Goal: Task Accomplishment & Management: Use online tool/utility

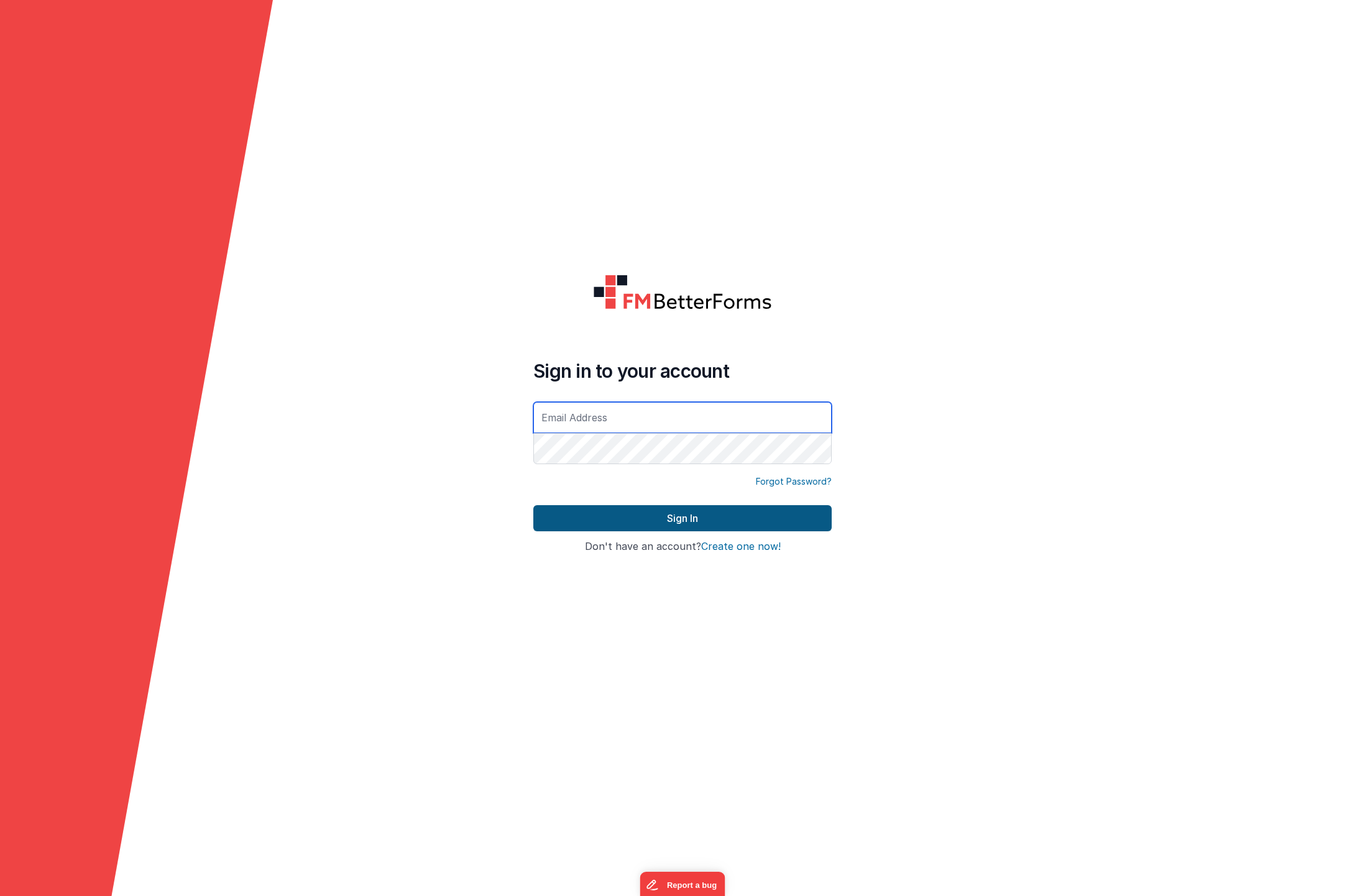
type input "[EMAIL_ADDRESS][DOMAIN_NAME]"
click at [692, 518] on button "Sign In" at bounding box center [682, 518] width 299 height 26
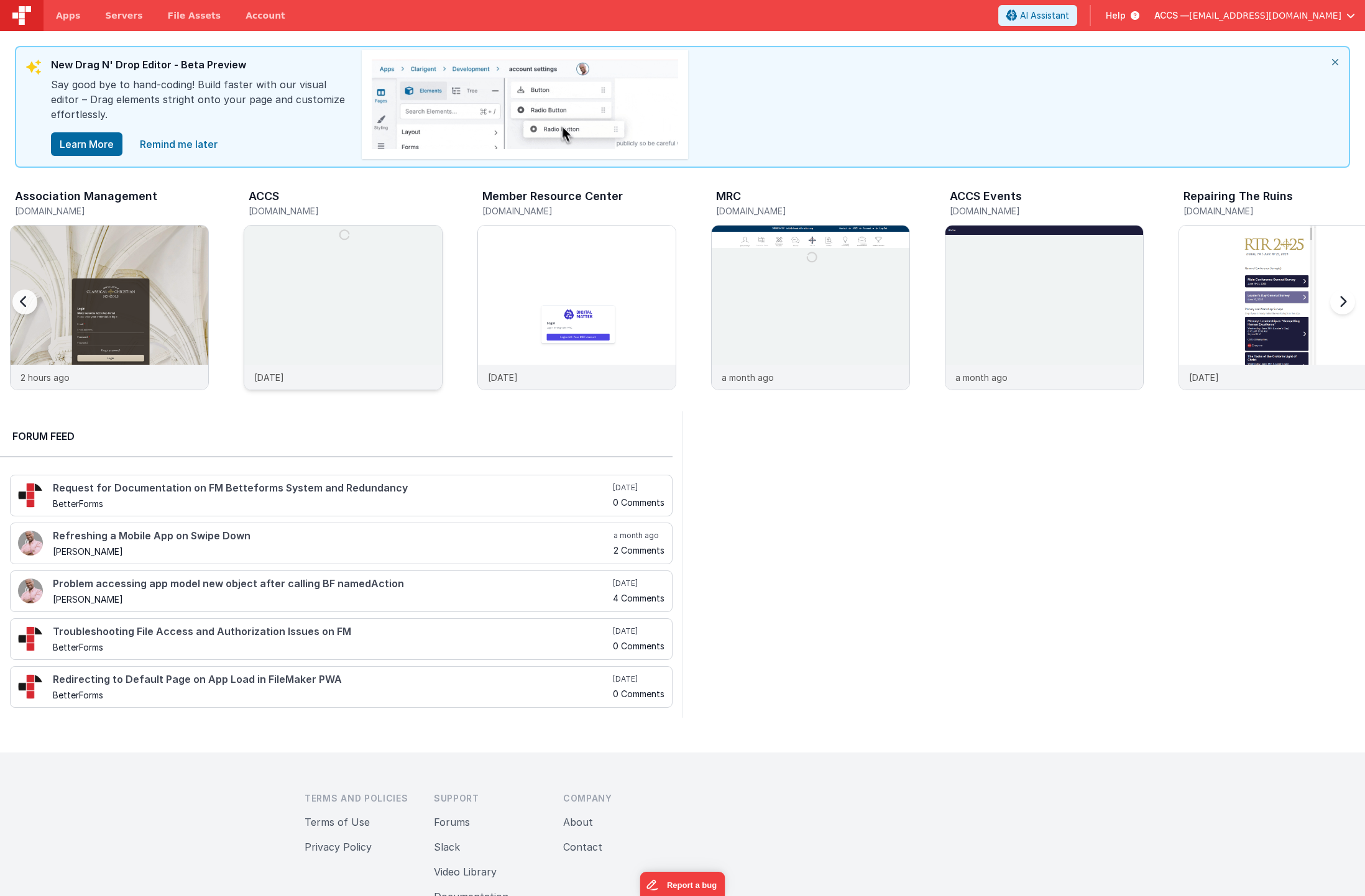
click at [381, 324] on img at bounding box center [343, 324] width 198 height 198
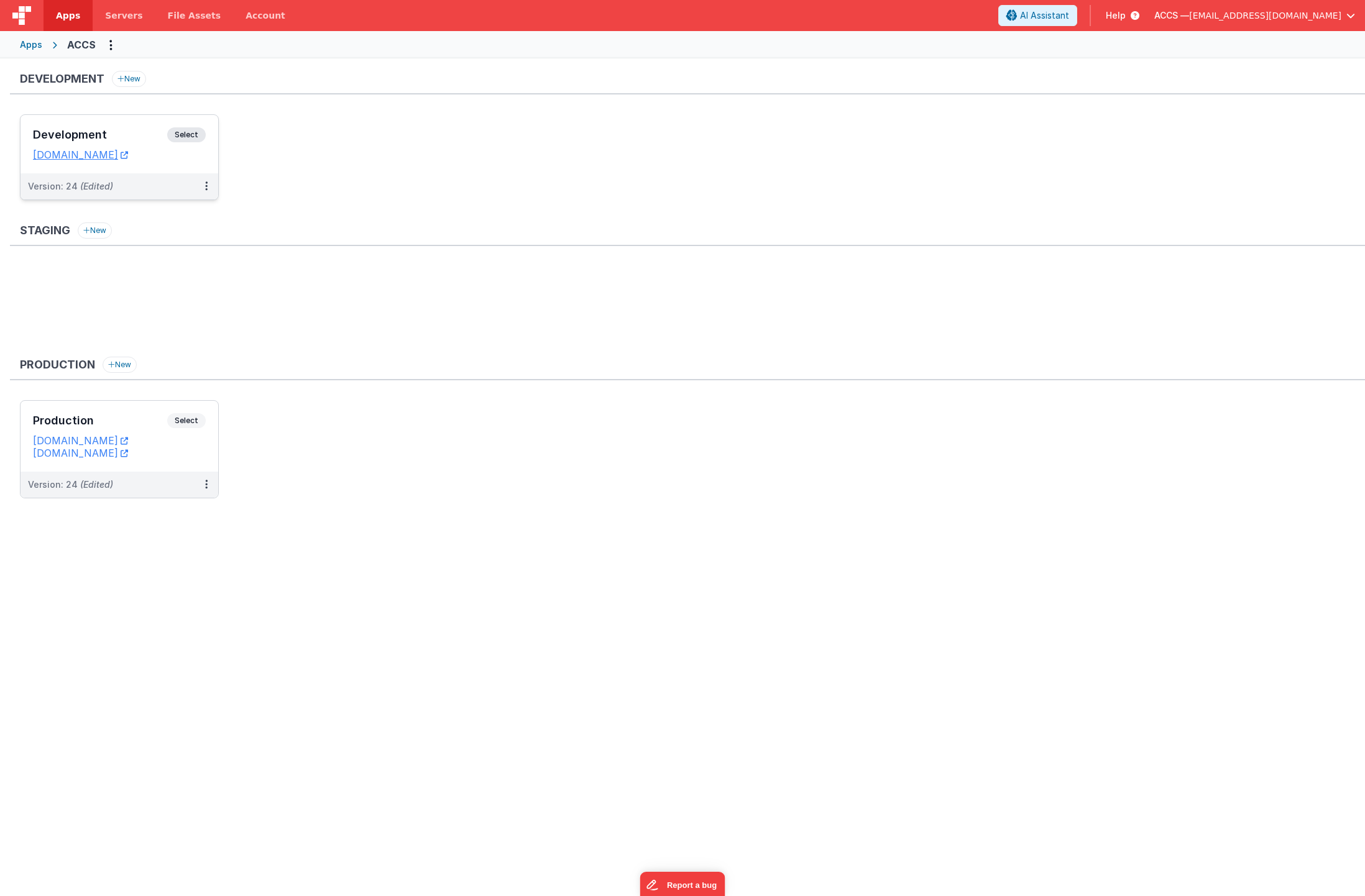
click at [155, 141] on div "Development Select" at bounding box center [120, 138] width 173 height 21
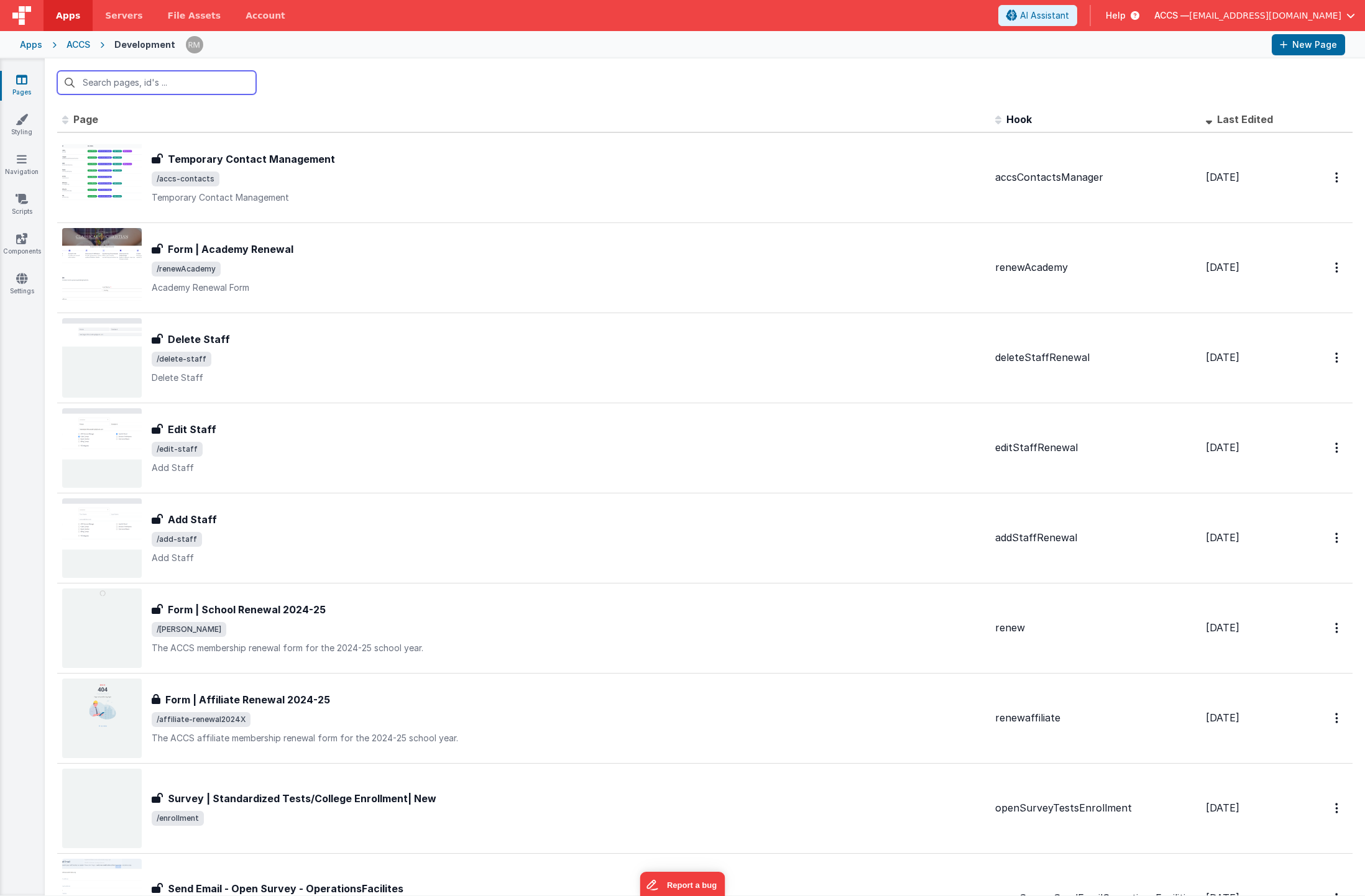
click at [102, 92] on input "text" at bounding box center [156, 82] width 199 height 23
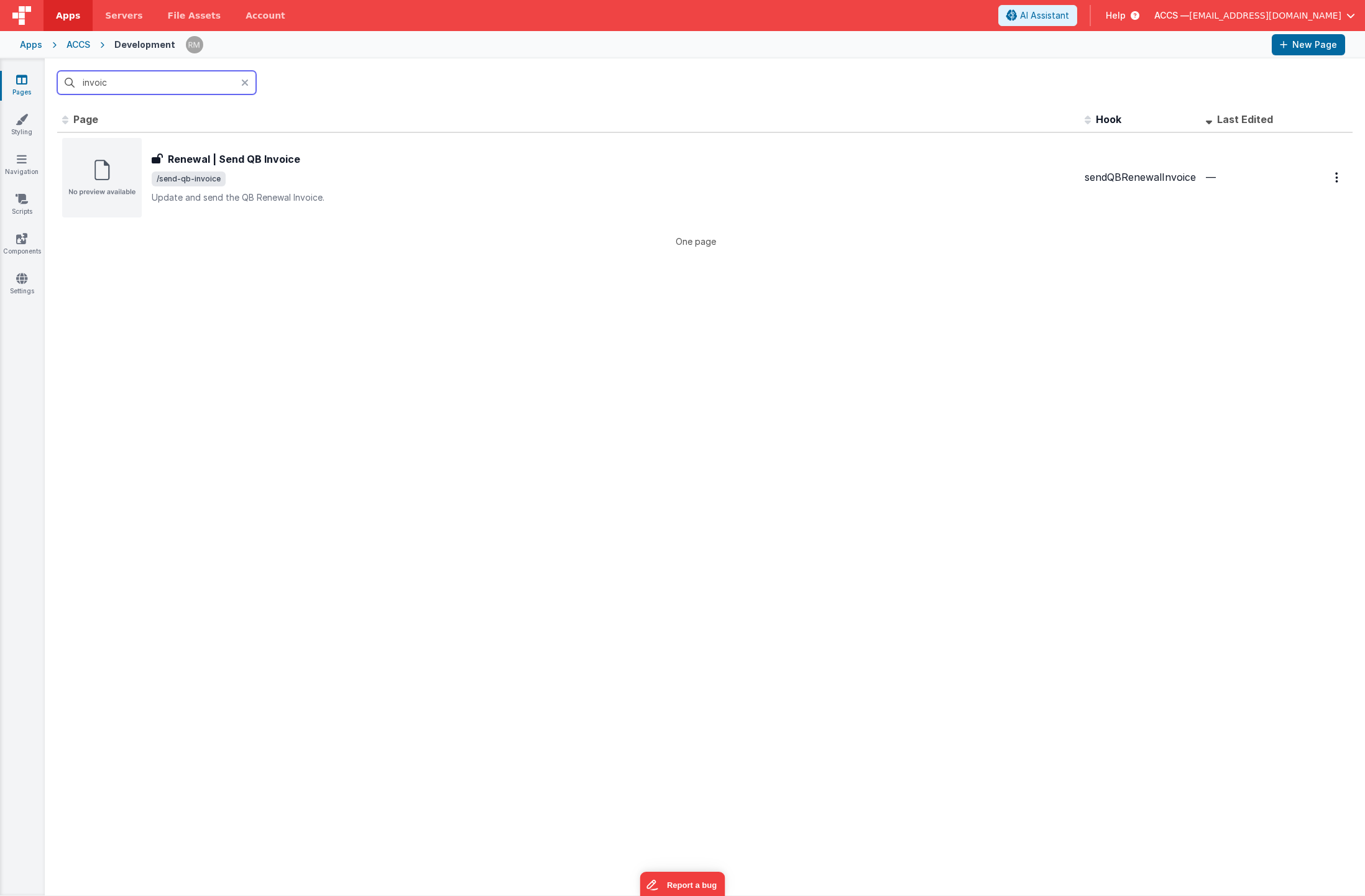
type input "invoice"
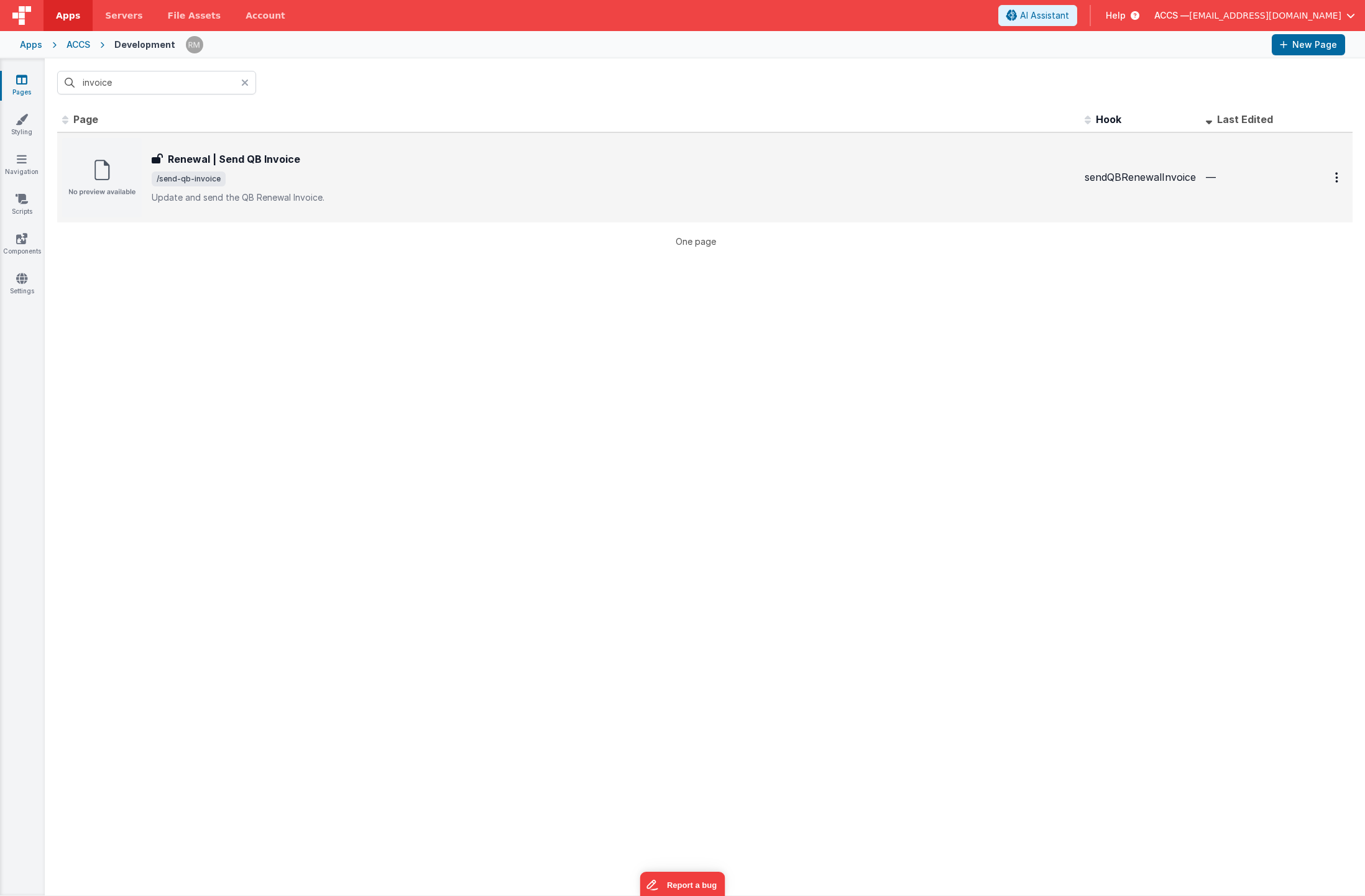
click at [220, 144] on div "Renewal | Send QB Invoice Renewal | Send QB Invoice /send-qb-invoice Update and…" at bounding box center [569, 177] width 1012 height 80
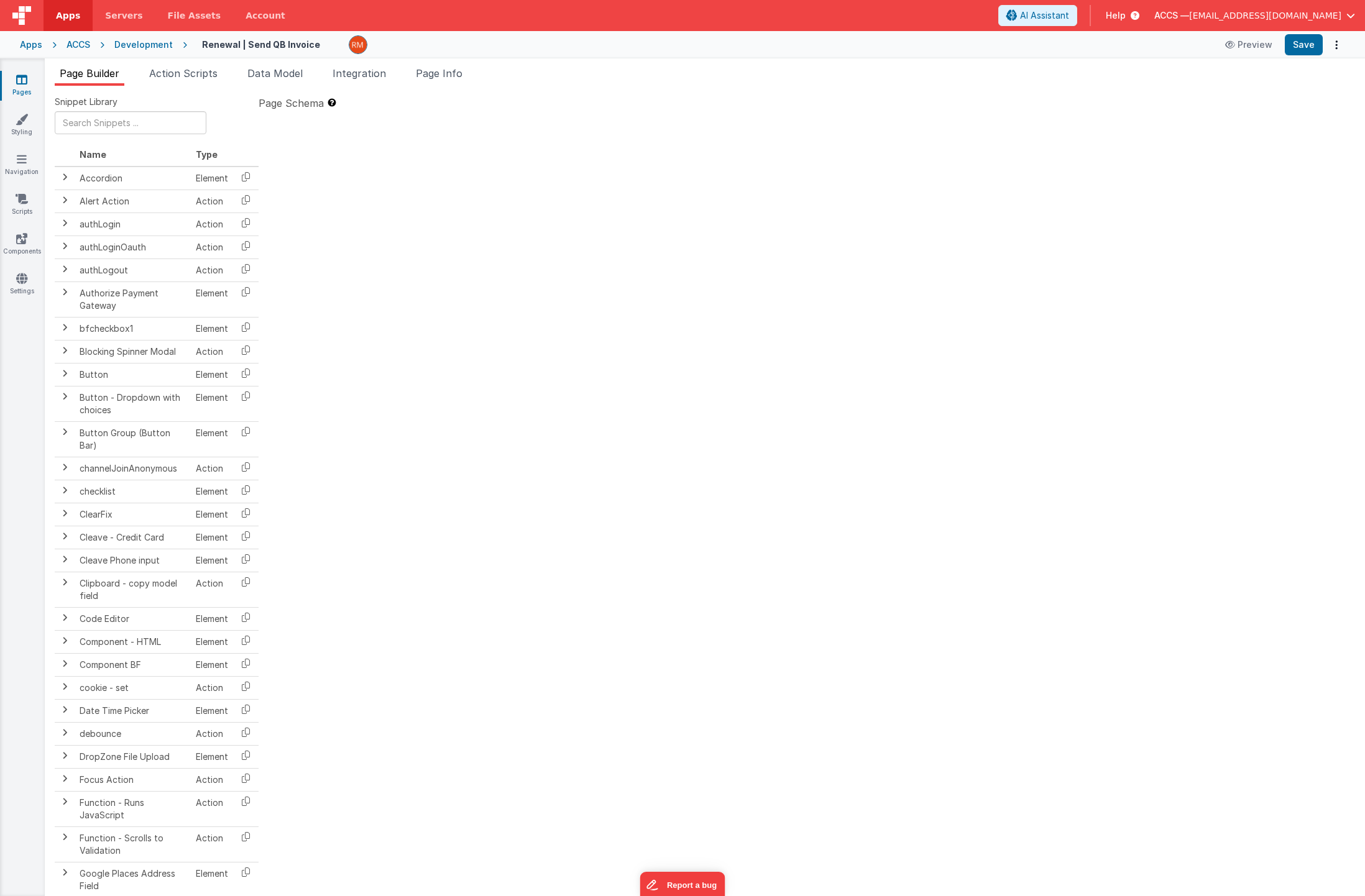
type textarea "Update and send the QB Renewal Invoice."
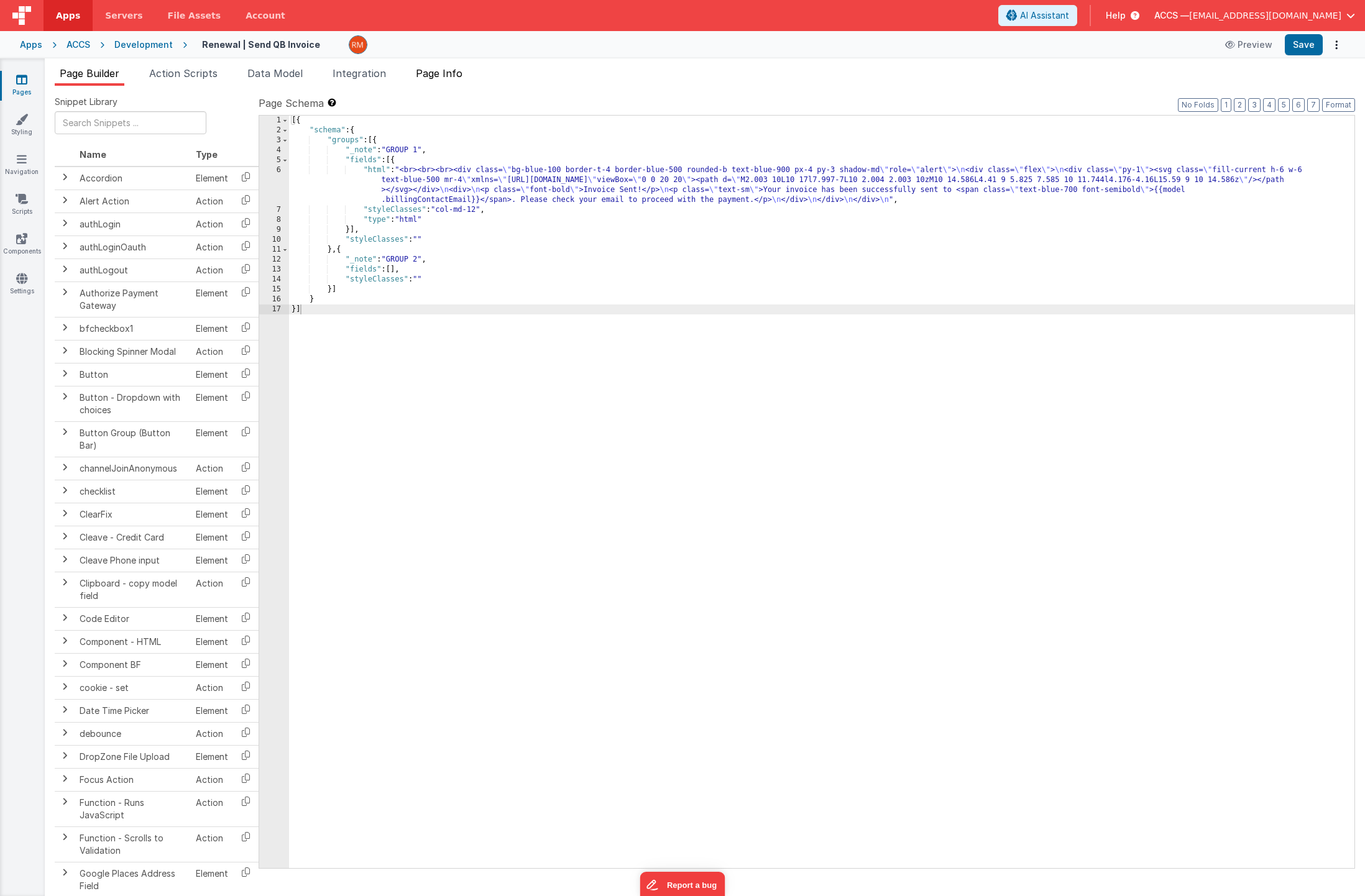
click at [444, 78] on span "Page Info" at bounding box center [439, 73] width 47 height 13
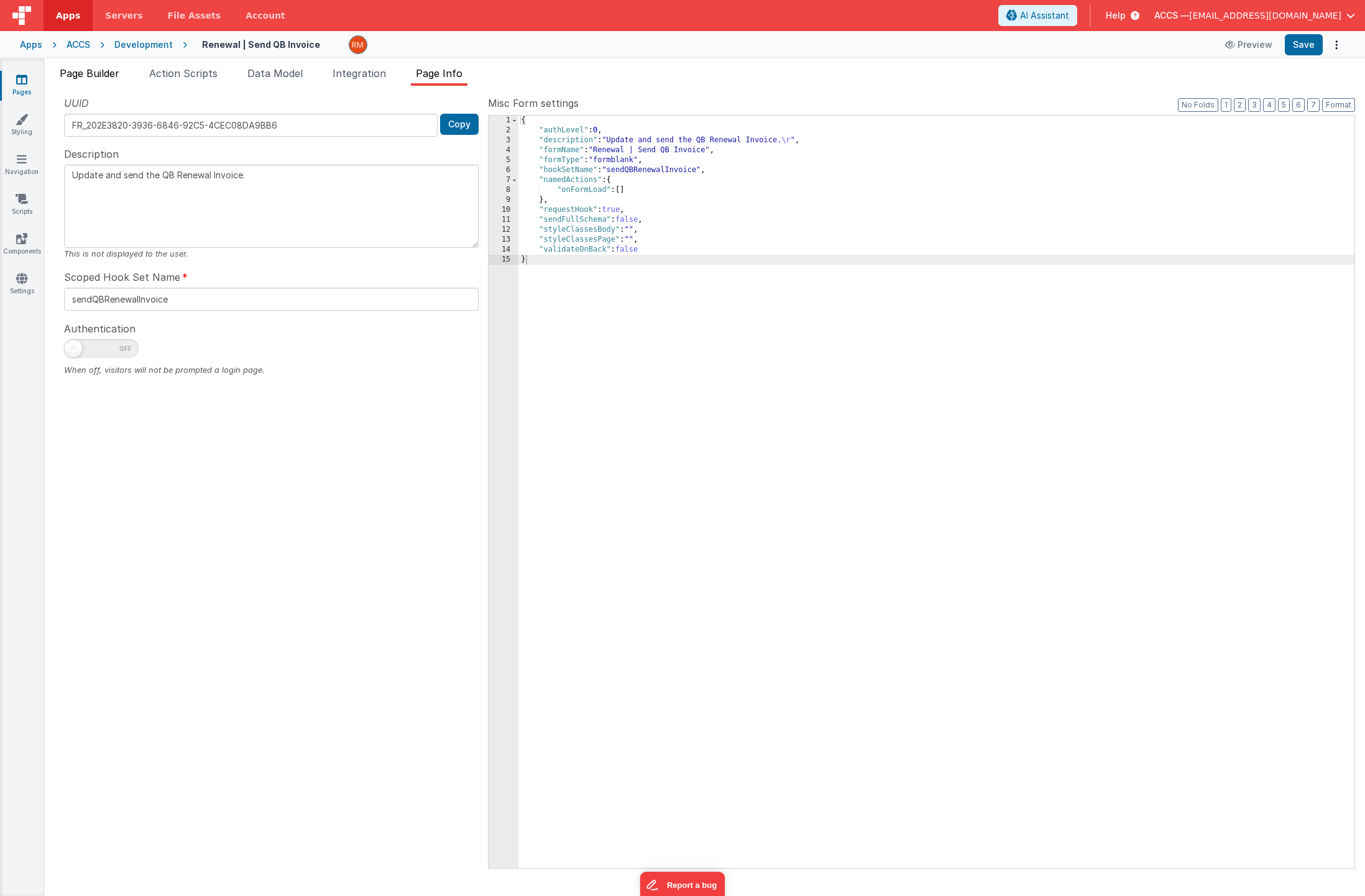
click at [105, 77] on span "Page Builder" at bounding box center [89, 73] width 59 height 13
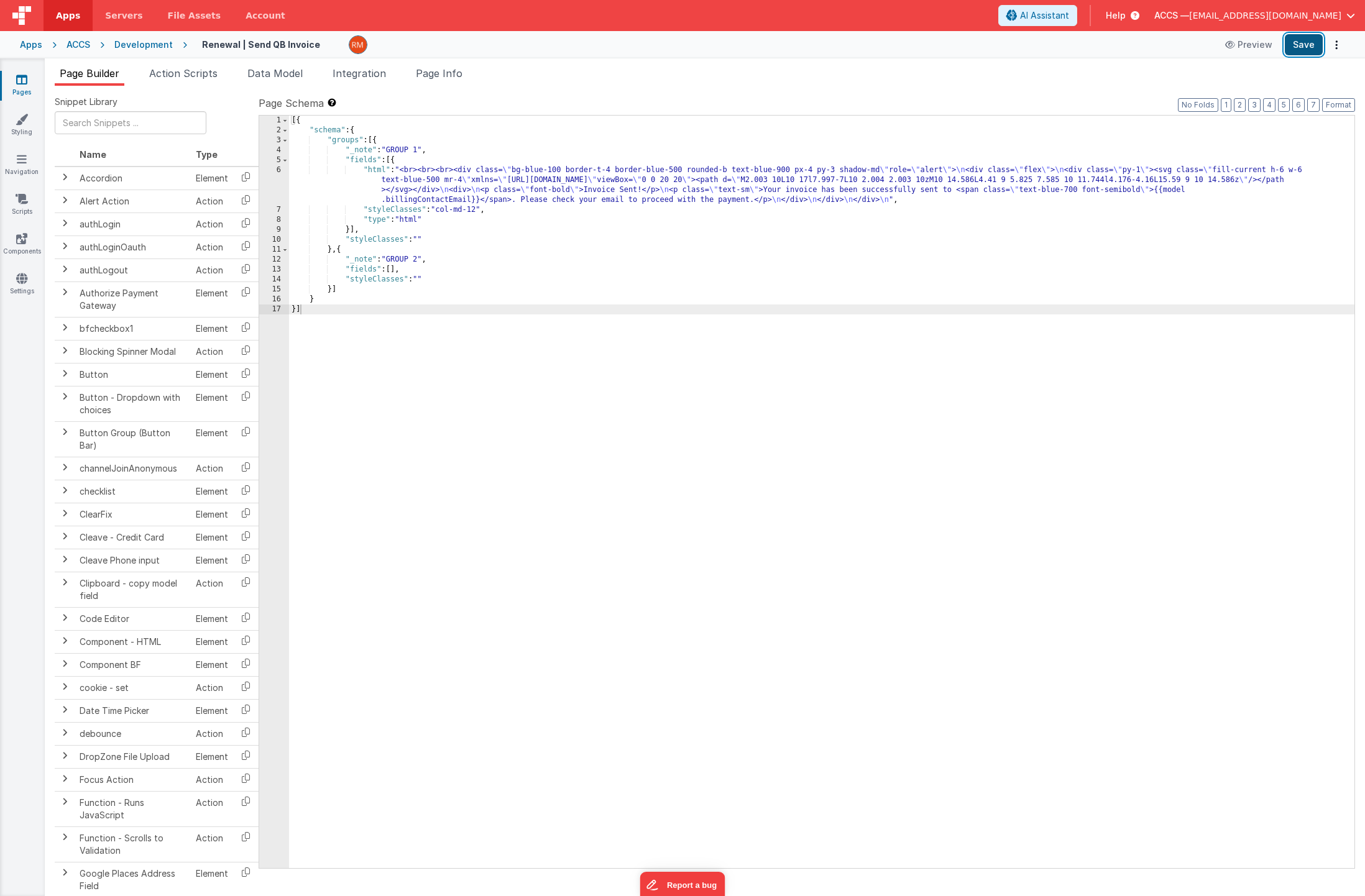
click at [1294, 53] on button "Save" at bounding box center [1303, 44] width 38 height 21
click at [17, 82] on icon at bounding box center [21, 80] width 11 height 13
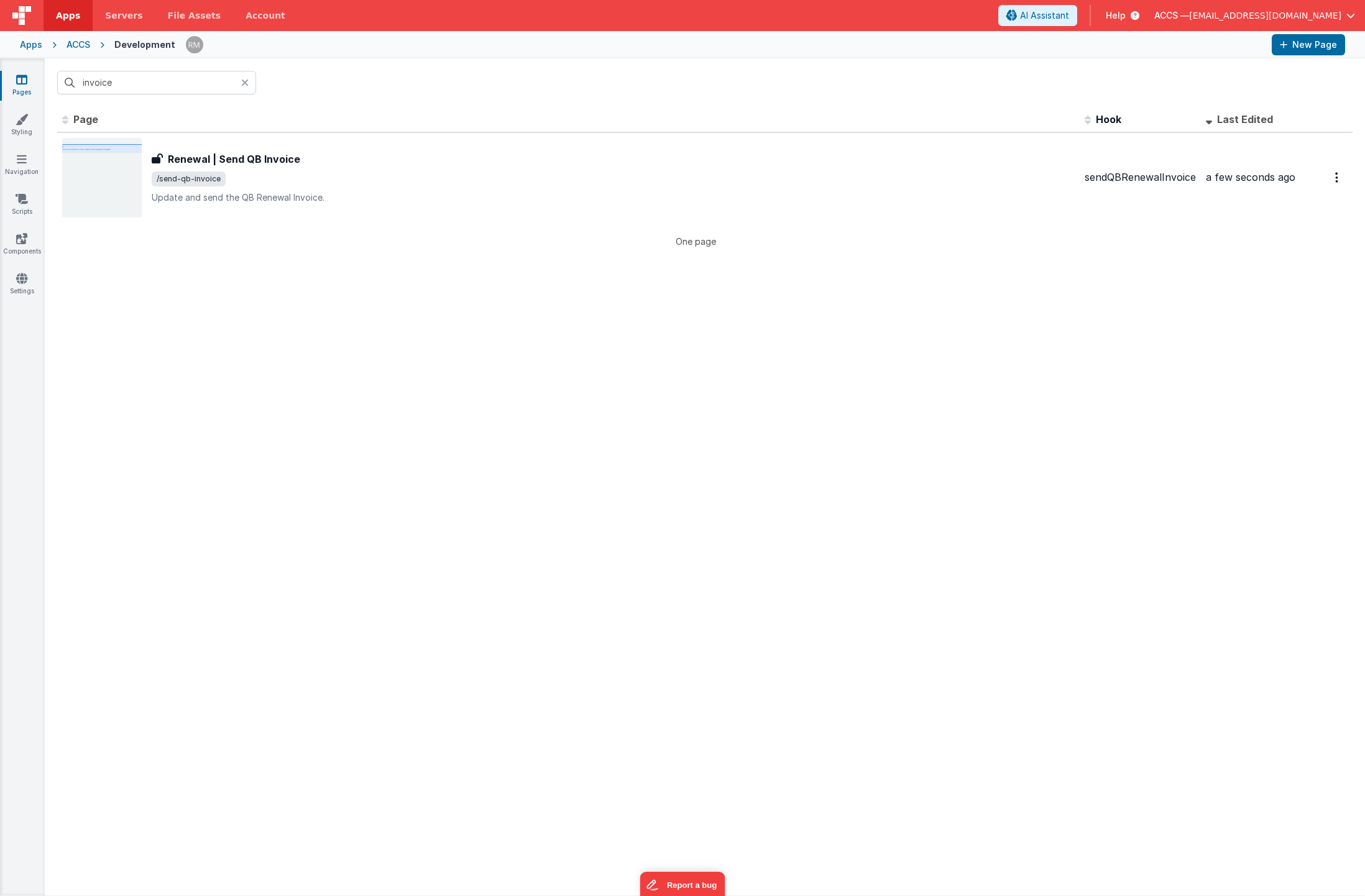
click at [243, 85] on icon at bounding box center [245, 82] width 8 height 10
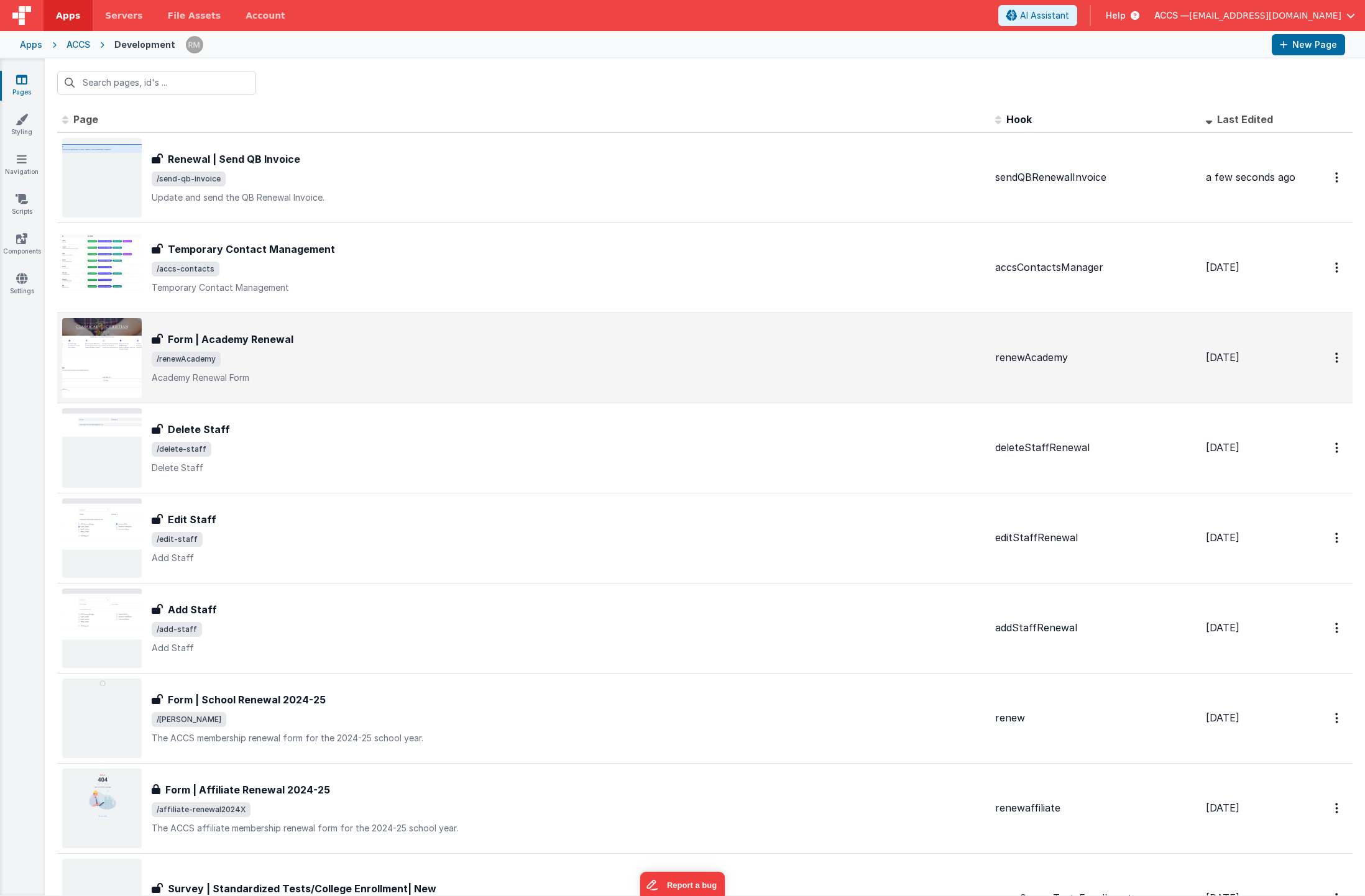
click at [413, 338] on div "Form | Academy Renewal" at bounding box center [569, 339] width 833 height 15
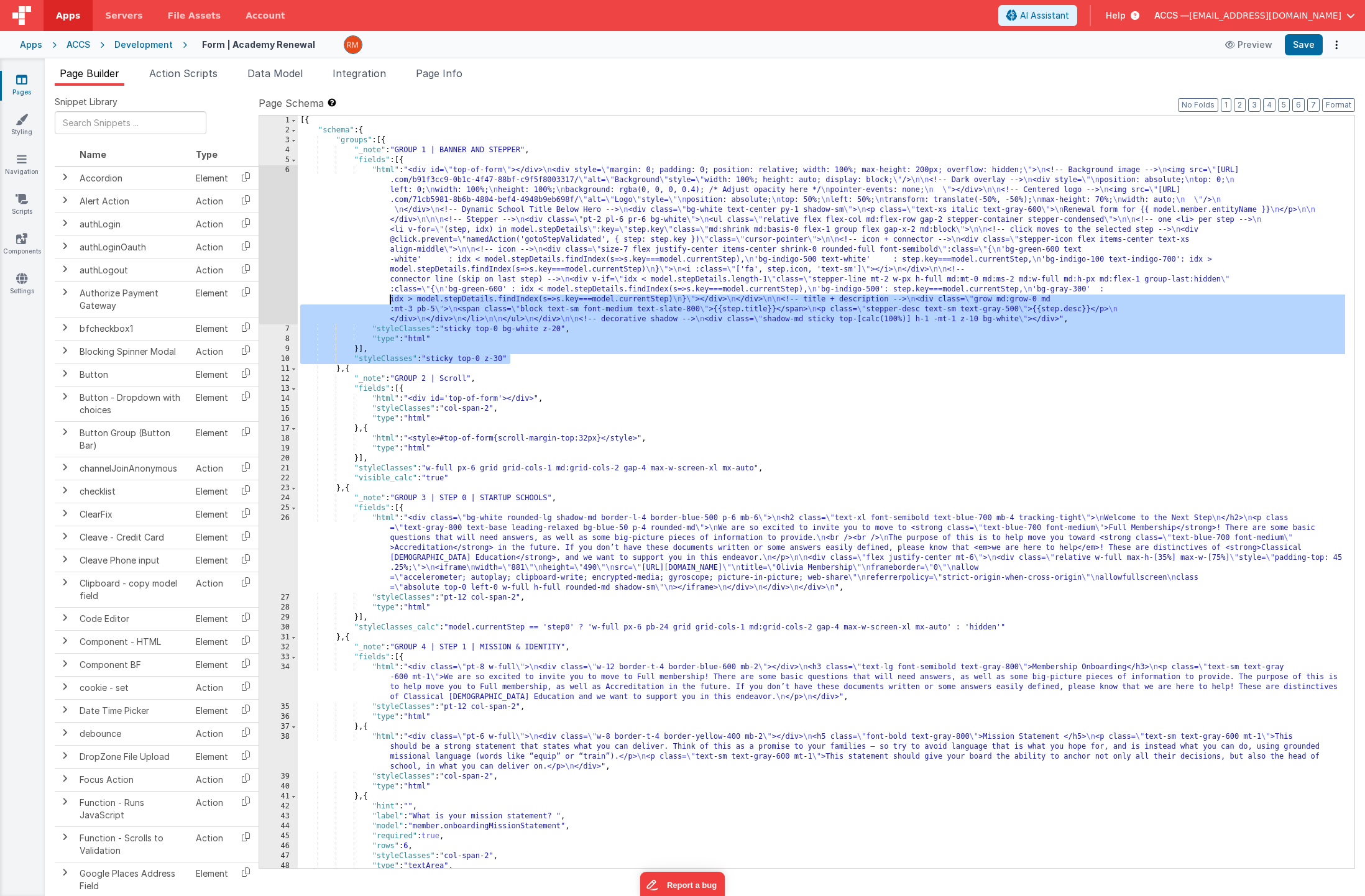
drag, startPoint x: 524, startPoint y: 358, endPoint x: 329, endPoint y: 295, distance: 204.9
click at [329, 295] on div "[{ "schema" : { "groups" : [{ "_note" : "GROUP 1 | BANNER AND STEPPER" , "field…" at bounding box center [821, 501] width 1048 height 772
click at [292, 141] on span at bounding box center [293, 140] width 7 height 10
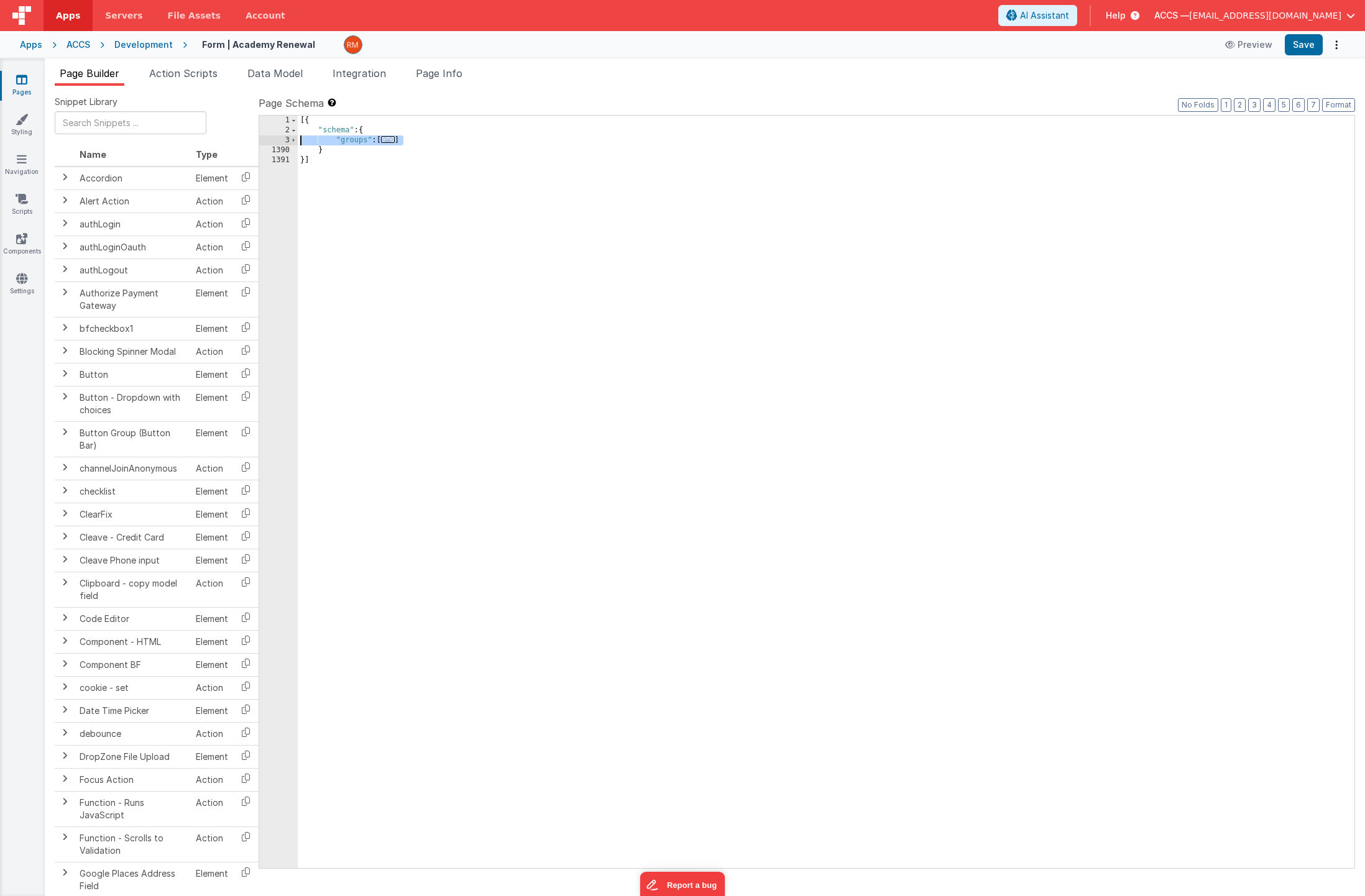
drag, startPoint x: 417, startPoint y: 138, endPoint x: 278, endPoint y: 142, distance: 139.1
click at [278, 142] on div "1 2 3 1390 1391 [{ "schema" : { "groups" : [ ... ] } }] XXXXXXXXXXXXXXXXXXXXXXX…" at bounding box center [807, 492] width 1097 height 753
click at [406, 177] on div "[{ "schema" : { "groups" : [ ... ] } }]" at bounding box center [826, 501] width 1057 height 772
click at [365, 156] on div "[{ "schema" : { "groups" : [ ... ] } }]" at bounding box center [826, 501] width 1057 height 772
drag, startPoint x: 415, startPoint y: 138, endPoint x: 281, endPoint y: 137, distance: 134.0
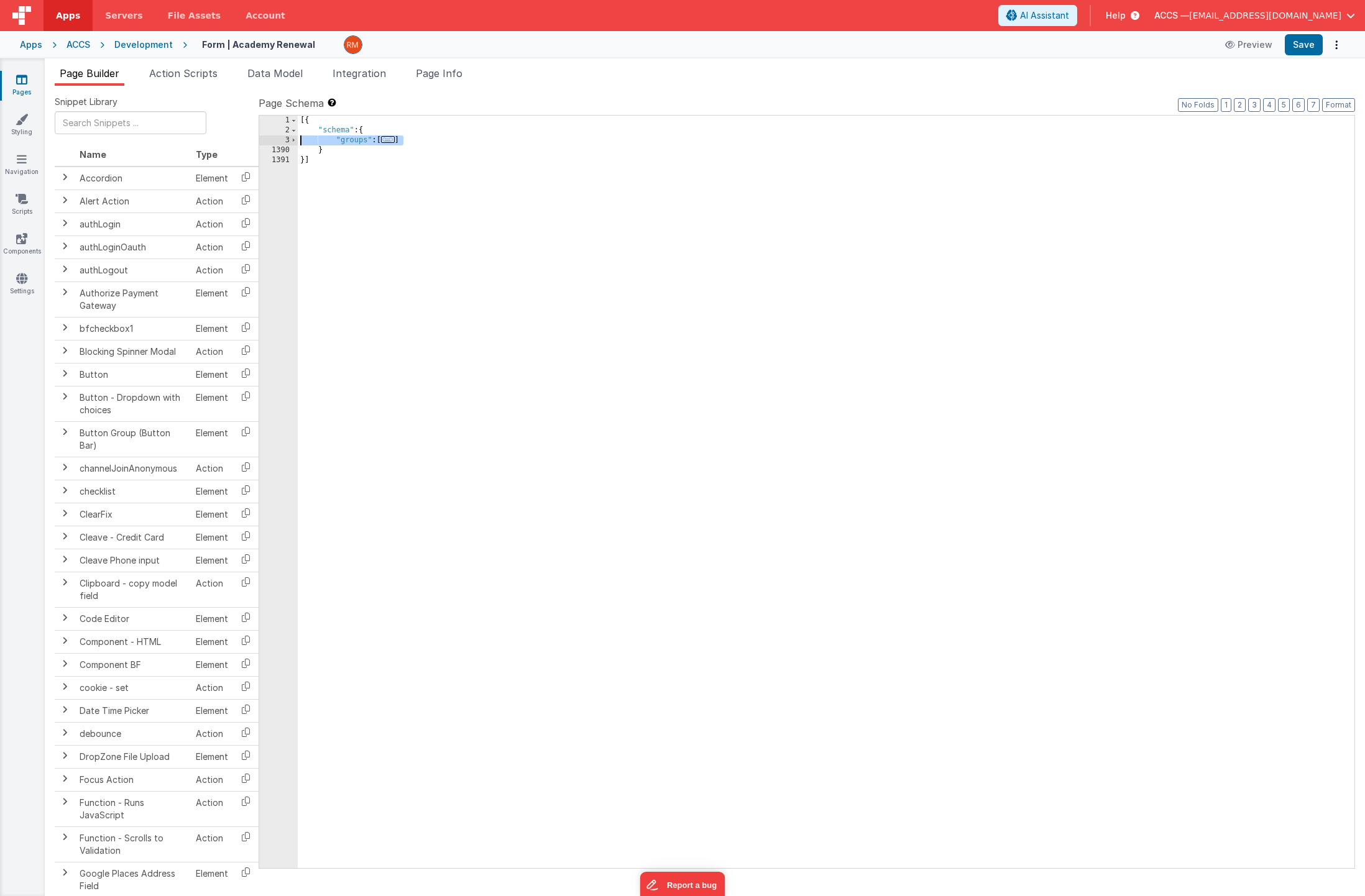
click at [281, 137] on div "1 2 3 1390 1391 [{ "schema" : { "groups" : [ ... ] } }] XXXXXXXXXXXXXXXXXXXXXXX…" at bounding box center [807, 492] width 1097 height 753
click at [293, 141] on span at bounding box center [293, 140] width 7 height 10
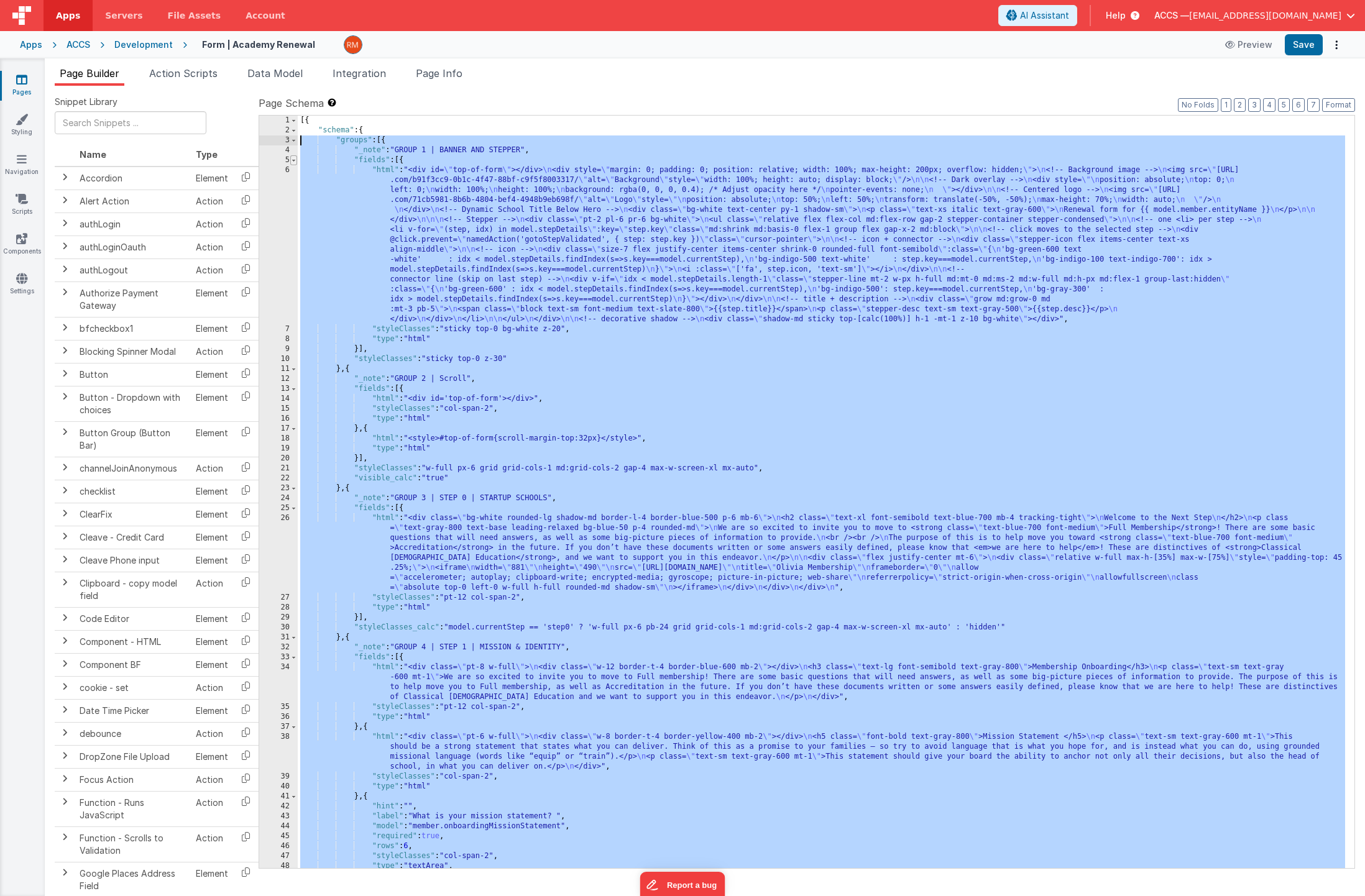
click at [296, 159] on span at bounding box center [293, 160] width 7 height 10
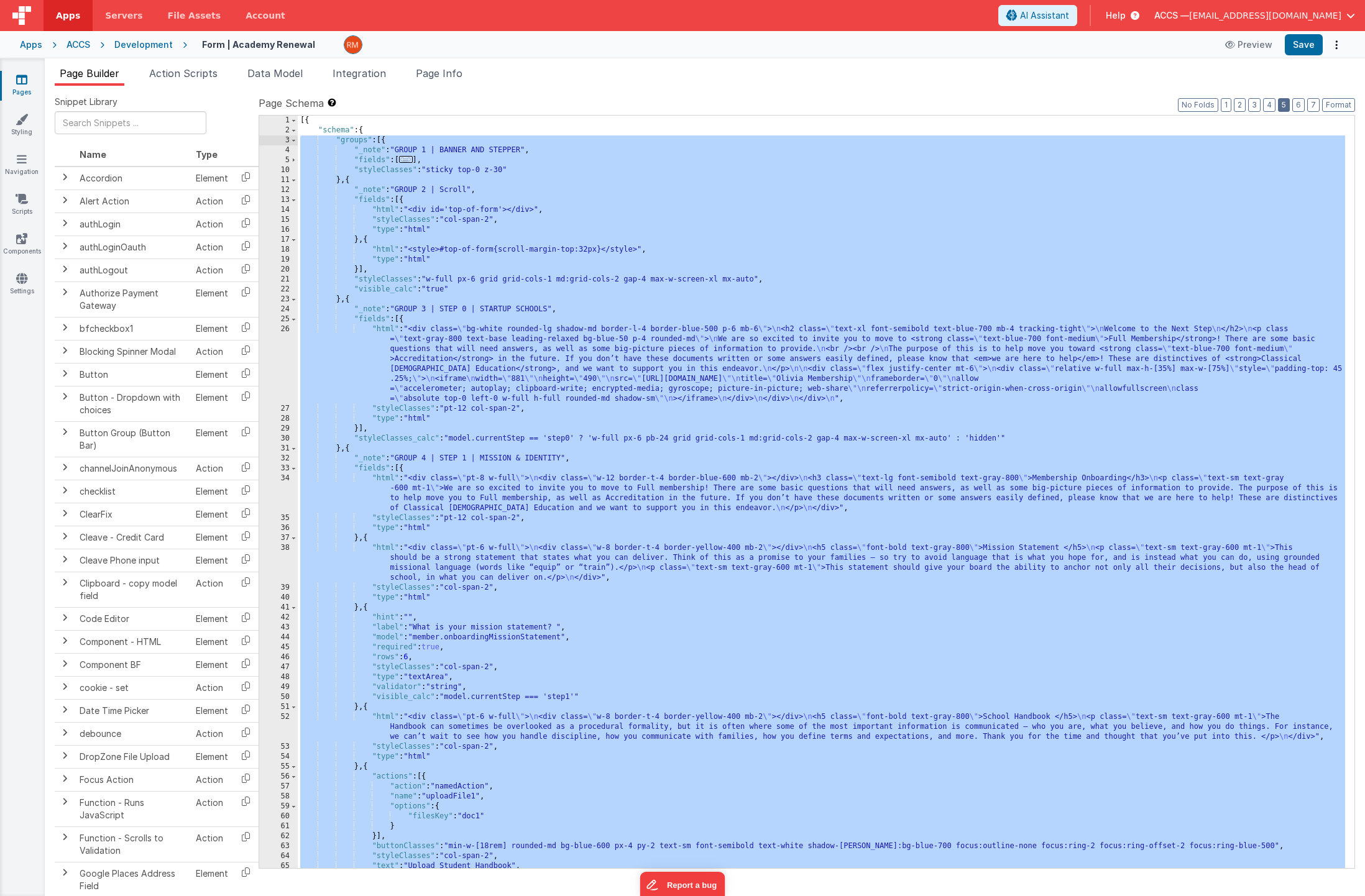
click at [1286, 107] on button "5" at bounding box center [1284, 105] width 12 height 14
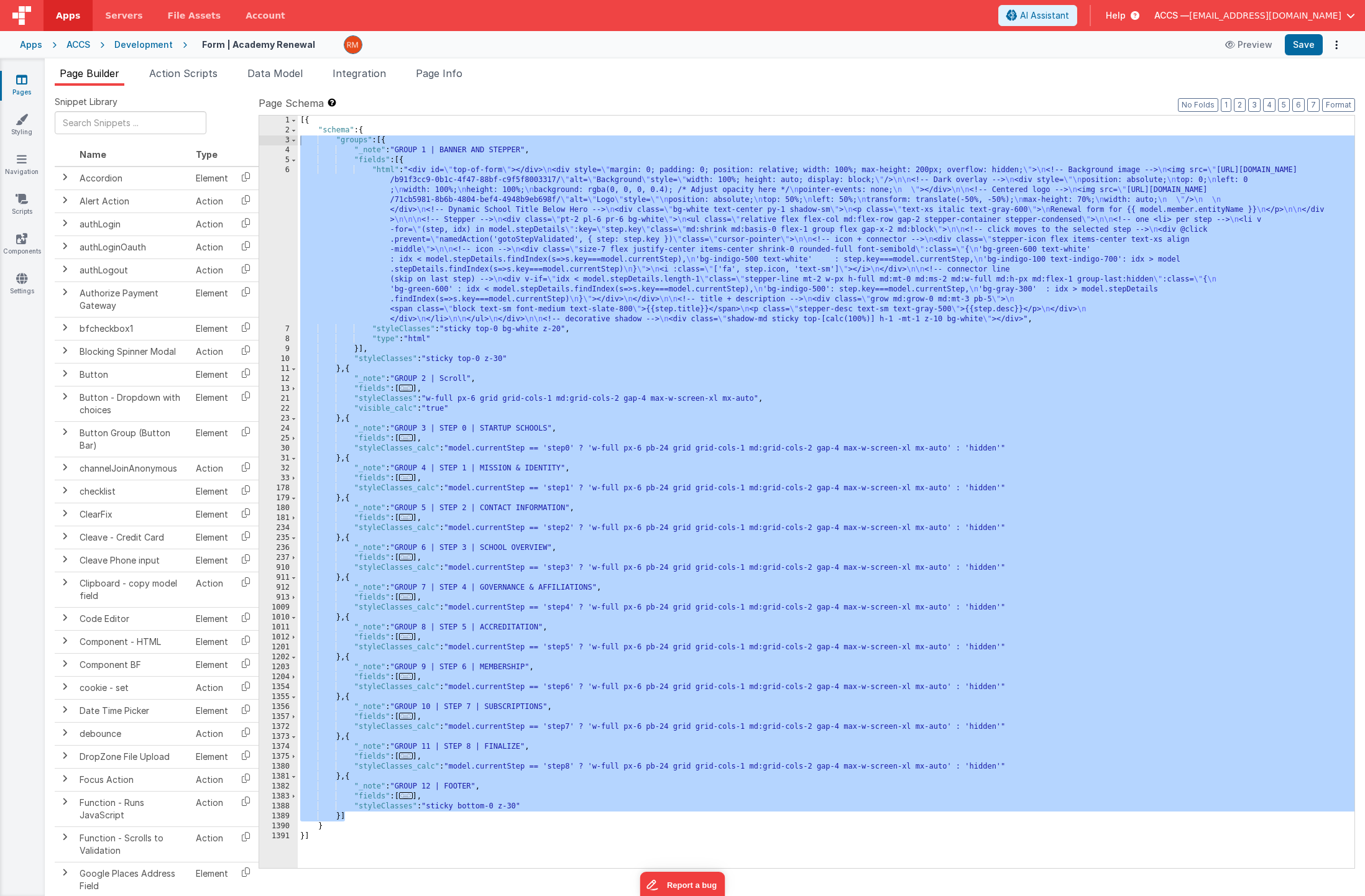
click at [360, 344] on div "[{ "schema" : { "groups" : [{ "_note" : "GROUP 1 | BANNER AND STEPPER" , "field…" at bounding box center [826, 501] width 1057 height 772
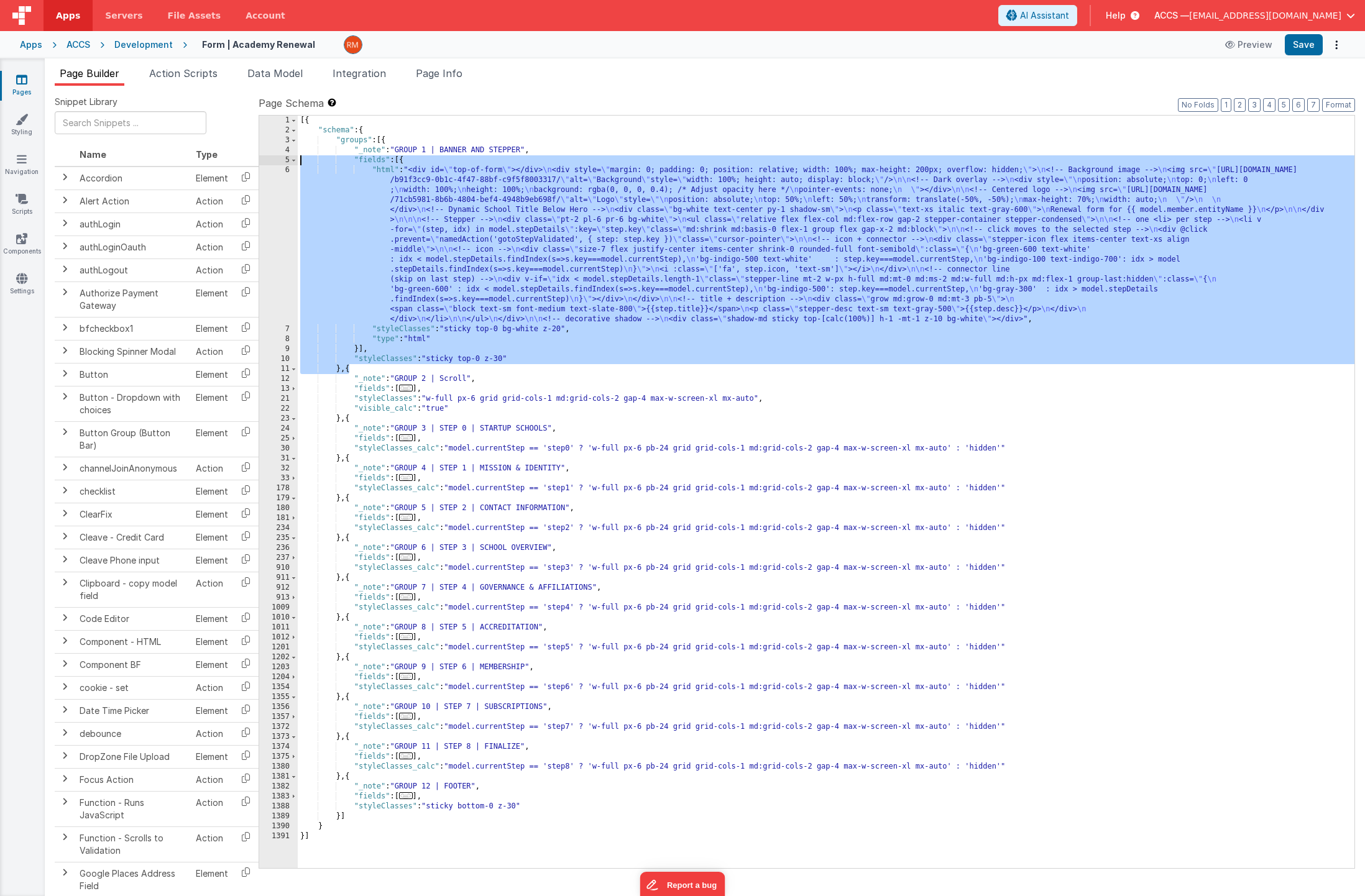
drag, startPoint x: 349, startPoint y: 371, endPoint x: 267, endPoint y: 160, distance: 226.4
click at [267, 160] on div "1 2 3 4 5 6 7 8 9 10 11 12 13 21 22 23 24 25 30 31 32 33 178 179 180 181 234 23…" at bounding box center [807, 492] width 1097 height 753
click at [32, 86] on link "Pages" at bounding box center [22, 86] width 45 height 25
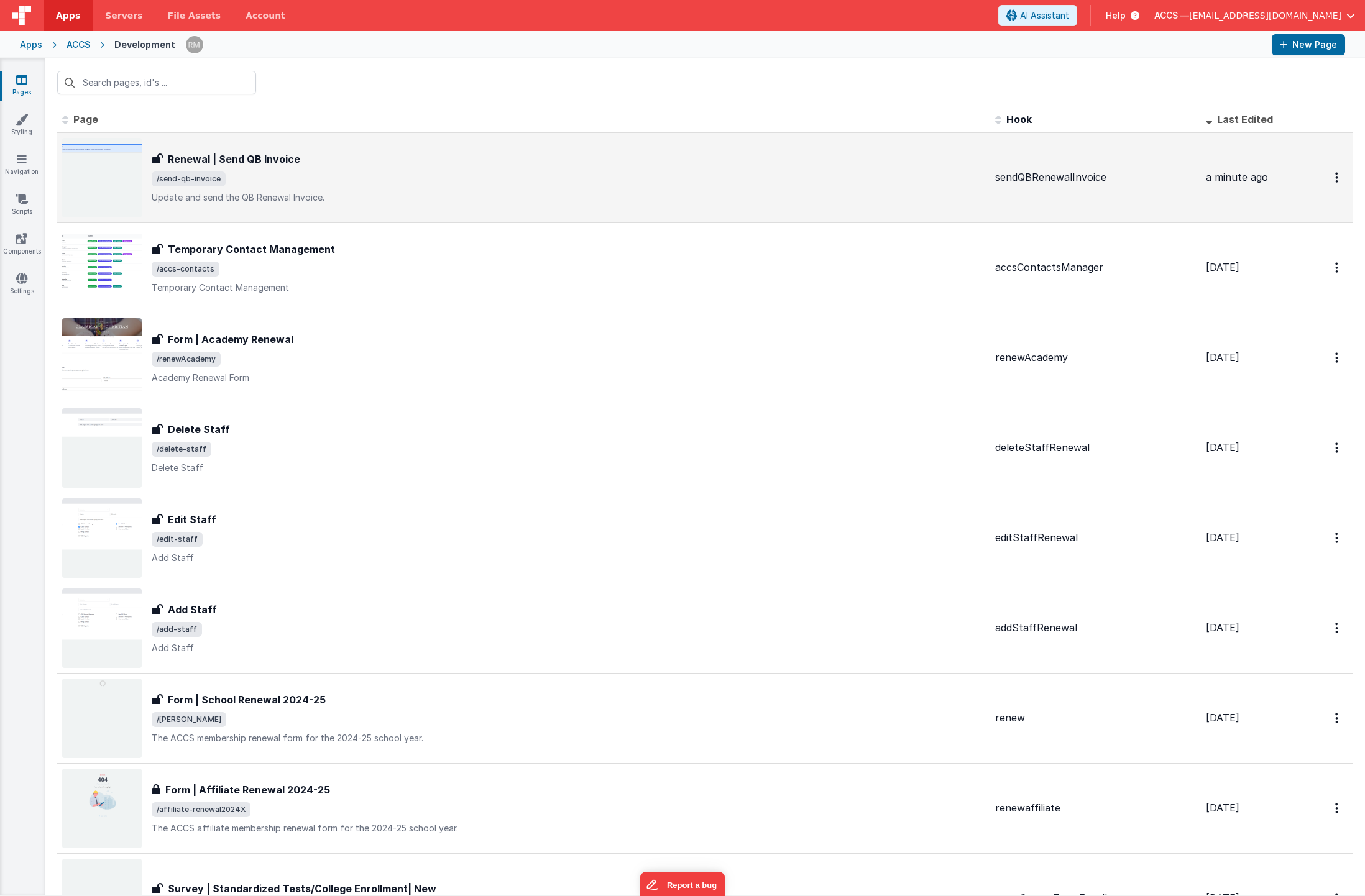
click at [286, 160] on h3 "Renewal | Send QB Invoice" at bounding box center [234, 159] width 132 height 15
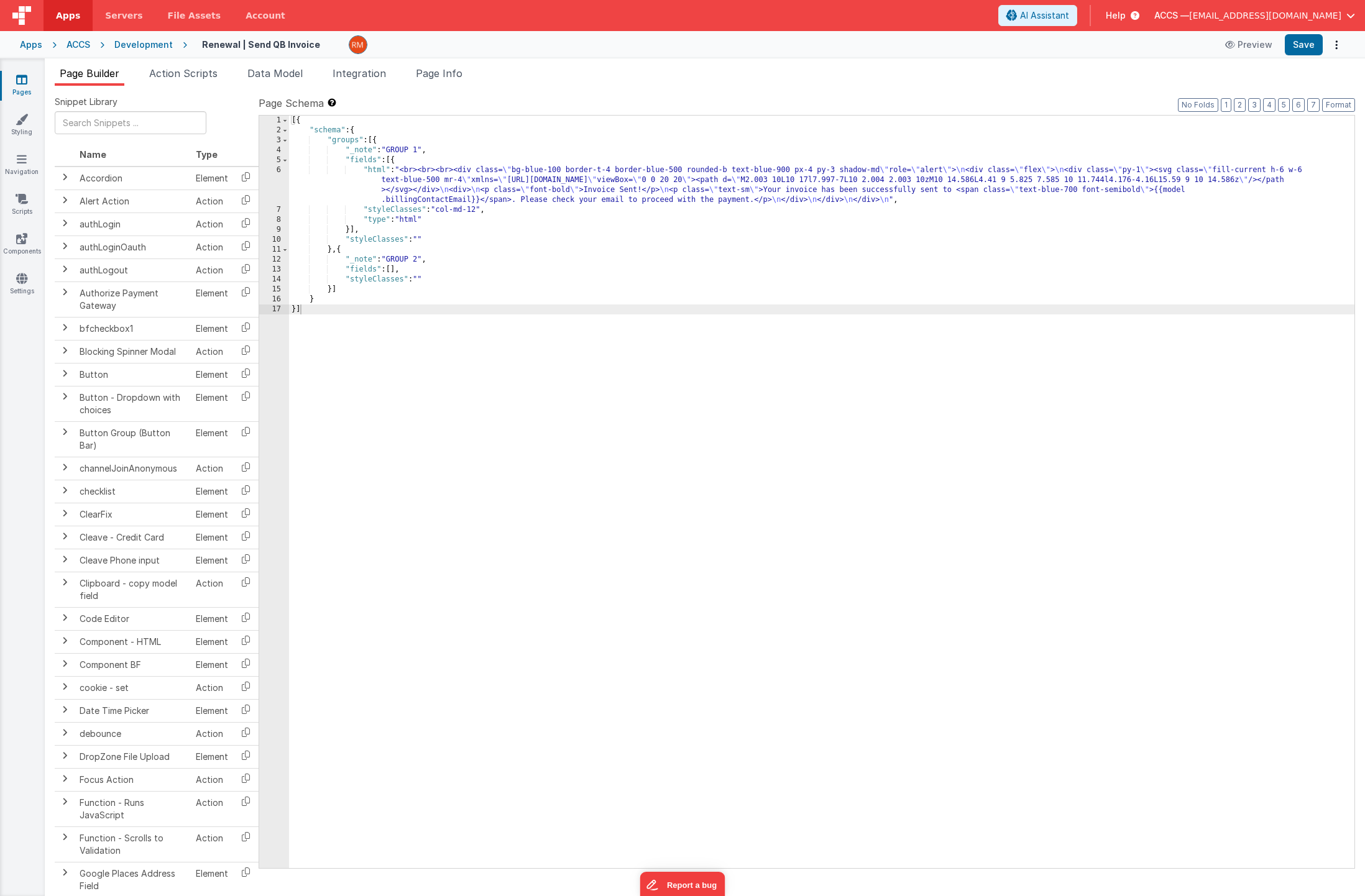
click at [395, 163] on div "[{ "schema" : { "groups" : [{ "_note" : "GROUP 1" , "fields" : [{ "html" : "<br…" at bounding box center [821, 501] width 1066 height 772
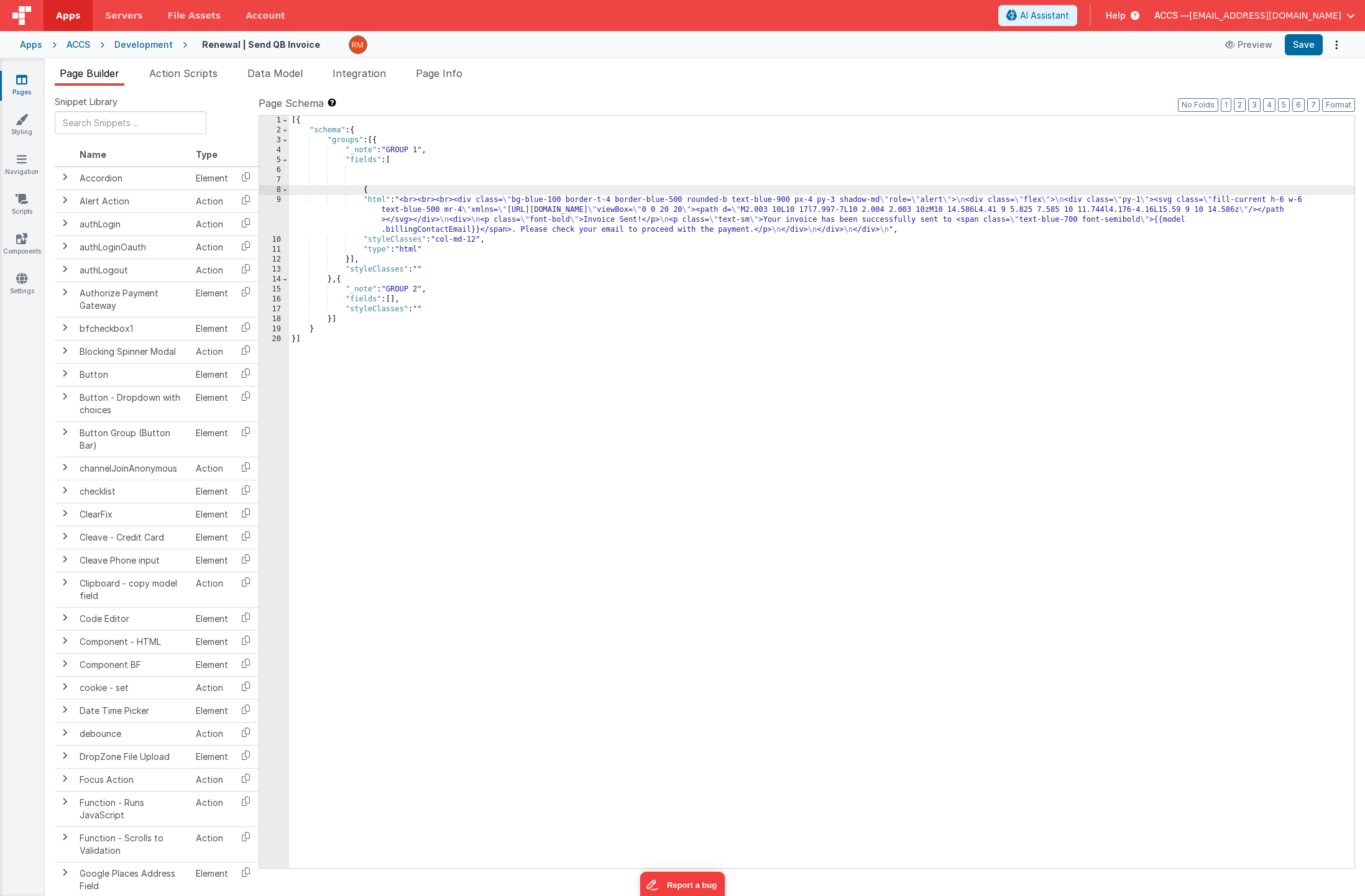
click at [375, 174] on div "[{ "schema" : { "groups" : [{ "_note" : "GROUP 1" , "fields" : [ { "html" : "<b…" at bounding box center [821, 501] width 1066 height 772
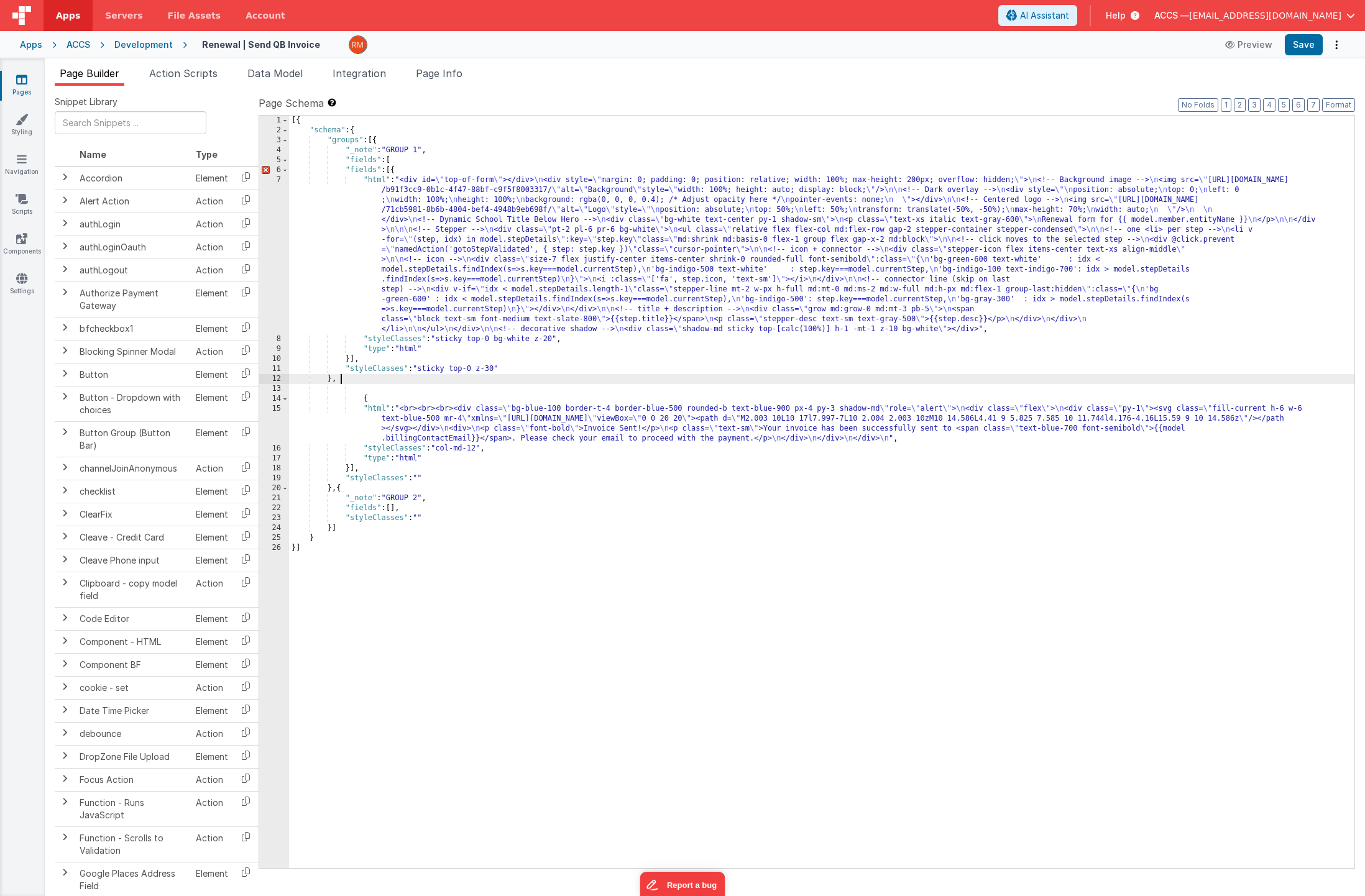
click at [362, 402] on div "[{ "schema" : { "groups" : [{ "_note" : "GROUP 1" , "fields" : [ "fields" : [{ …" at bounding box center [821, 501] width 1066 height 772
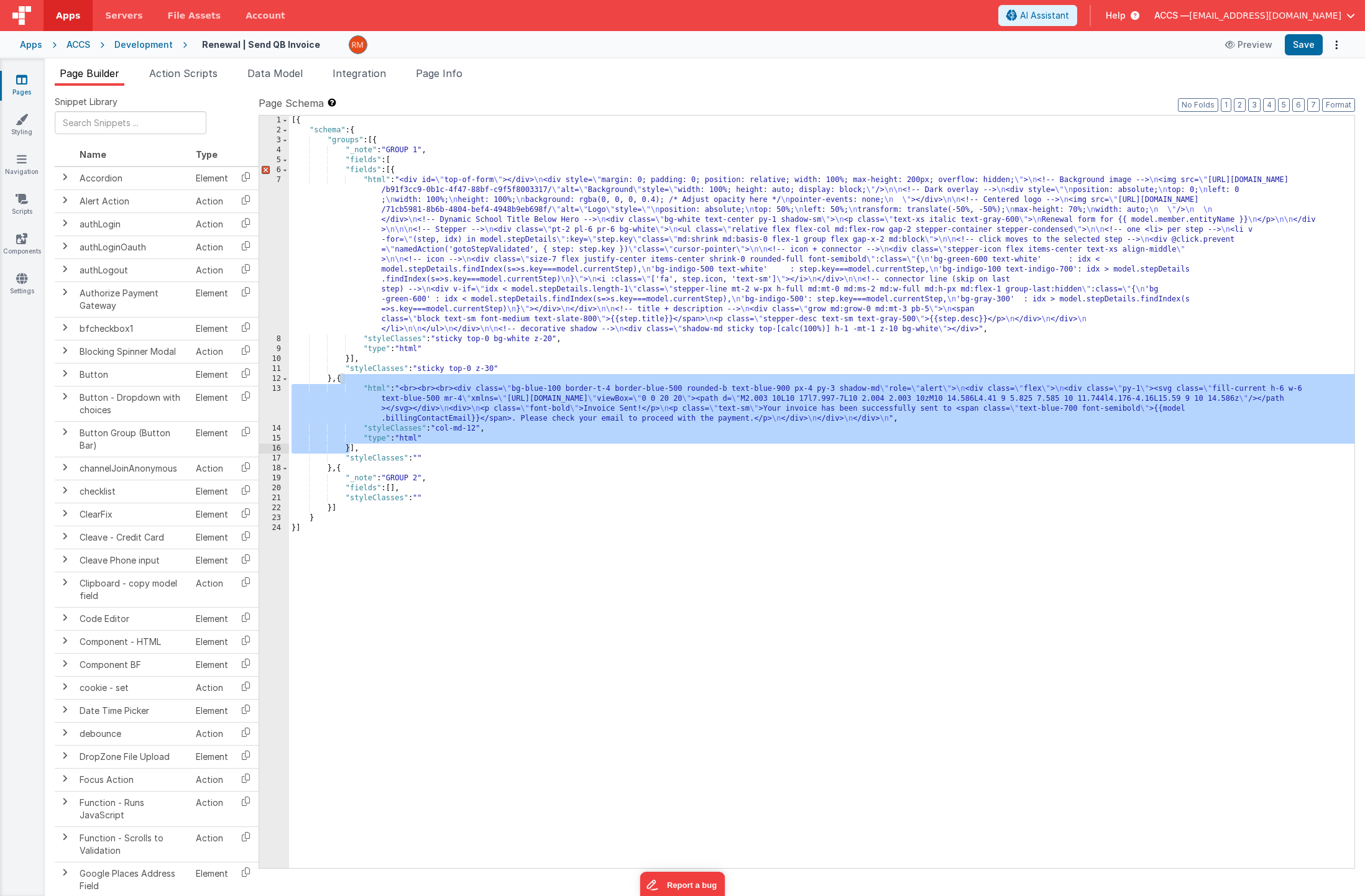
drag, startPoint x: 339, startPoint y: 378, endPoint x: 349, endPoint y: 446, distance: 68.7
click at [349, 446] on div "[{ "schema" : { "groups" : [{ "_note" : "GROUP 1" , "fields" : [ "fields" : [{ …" at bounding box center [821, 501] width 1066 height 772
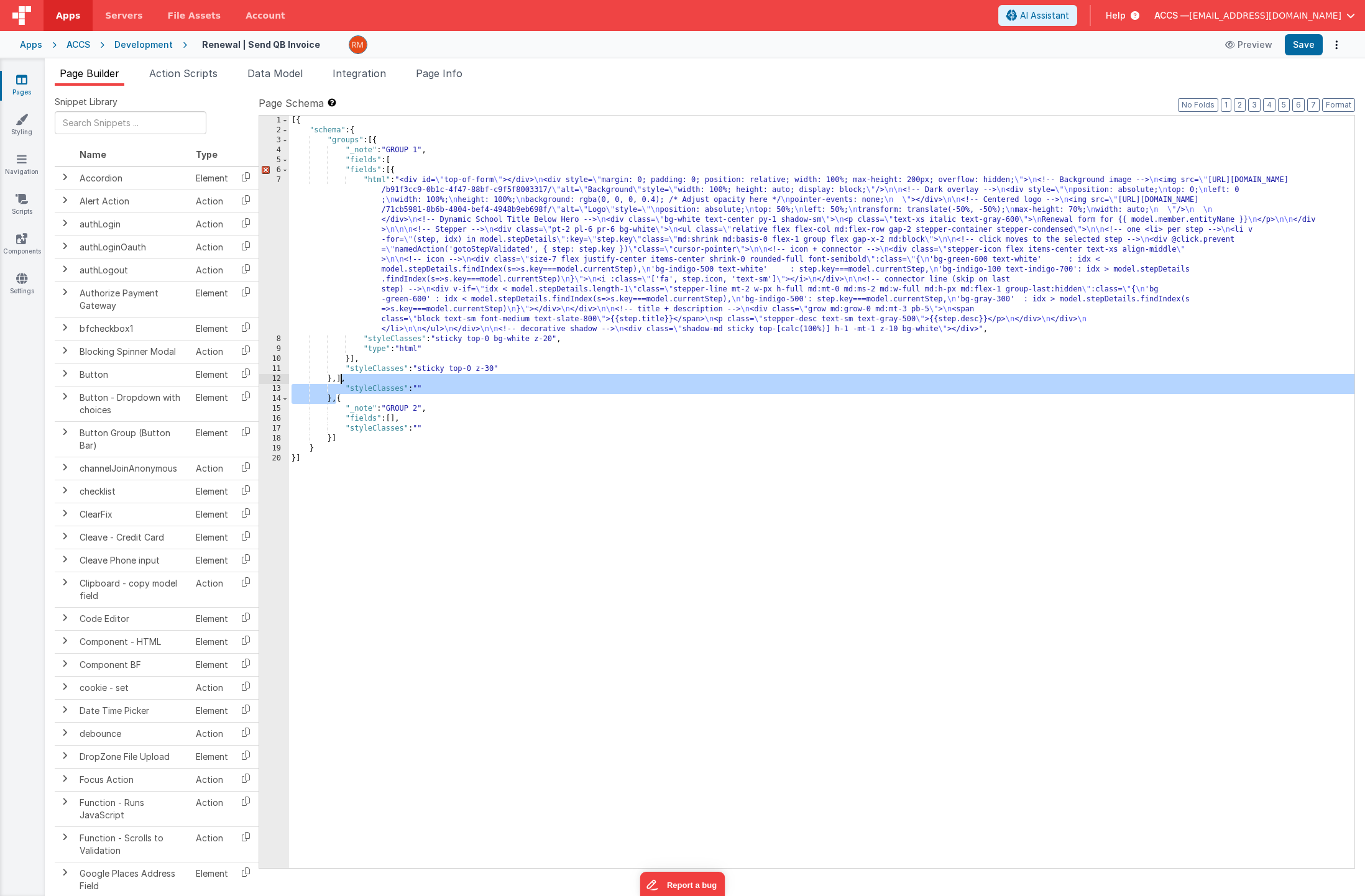
drag, startPoint x: 338, startPoint y: 401, endPoint x: 341, endPoint y: 381, distance: 20.2
click at [341, 381] on div "[{ "schema" : { "groups" : [{ "_note" : "GROUP 1" , "fields" : [ "fields" : [{ …" at bounding box center [821, 501] width 1066 height 772
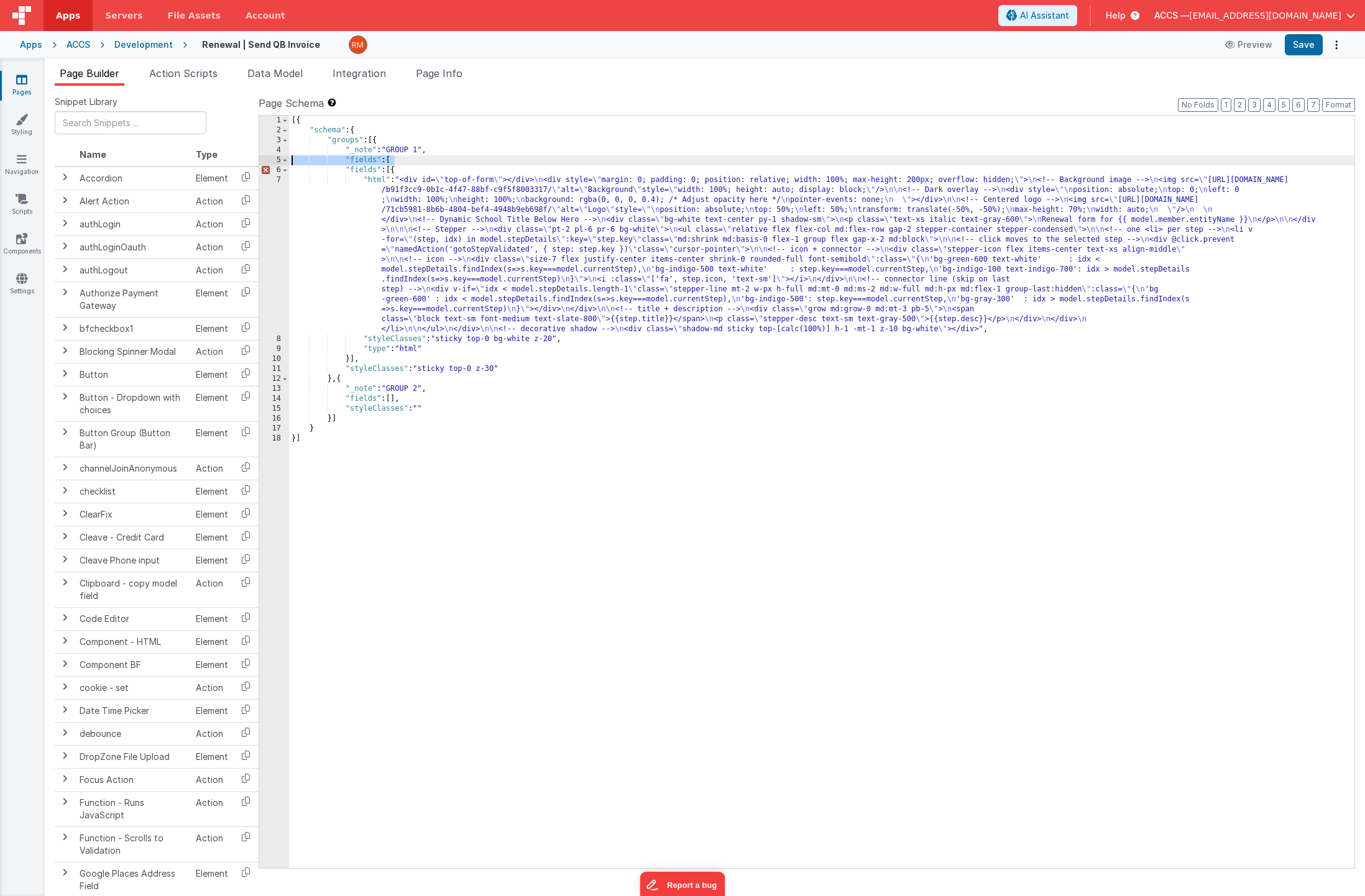
drag, startPoint x: 402, startPoint y: 159, endPoint x: 268, endPoint y: 160, distance: 134.0
click at [268, 160] on div "1 2 3 4 5 6 7 8 9 10 11 12 13 14 15 16 17 18 [{ "schema" : { "groups" : [{ "_no…" at bounding box center [807, 492] width 1097 height 753
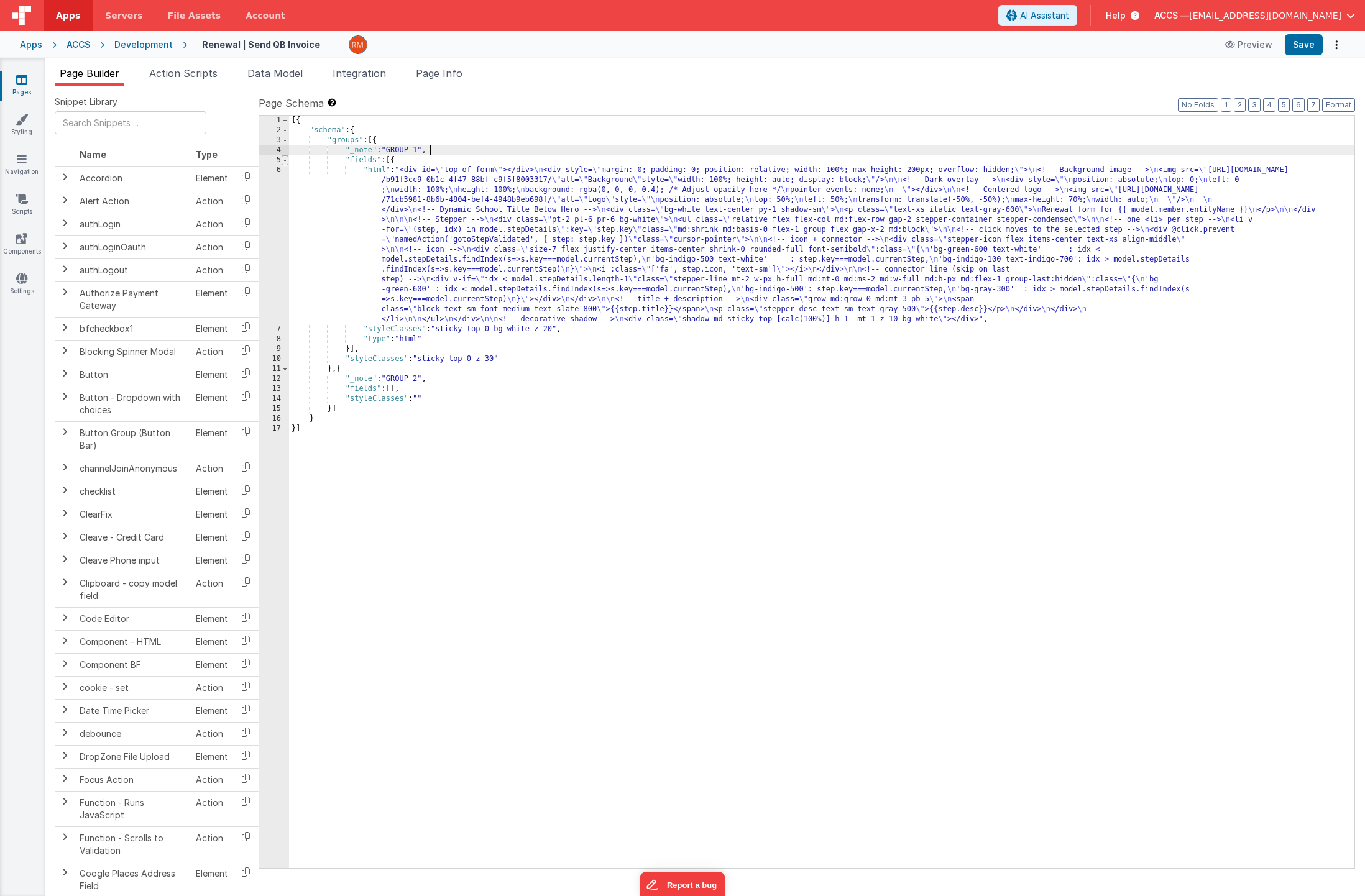
click at [283, 163] on span at bounding box center [284, 160] width 7 height 10
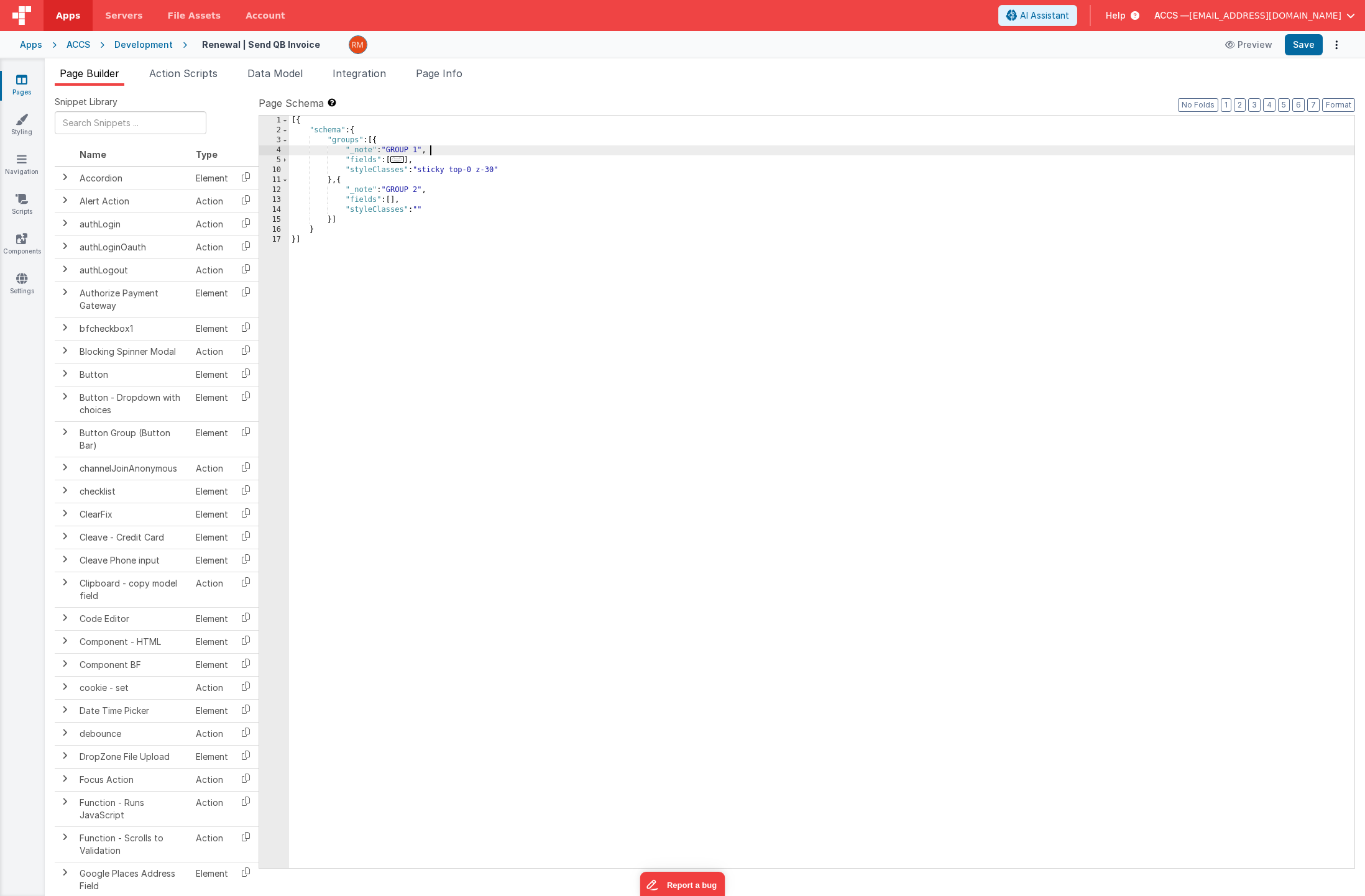
click at [393, 203] on div "[{ "schema" : { "groups" : [{ "_note" : "GROUP 1" , "fields" : [ ... ] , "style…" at bounding box center [821, 501] width 1066 height 772
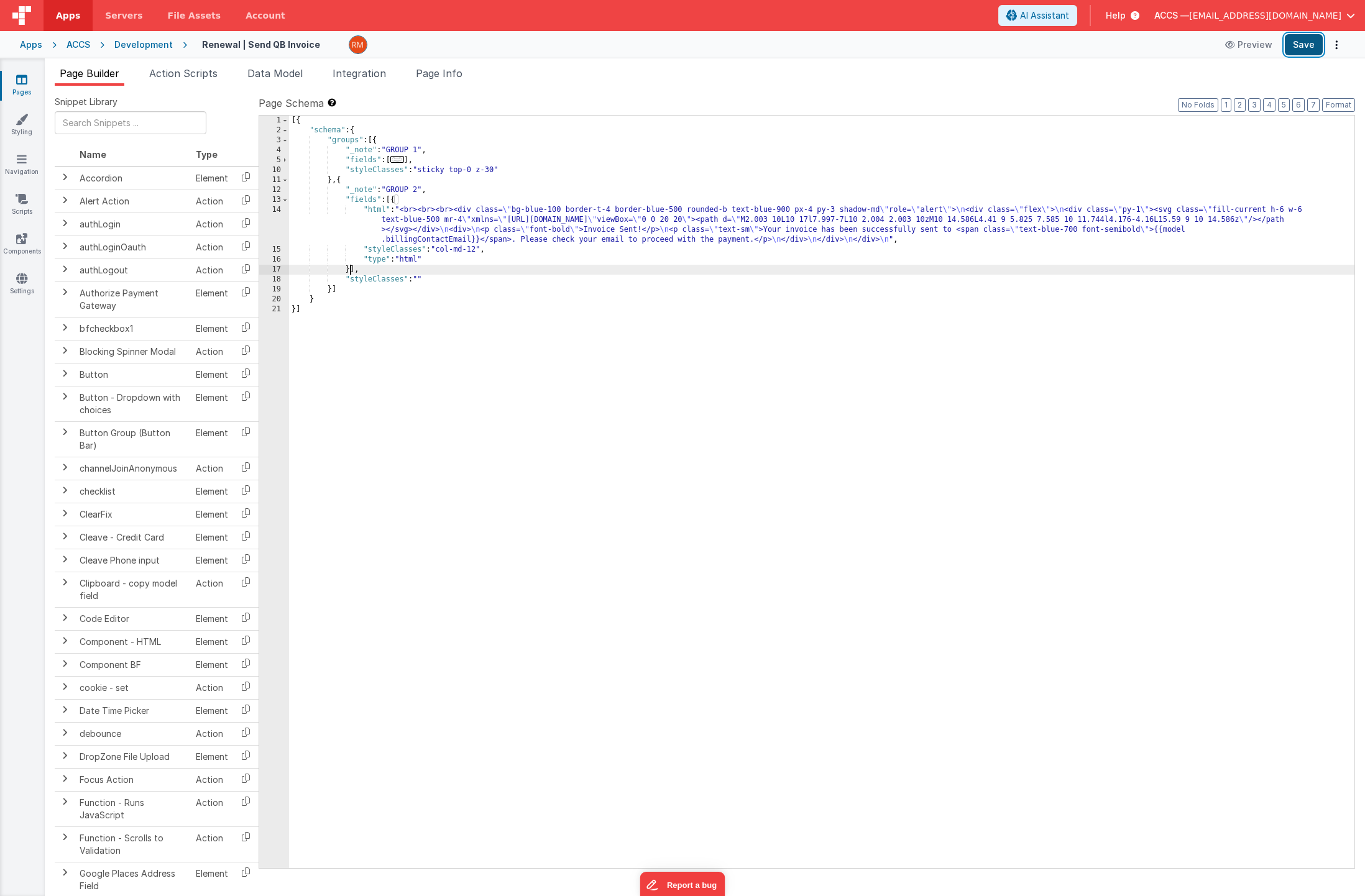
click at [1294, 49] on button "Save" at bounding box center [1303, 44] width 38 height 21
click at [1248, 50] on button "Preview" at bounding box center [1248, 44] width 62 height 20
click at [404, 159] on span "..." at bounding box center [397, 159] width 14 height 7
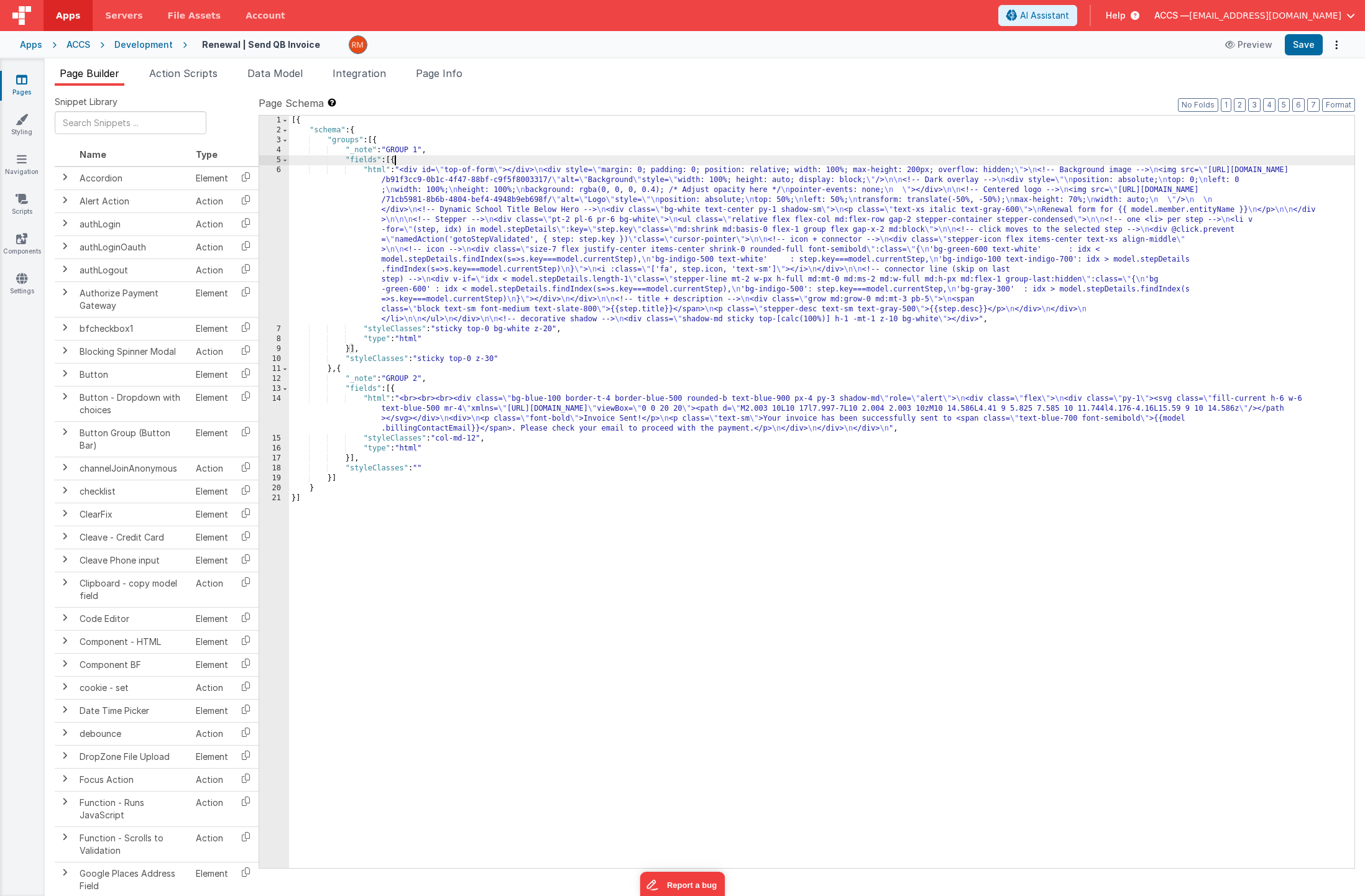
click at [378, 171] on div "[{ "schema" : { "groups" : [{ "_note" : "GROUP 1" , "fields" : [{ "html" : "<di…" at bounding box center [821, 501] width 1066 height 772
click at [285, 171] on div "6" at bounding box center [275, 245] width 30 height 159
click at [279, 169] on div "6" at bounding box center [275, 245] width 30 height 159
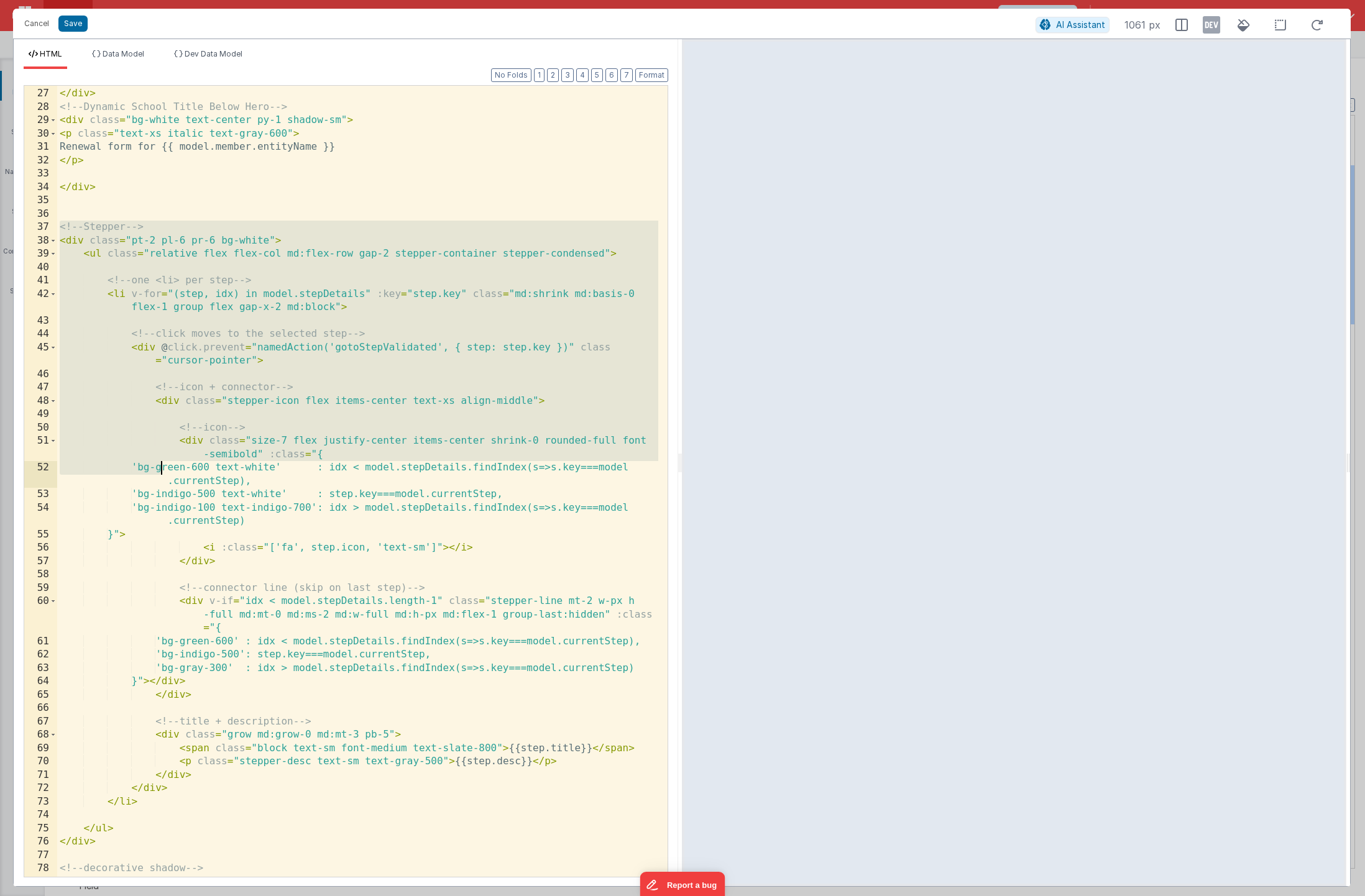
scroll to position [385, 0]
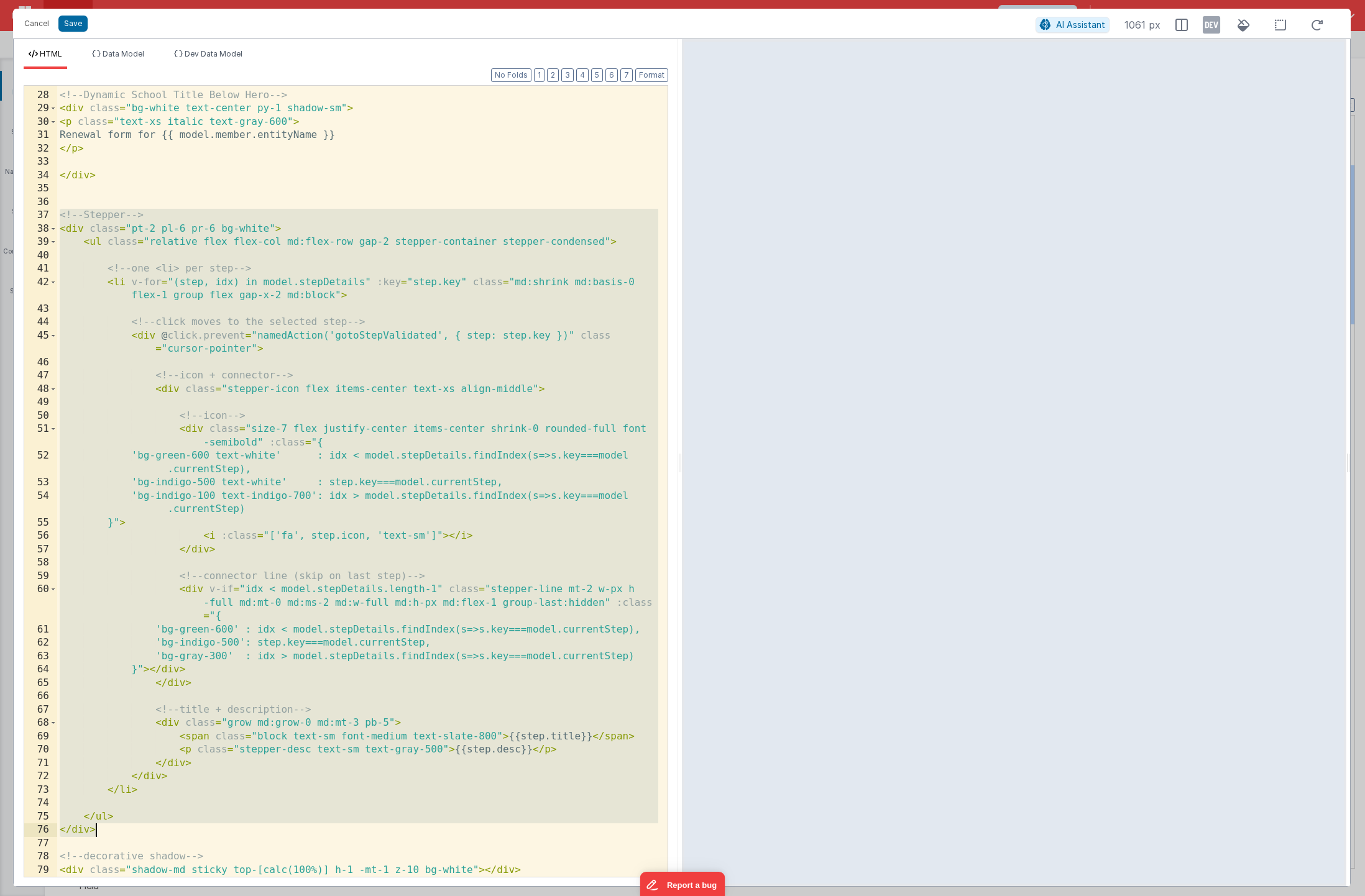
drag, startPoint x: 60, startPoint y: 356, endPoint x: 178, endPoint y: 830, distance: 488.5
click at [178, 830] on div "</ div > <!-- Dynamic School Title Below Hero --> < div class = "bg-white text-…" at bounding box center [357, 484] width 601 height 818
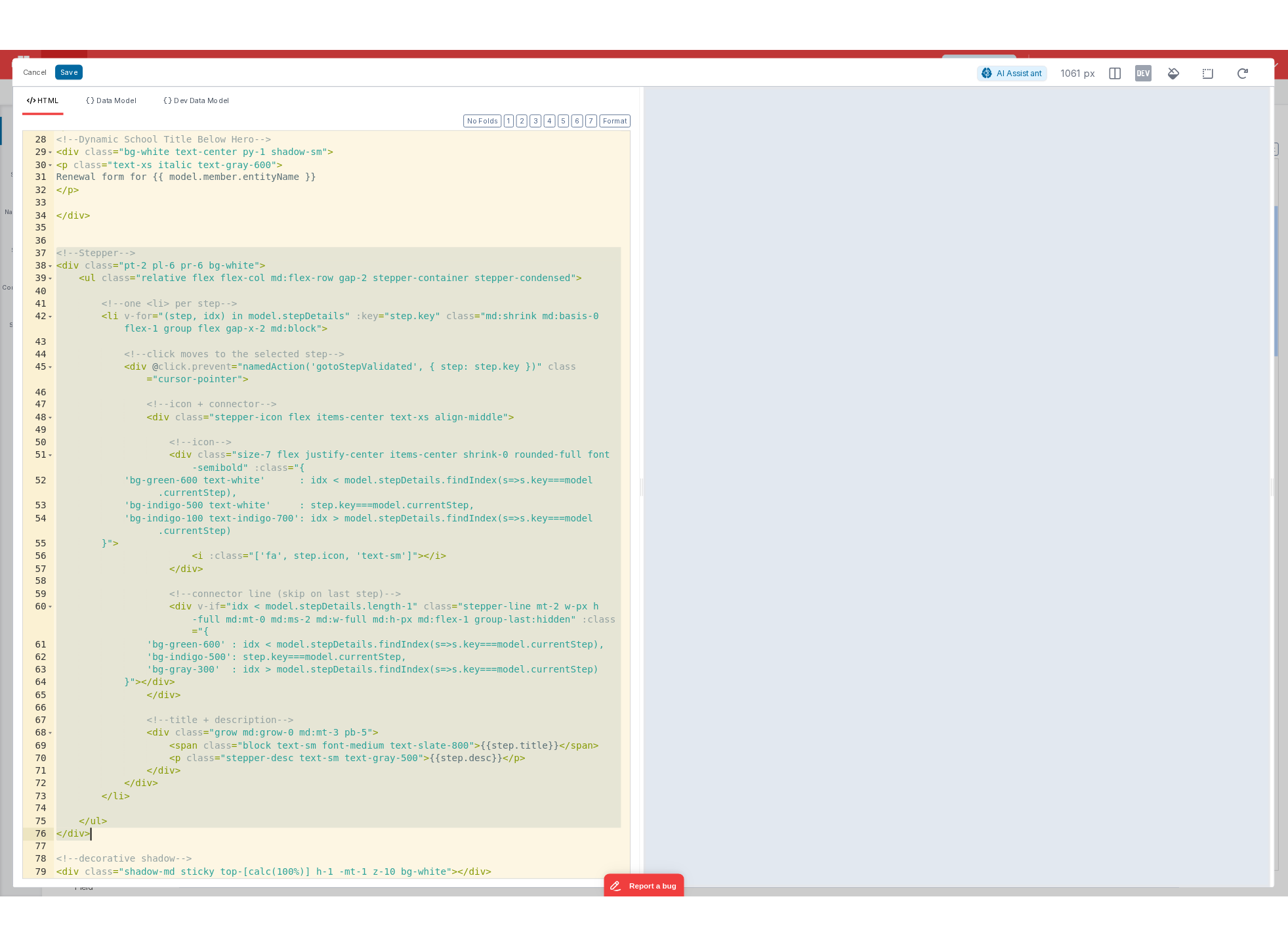
scroll to position [0, 0]
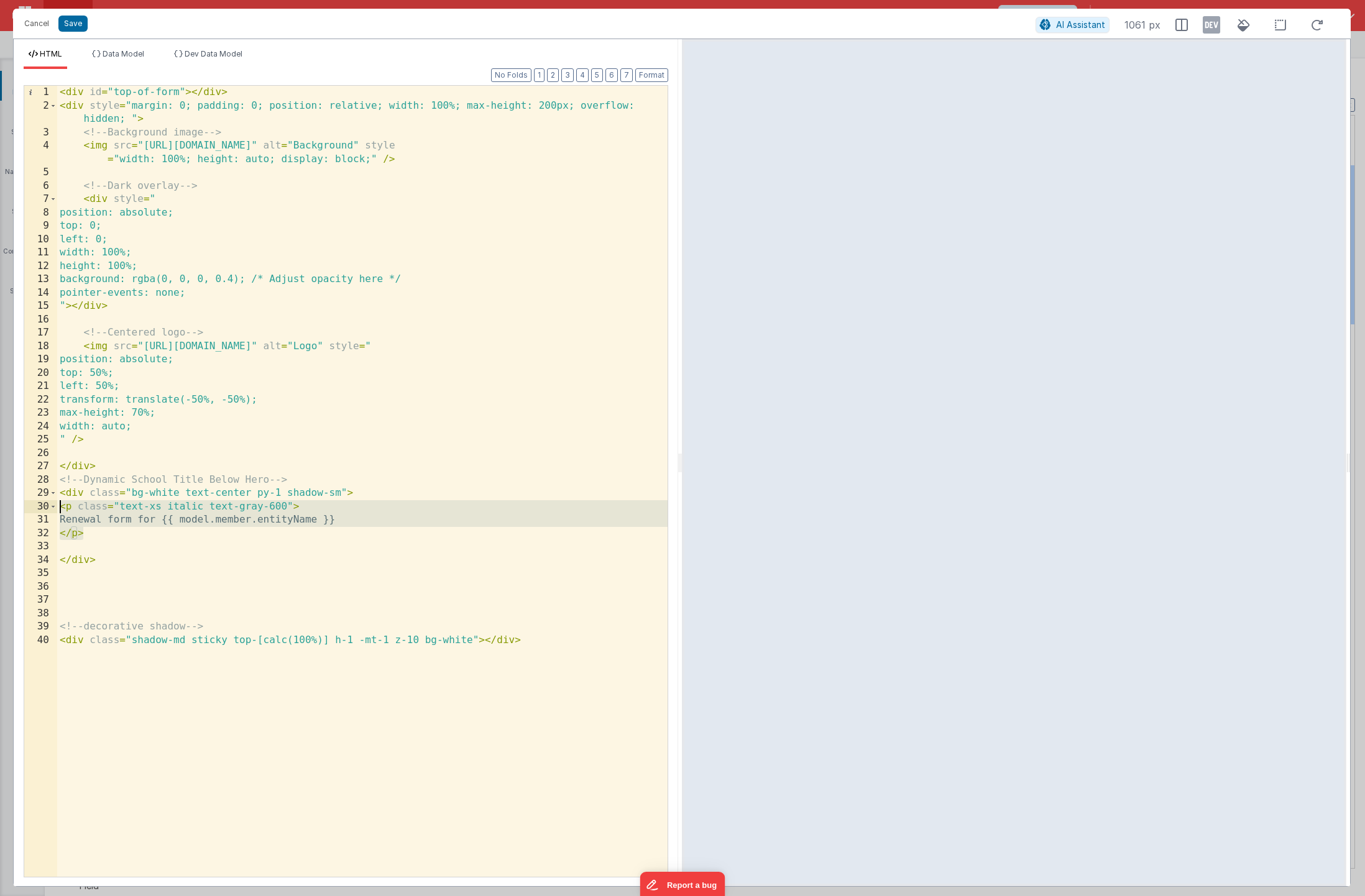
drag, startPoint x: 107, startPoint y: 534, endPoint x: 38, endPoint y: 510, distance: 73.1
click at [38, 510] on div "1 2 3 4 5 6 7 8 9 10 11 12 13 14 15 16 17 18 19 20 21 22 23 24 25 26 27 28 29 3…" at bounding box center [345, 481] width 645 height 792
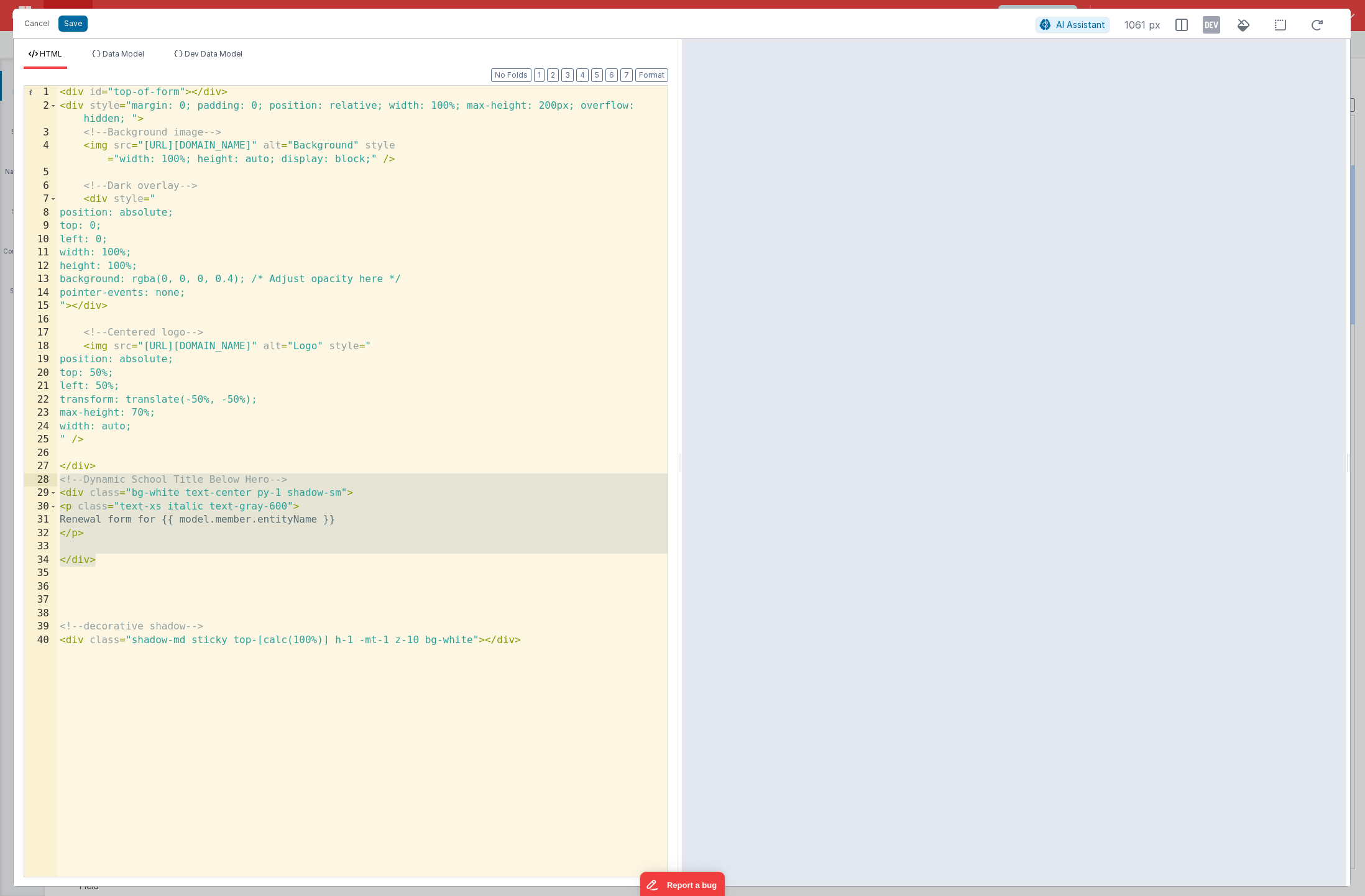
drag, startPoint x: 113, startPoint y: 565, endPoint x: 35, endPoint y: 485, distance: 111.7
click at [35, 485] on div "1 2 3 4 5 6 7 8 9 10 11 12 13 14 15 16 17 18 19 20 21 22 23 24 25 26 27 28 29 3…" at bounding box center [345, 481] width 645 height 792
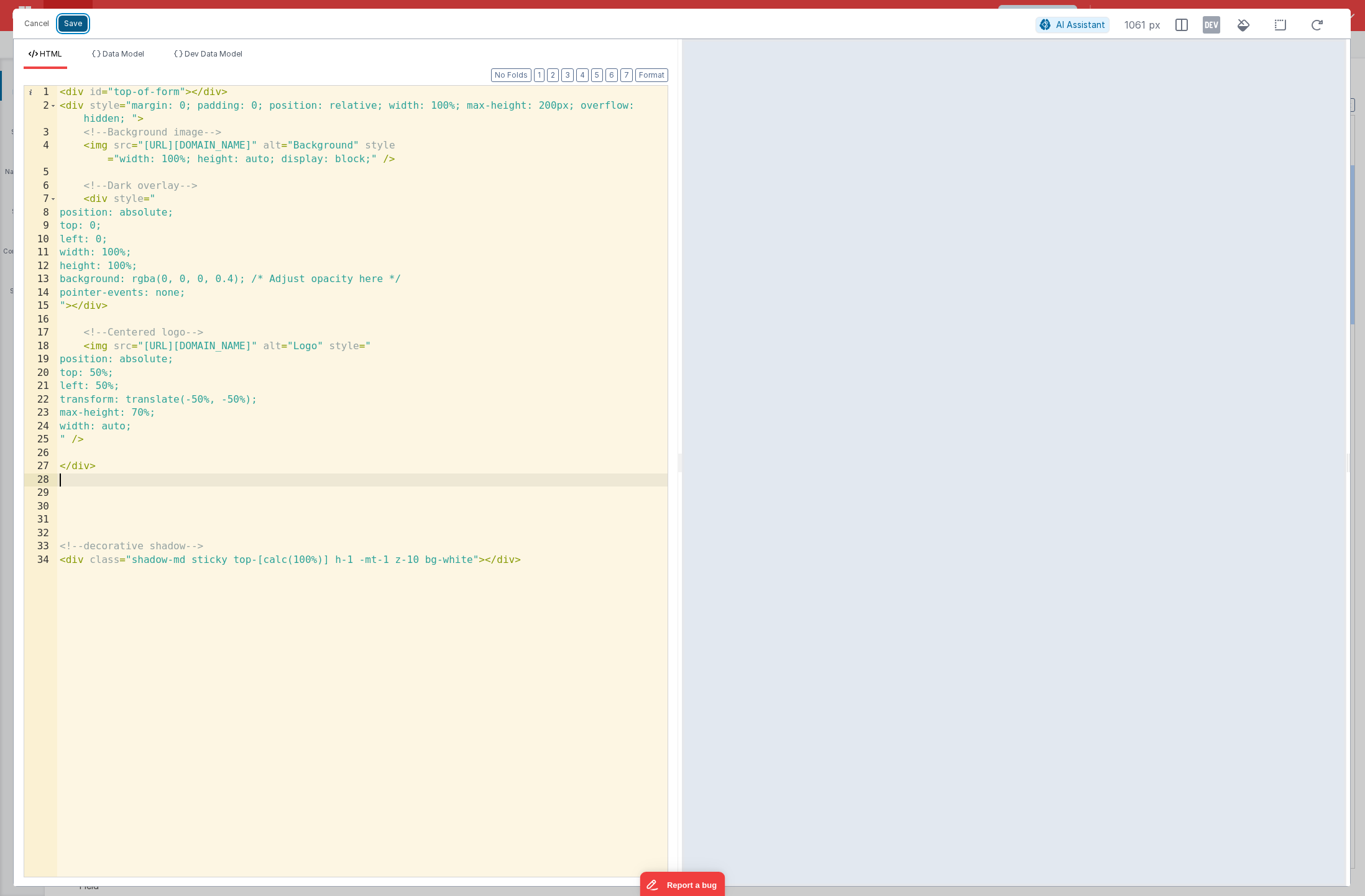
click at [77, 23] on button "Save" at bounding box center [73, 23] width 29 height 16
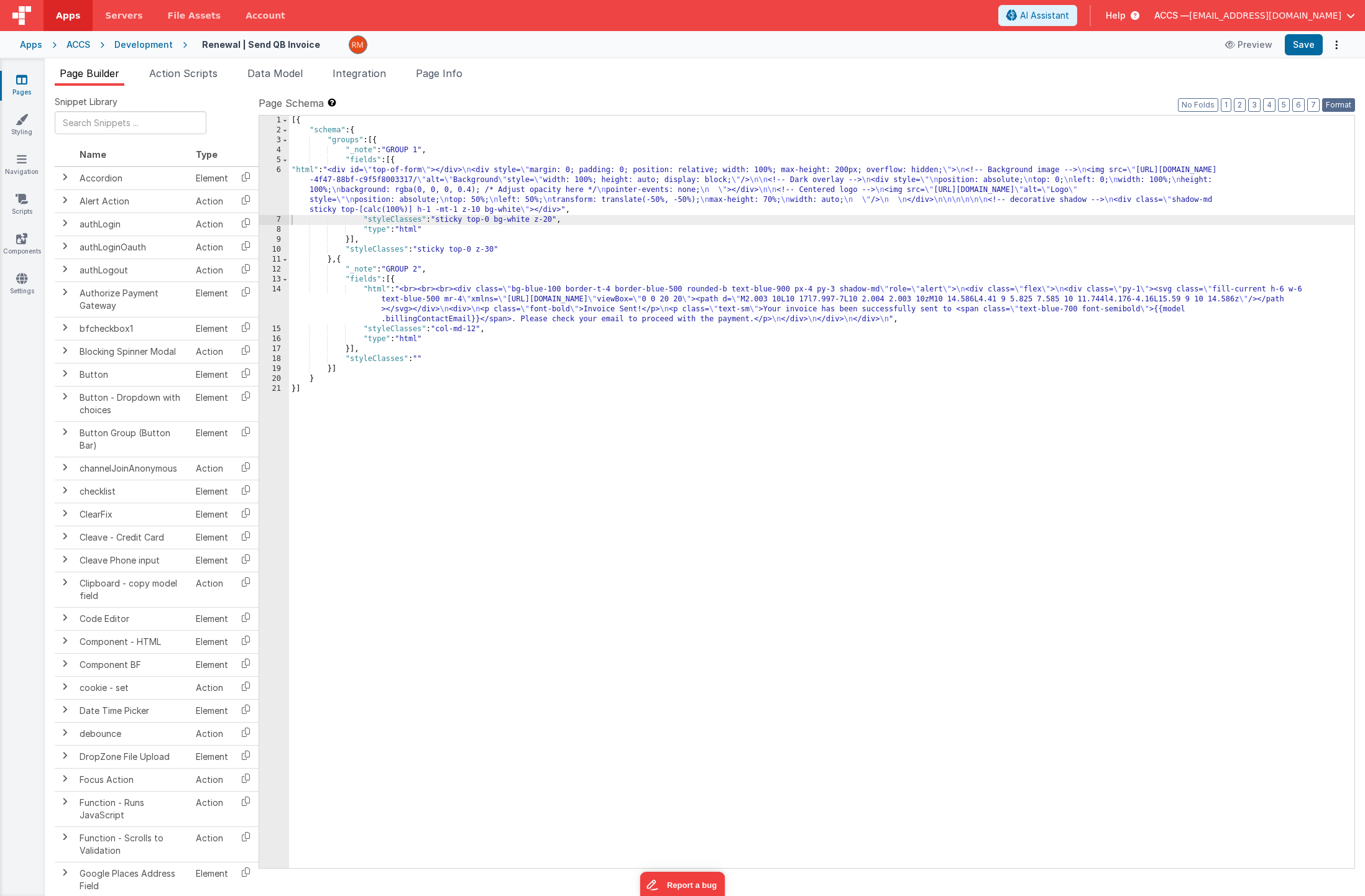
click at [1337, 102] on button "Format" at bounding box center [1339, 105] width 33 height 14
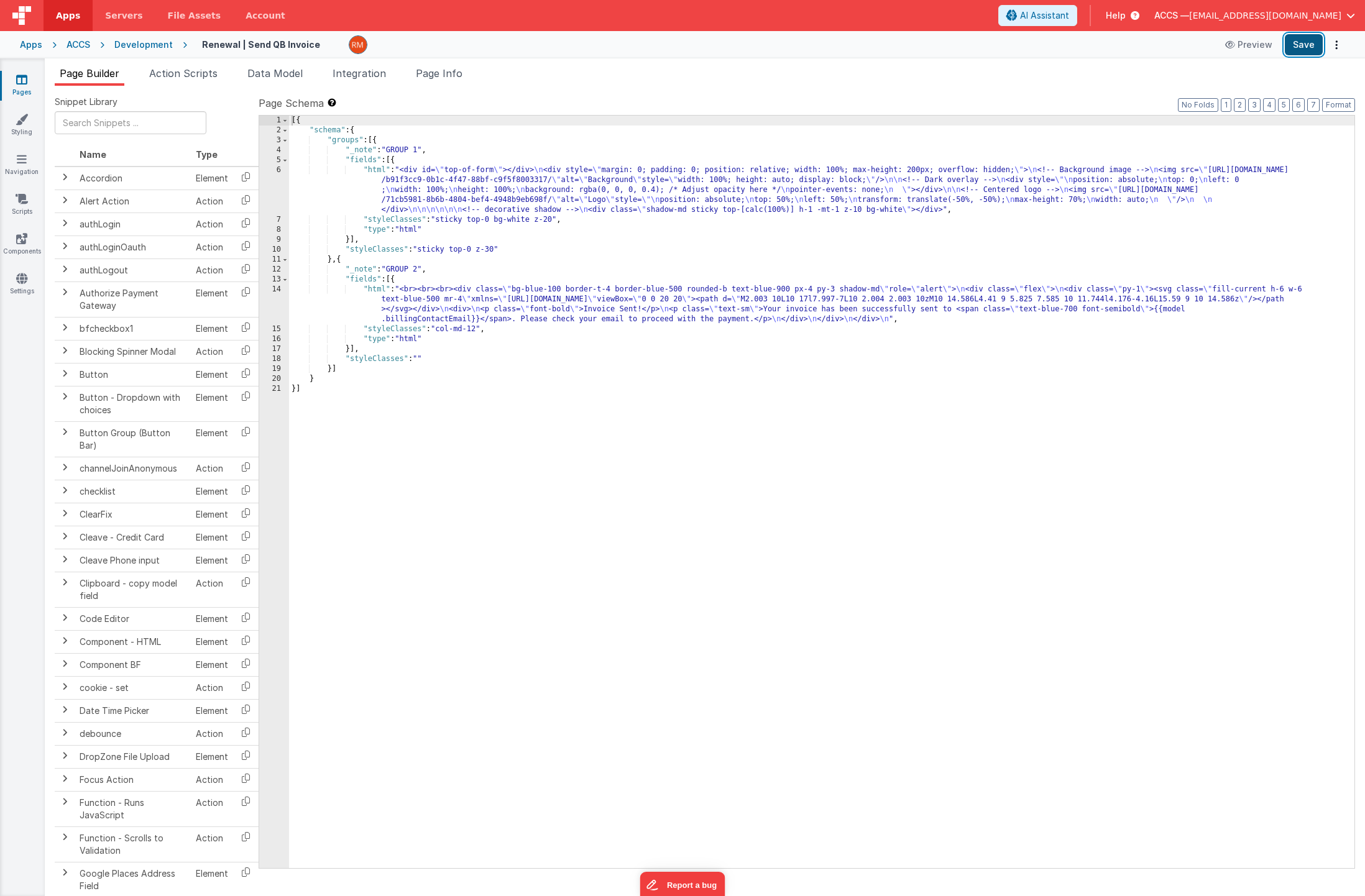
click at [1306, 47] on button "Save" at bounding box center [1303, 44] width 38 height 21
click at [1244, 48] on button "Preview" at bounding box center [1248, 44] width 62 height 20
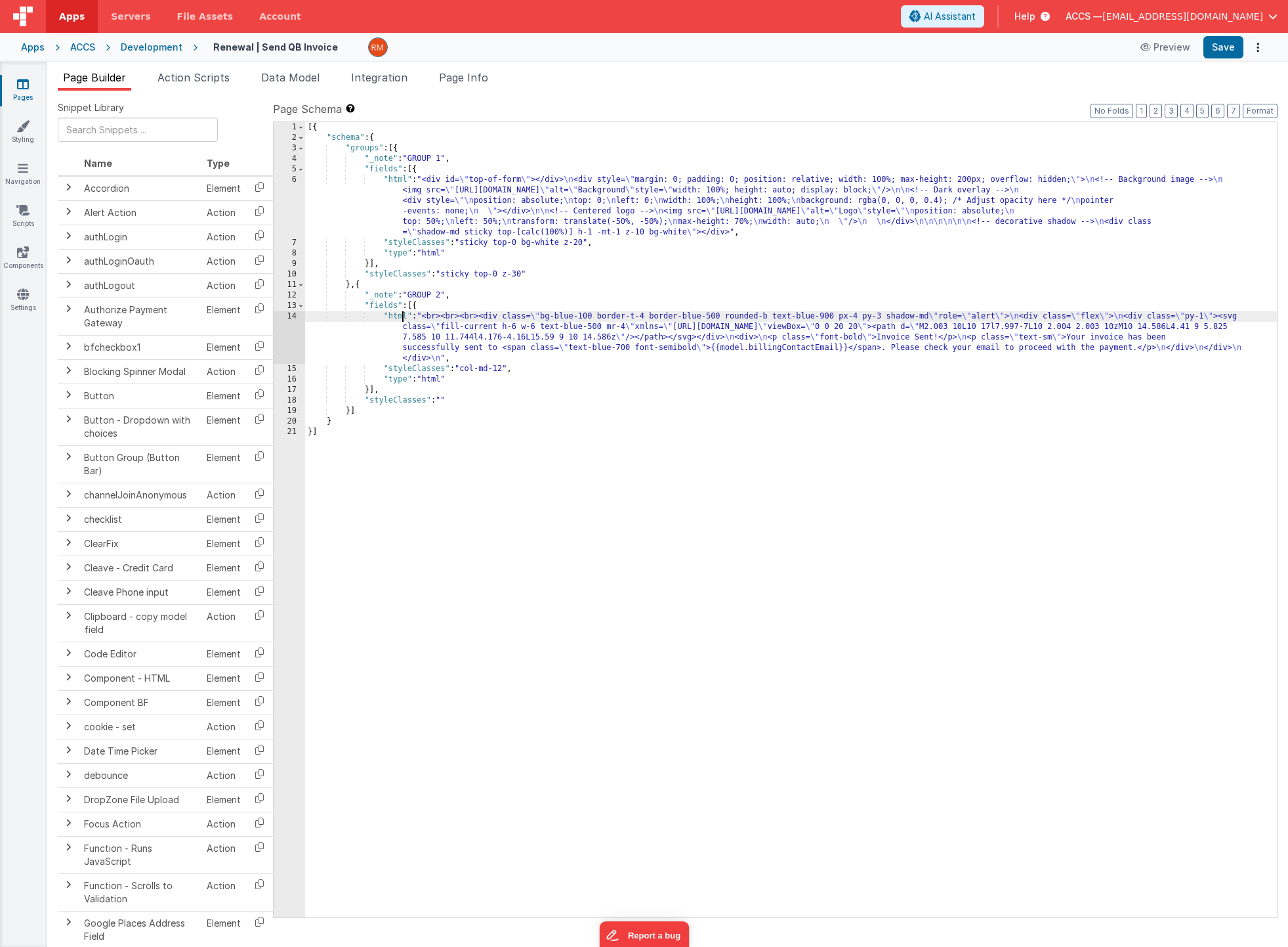
click at [401, 316] on div "[{ "schema" : { "groups" : [{ "_note" : "GROUP 1" , "fields" : [{ "html" : "<di…" at bounding box center [791, 530] width 972 height 816
click at [294, 315] on div "14" at bounding box center [290, 338] width 32 height 52
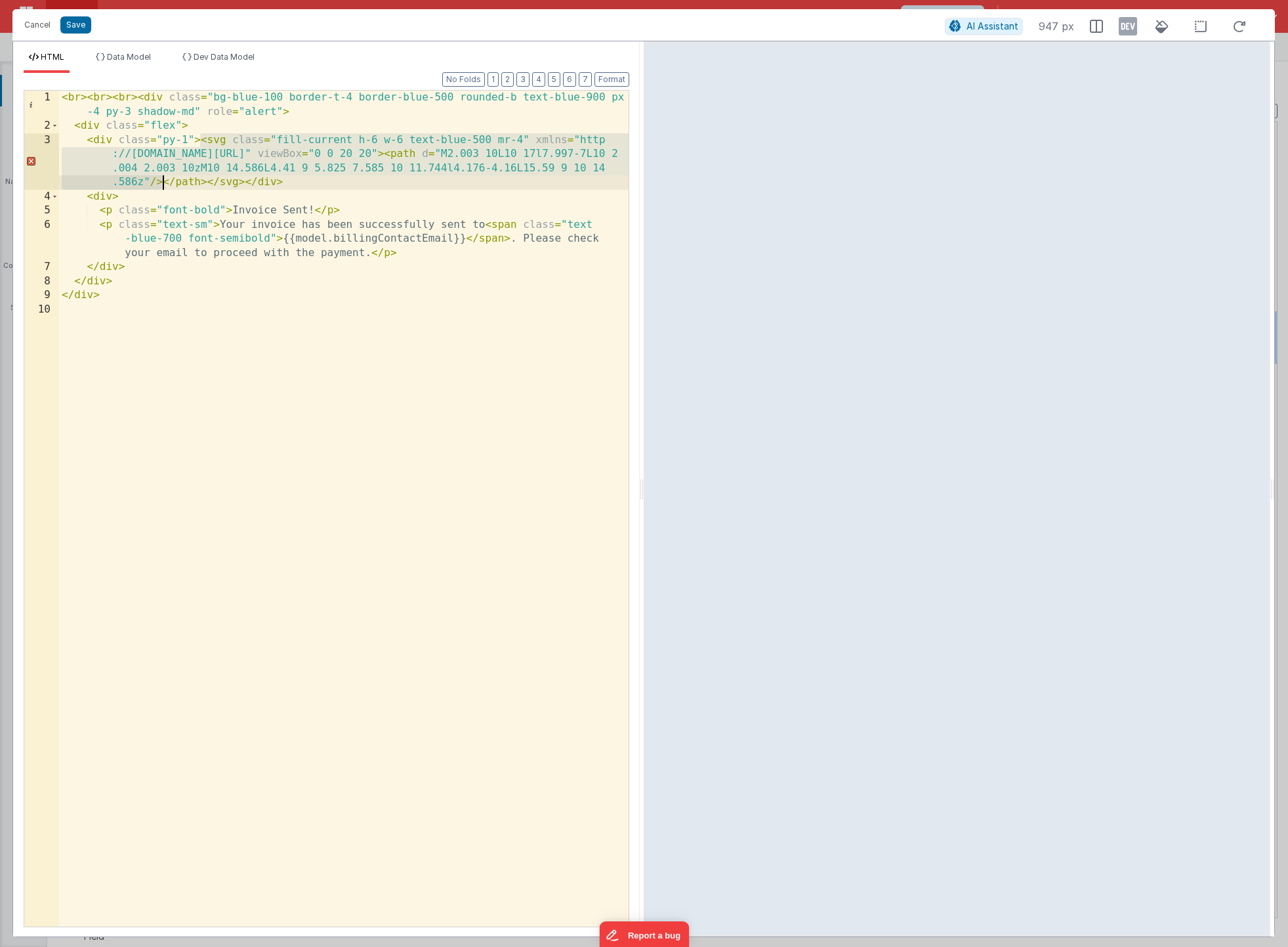
drag, startPoint x: 199, startPoint y: 142, endPoint x: 162, endPoint y: 180, distance: 53.0
click at [162, 180] on div "< br > < br > < br > < div class = "bg-blue-100 border-t-4 border-blue-500 roun…" at bounding box center [343, 530] width 569 height 879
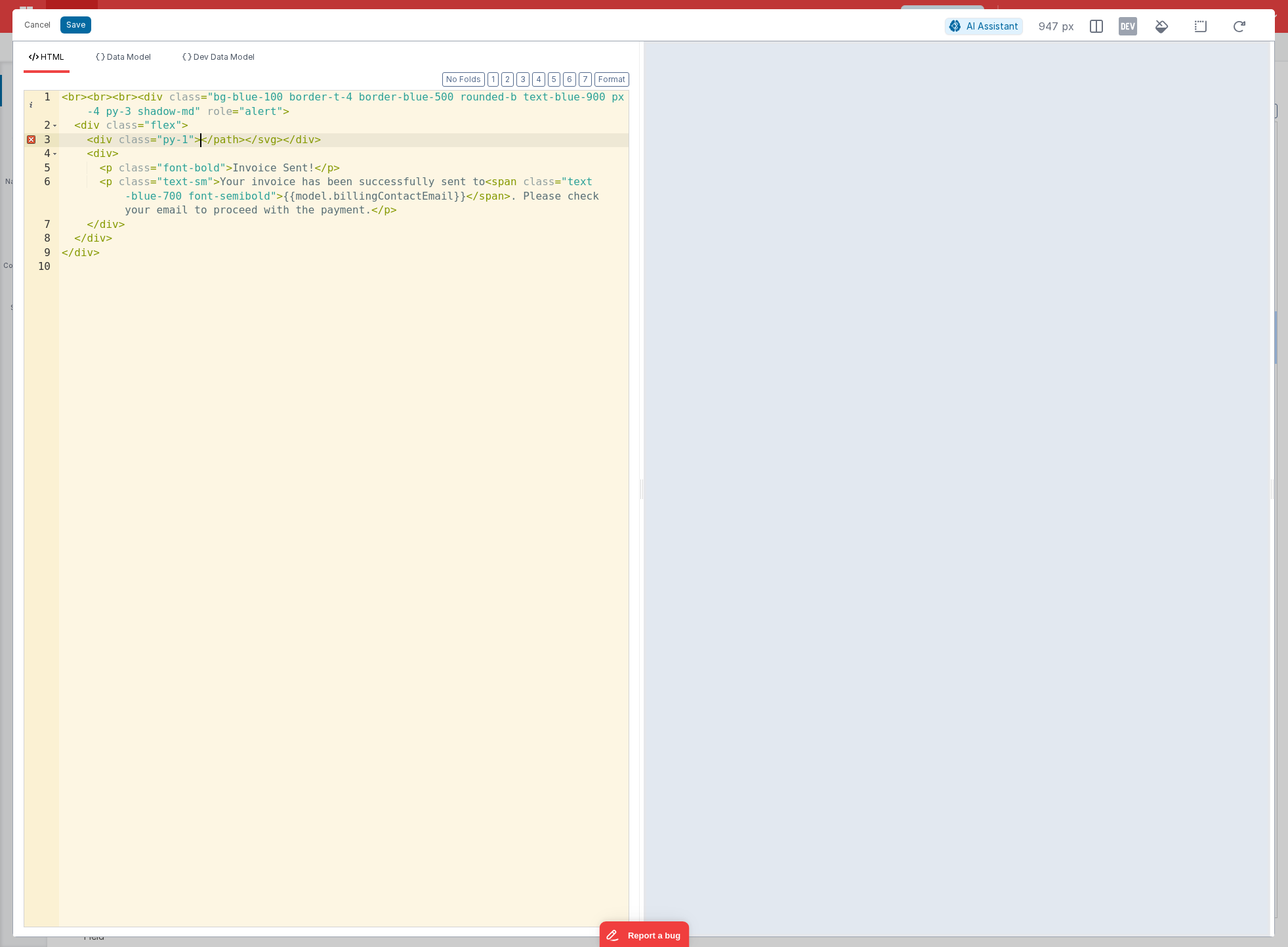
click at [239, 282] on div "< br > < br > < br > < div class = "bg-blue-100 border-t-4 border-blue-500 roun…" at bounding box center [343, 530] width 569 height 879
click at [237, 141] on div "< br > < br > < br > < div class = "bg-blue-100 border-t-4 border-blue-500 roun…" at bounding box center [343, 530] width 569 height 879
drag, startPoint x: 281, startPoint y: 141, endPoint x: 202, endPoint y: 138, distance: 79.1
click at [202, 138] on div "< br > < br > < br > < div class = "bg-blue-100 border-t-4 border-blue-500 roun…" at bounding box center [343, 530] width 569 height 879
click at [229, 297] on div "< br > < br > < br > < div class = "bg-blue-100 border-t-4 border-blue-500 roun…" at bounding box center [343, 530] width 569 height 879
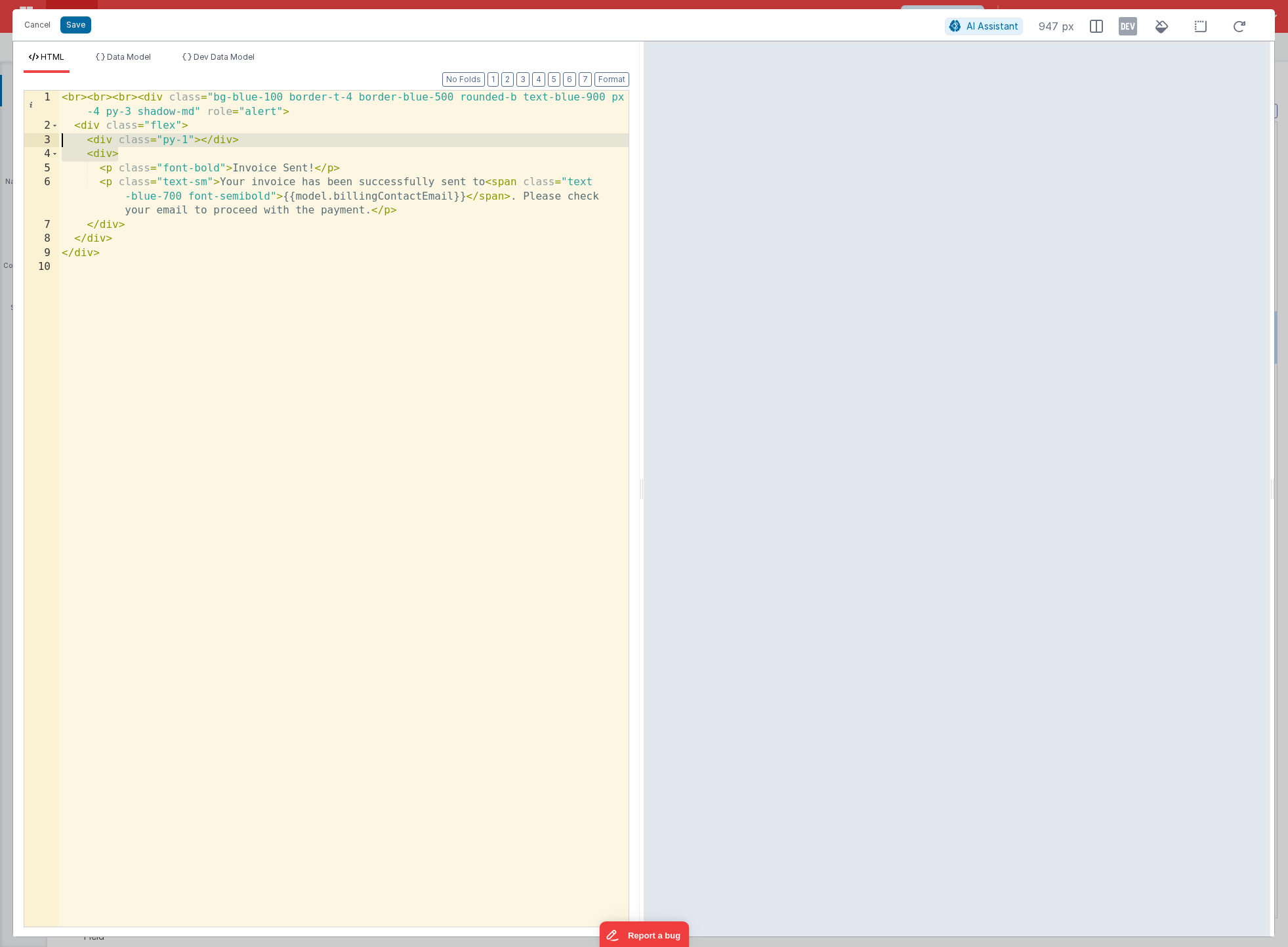
drag, startPoint x: 154, startPoint y: 156, endPoint x: 11, endPoint y: 141, distance: 143.8
click at [11, 141] on div "Cancel Save AI Assistant 947 px HTML Data Model Dev Data Model Format 7 6 5 4 3…" at bounding box center [644, 474] width 1288 height 947
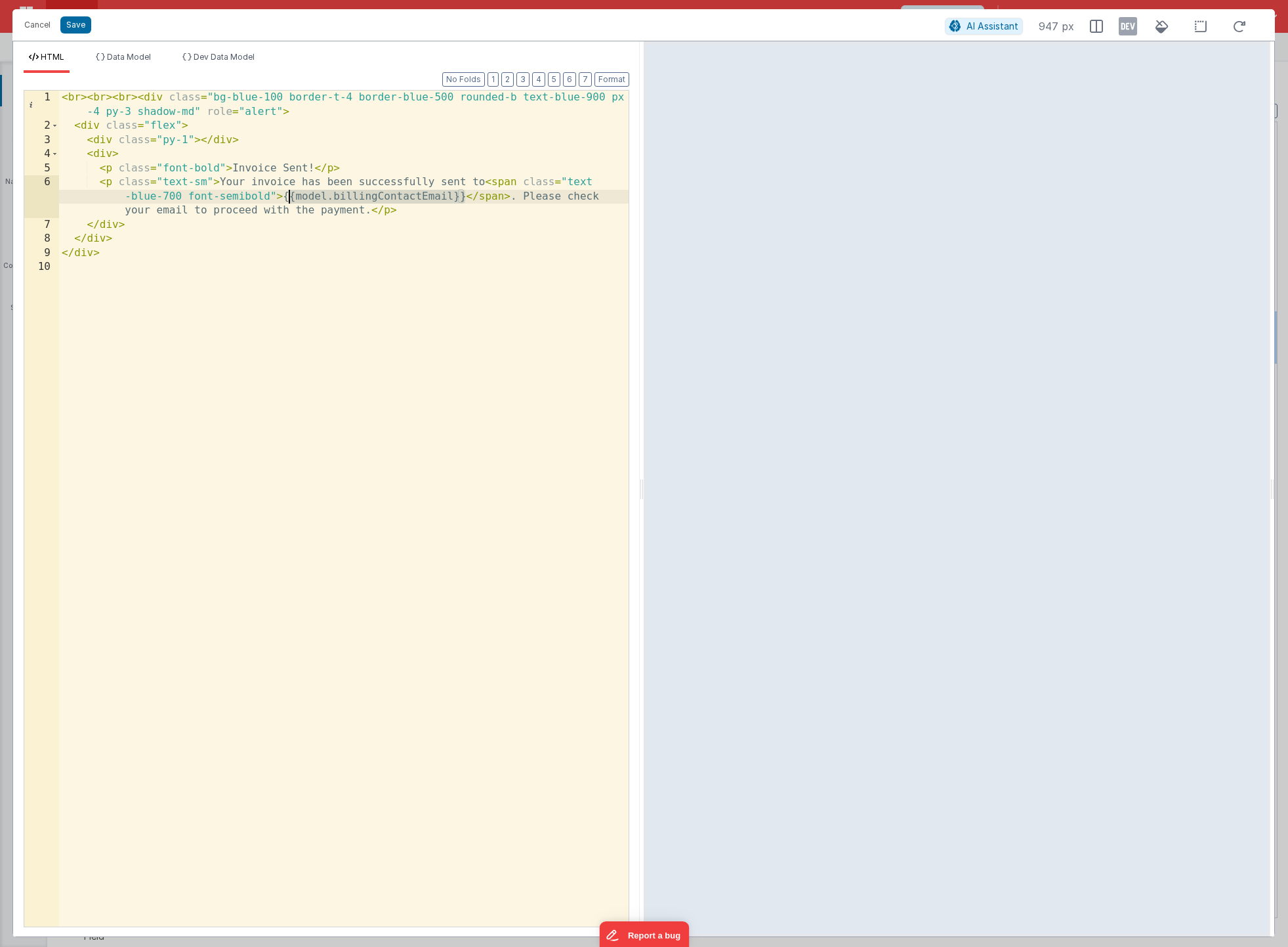
drag, startPoint x: 465, startPoint y: 199, endPoint x: 291, endPoint y: 195, distance: 174.0
click at [291, 195] on div "< br > < br > < br > < div class = "bg-blue-100 border-t-4 border-blue-500 roun…" at bounding box center [343, 530] width 569 height 879
click at [398, 195] on div "< br > < br > < br > < div class = "bg-blue-100 border-t-4 border-blue-500 roun…" at bounding box center [343, 530] width 569 height 879
click at [376, 199] on div "< br > < br > < br > < div class = "bg-blue-100 border-t-4 border-blue-500 roun…" at bounding box center [343, 530] width 569 height 879
click at [134, 63] on li "Data Model" at bounding box center [123, 62] width 66 height 21
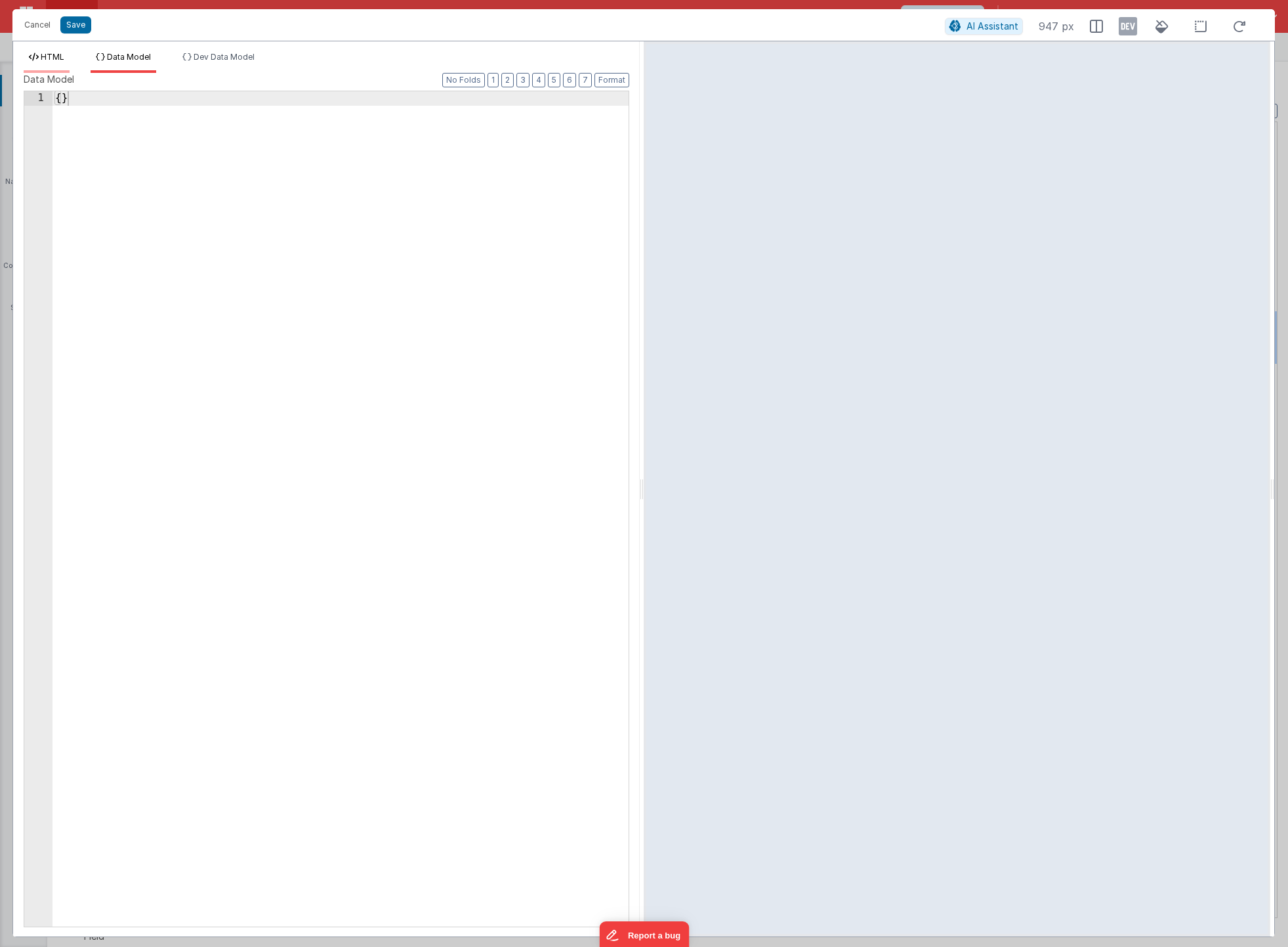
click at [63, 60] on span "HTML" at bounding box center [52, 56] width 24 height 10
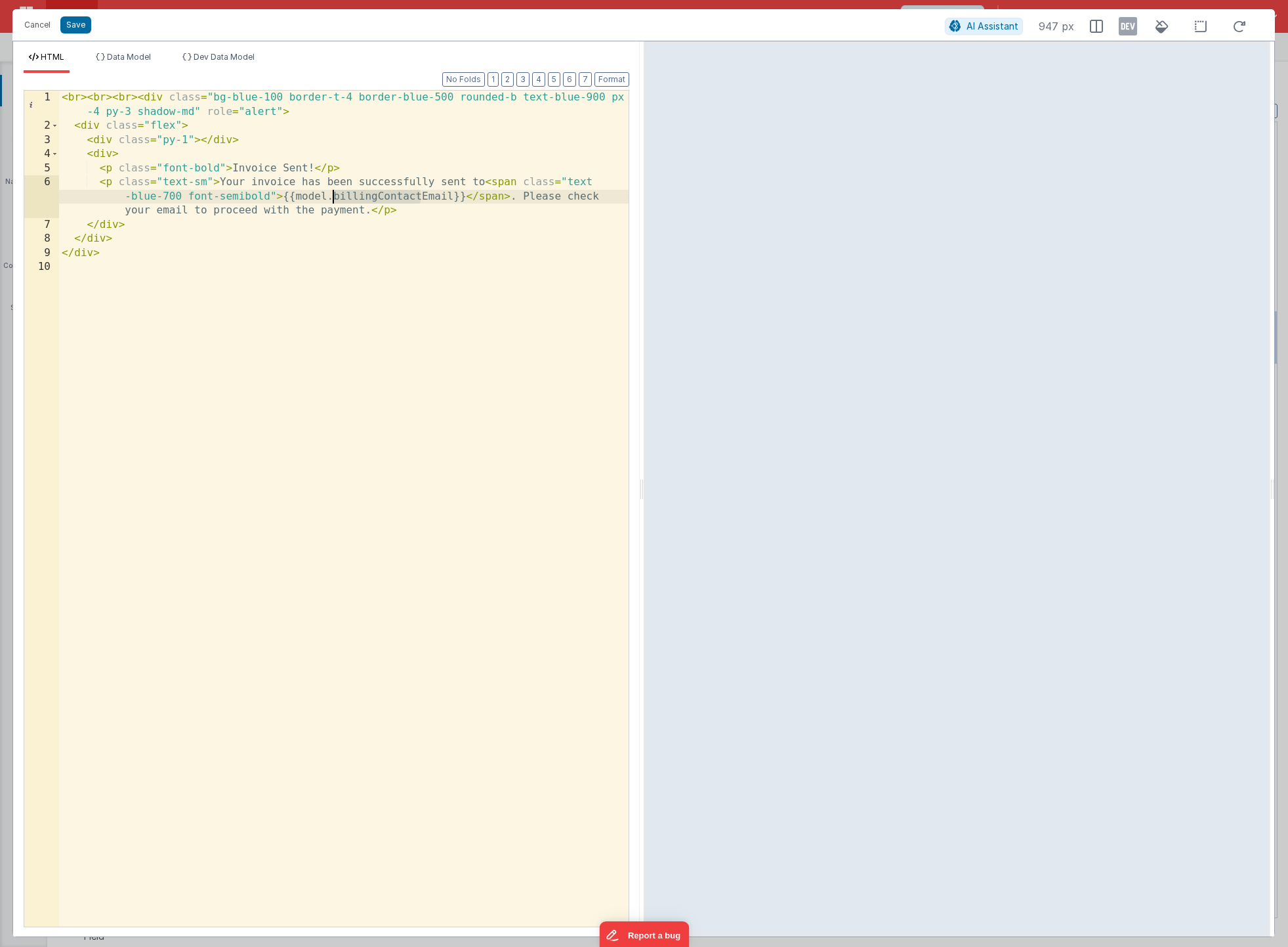
drag, startPoint x: 421, startPoint y: 199, endPoint x: 333, endPoint y: 195, distance: 88.1
click at [333, 195] on div "< br > < br > < br > < div class = "bg-blue-100 border-t-4 border-blue-500 roun…" at bounding box center [343, 530] width 569 height 879
click at [376, 198] on div "< br > < br > < br > < div class = "bg-blue-100 border-t-4 border-blue-500 roun…" at bounding box center [343, 530] width 569 height 879
click at [399, 127] on div "< br > < br > < br > < div class = "bg-blue-100 border-t-4 border-blue-500 roun…" at bounding box center [343, 530] width 569 height 879
type input "blue"
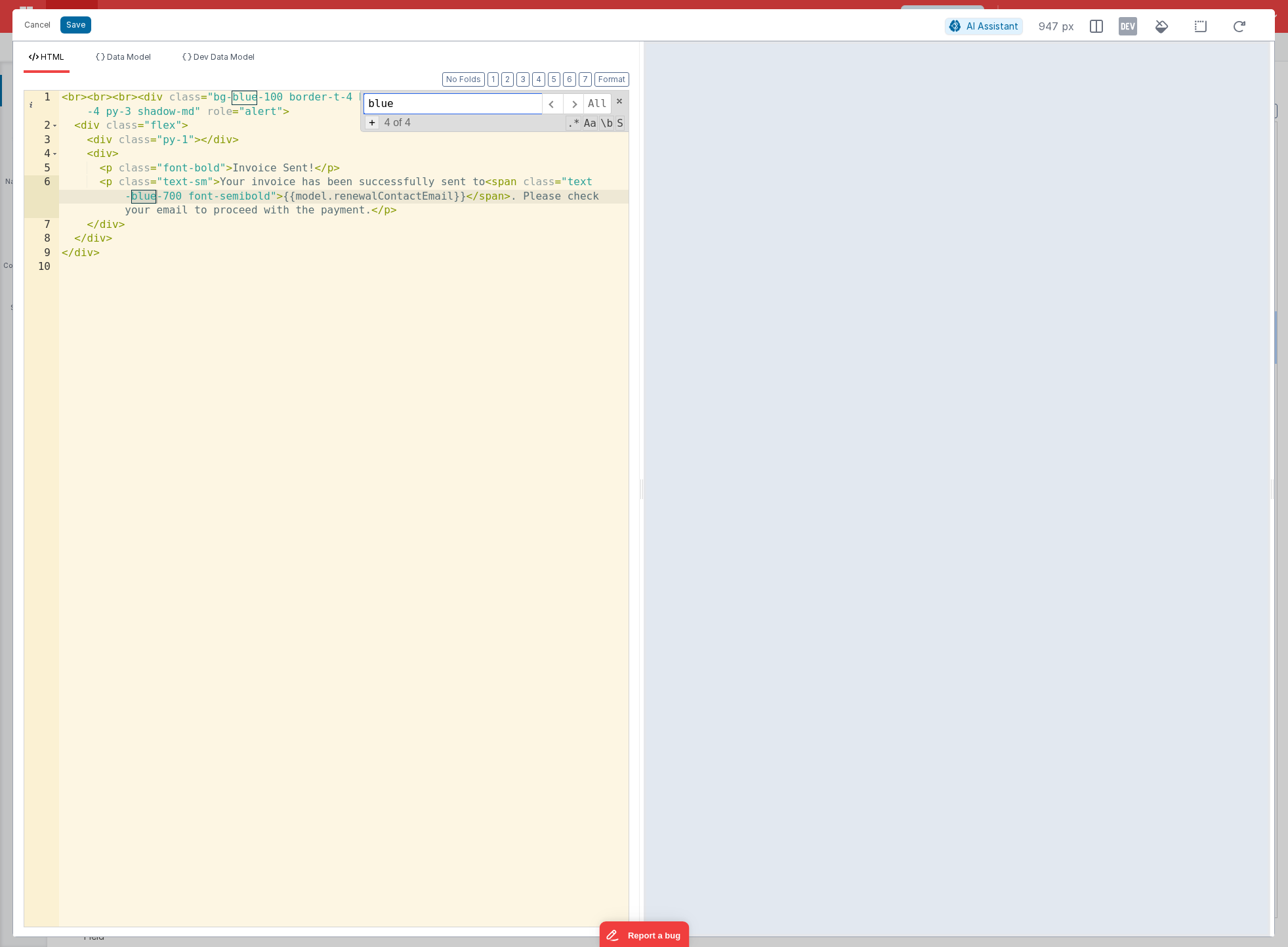
click at [371, 129] on span "+" at bounding box center [372, 122] width 14 height 14
drag, startPoint x: 504, startPoint y: 128, endPoint x: 359, endPoint y: 113, distance: 145.8
click at [359, 113] on div "< br > < br > < br > < div class = "bg-blue-100 border-t-4 border-blue-500 roun…" at bounding box center [343, 508] width 569 height 836
type input "f"
type input "green"
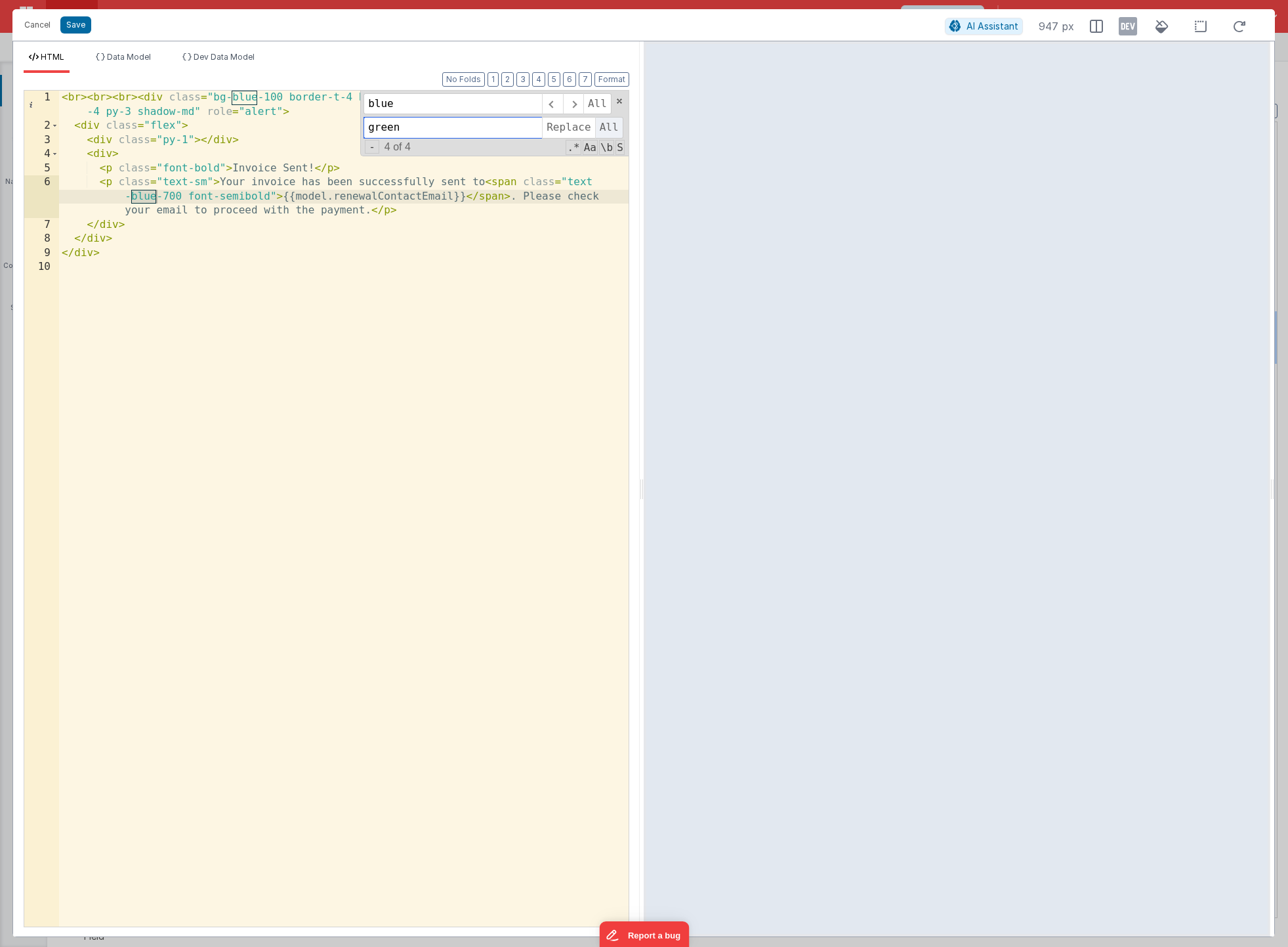
click at [611, 128] on span "All" at bounding box center [610, 127] width 29 height 21
click at [79, 25] on button "Save" at bounding box center [75, 25] width 31 height 17
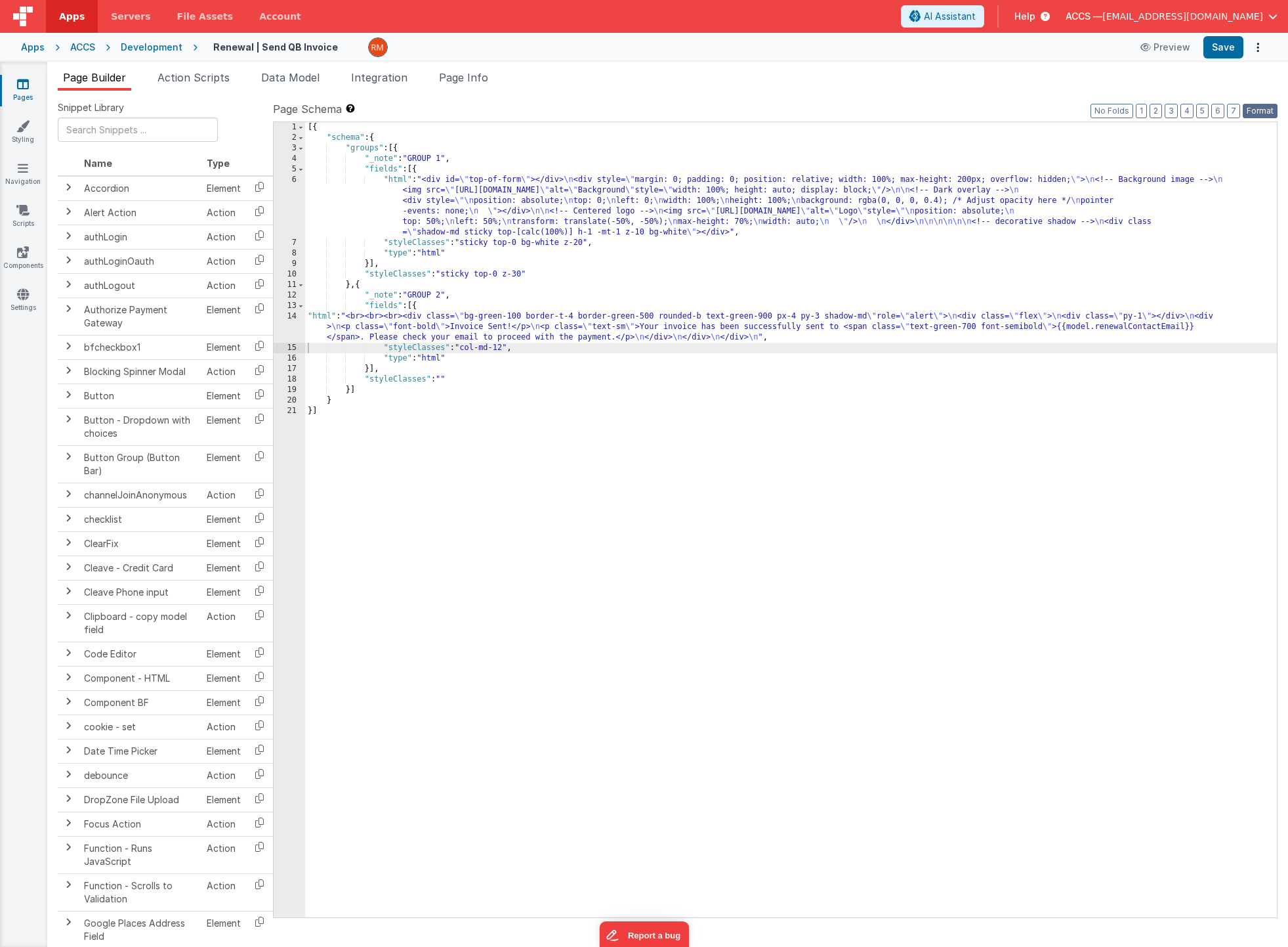
click at [1246, 110] on button "Format" at bounding box center [1260, 111] width 35 height 14
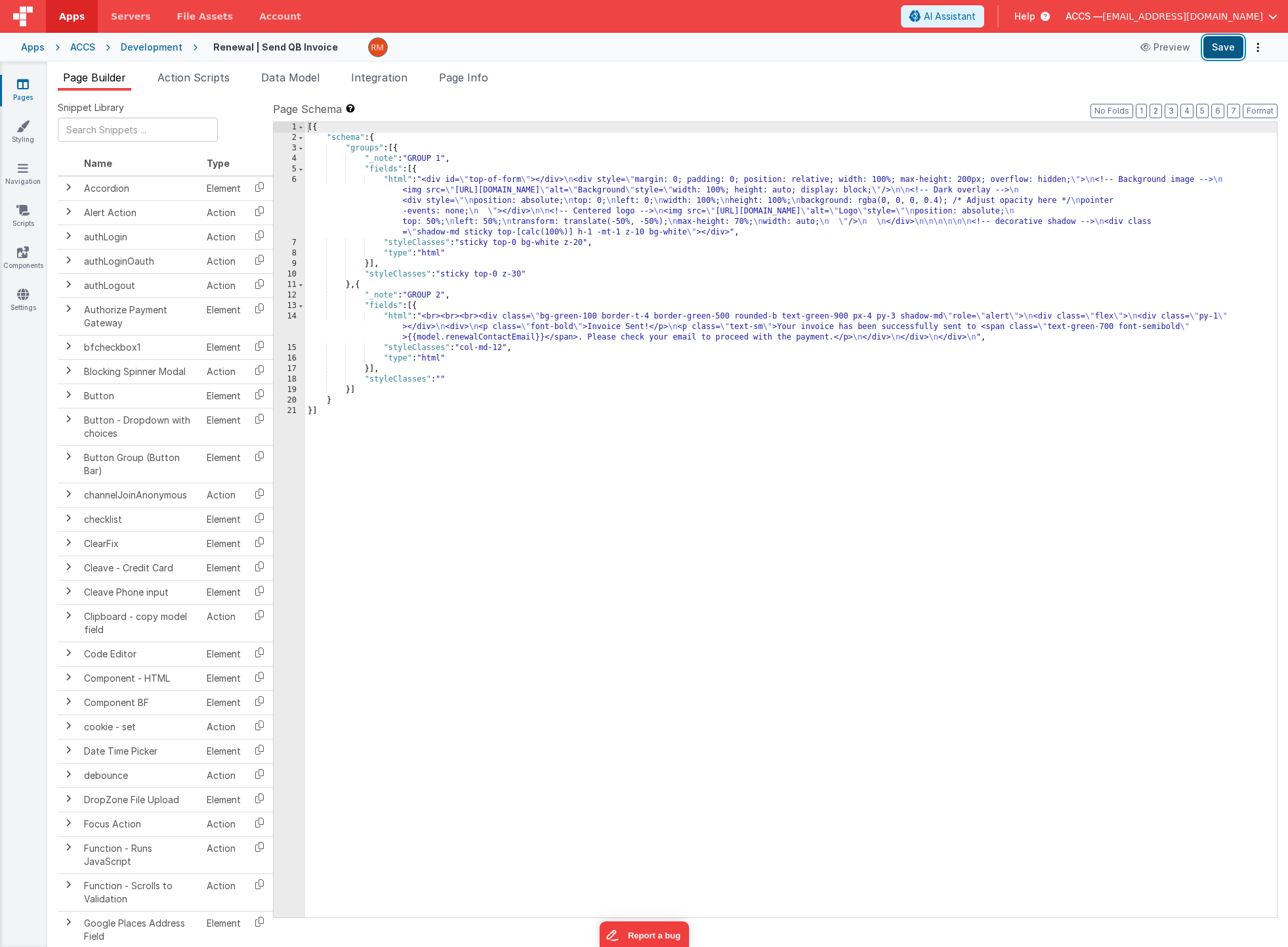
click at [1221, 51] on button "Save" at bounding box center [1224, 47] width 40 height 22
click at [33, 94] on link "Pages" at bounding box center [23, 91] width 48 height 26
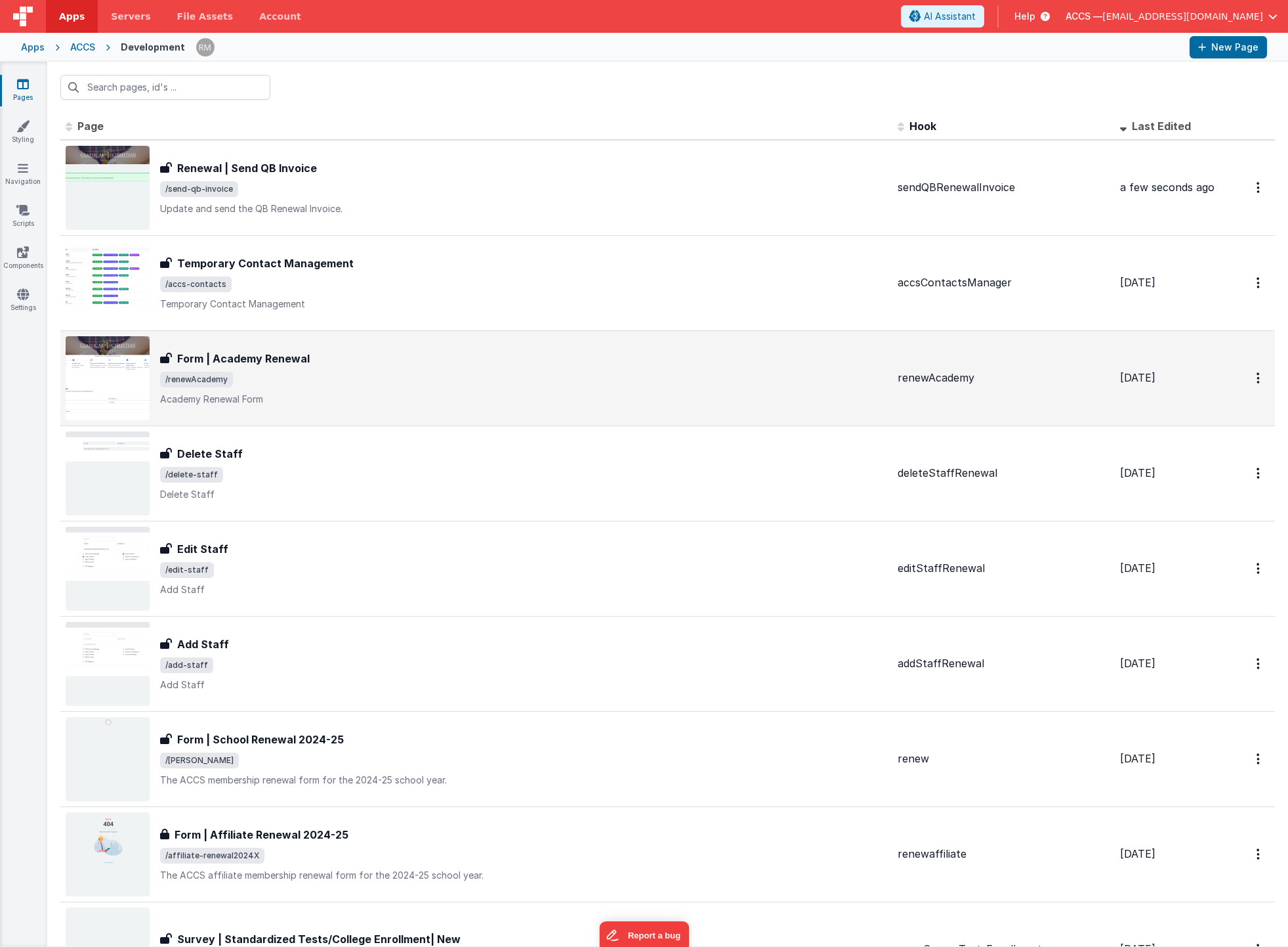
click at [342, 383] on span "/renewAcademy" at bounding box center [524, 380] width 727 height 16
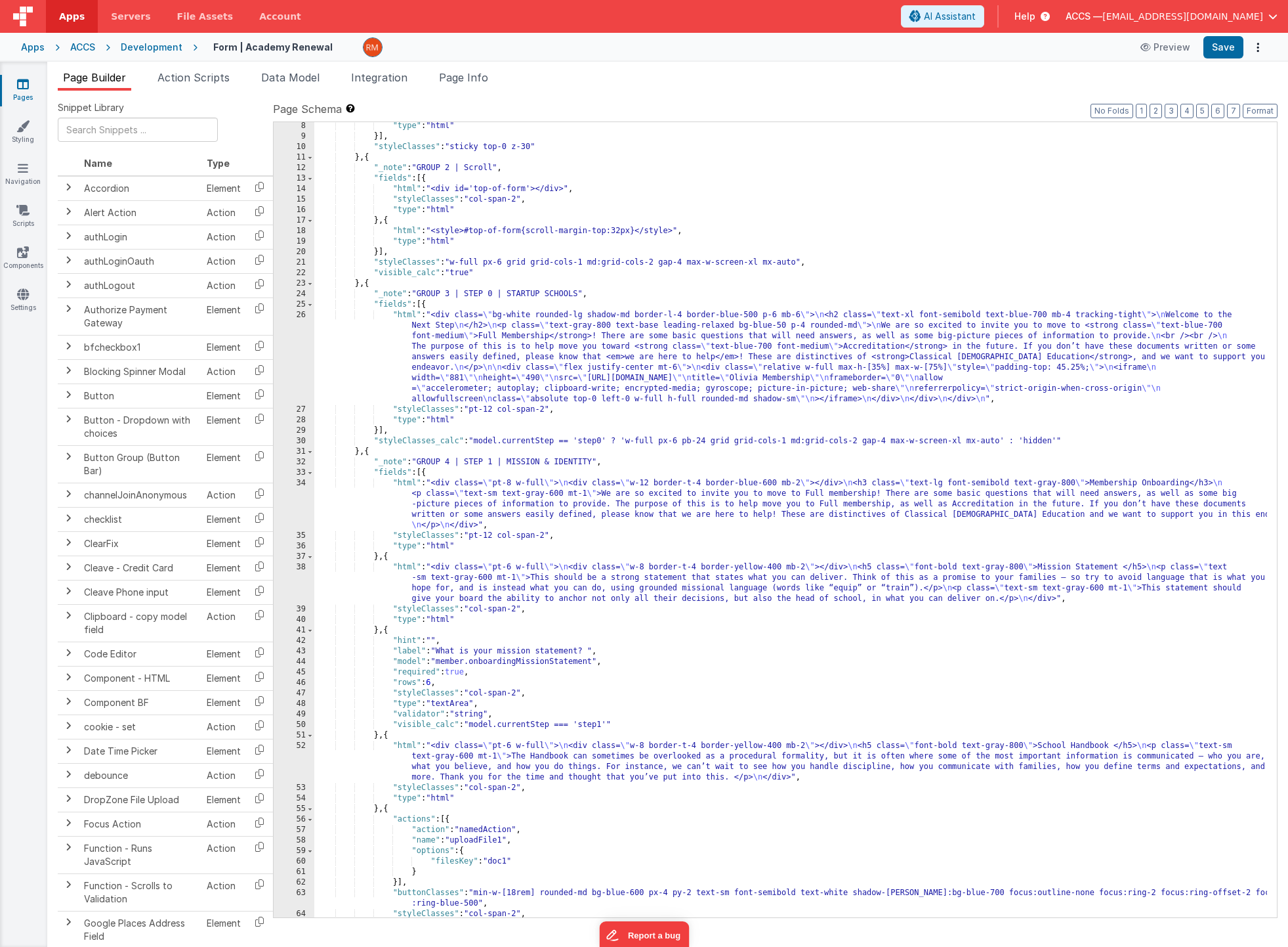
scroll to position [264, 0]
drag, startPoint x: 521, startPoint y: 607, endPoint x: 473, endPoint y: 609, distance: 48.0
click at [473, 609] on div ""type" : "html" }] , "styleClasses" : "sticky top-0 z-30" } , { "_note" : "GROU…" at bounding box center [791, 528] width 953 height 816
click at [21, 95] on link "Pages" at bounding box center [23, 91] width 48 height 26
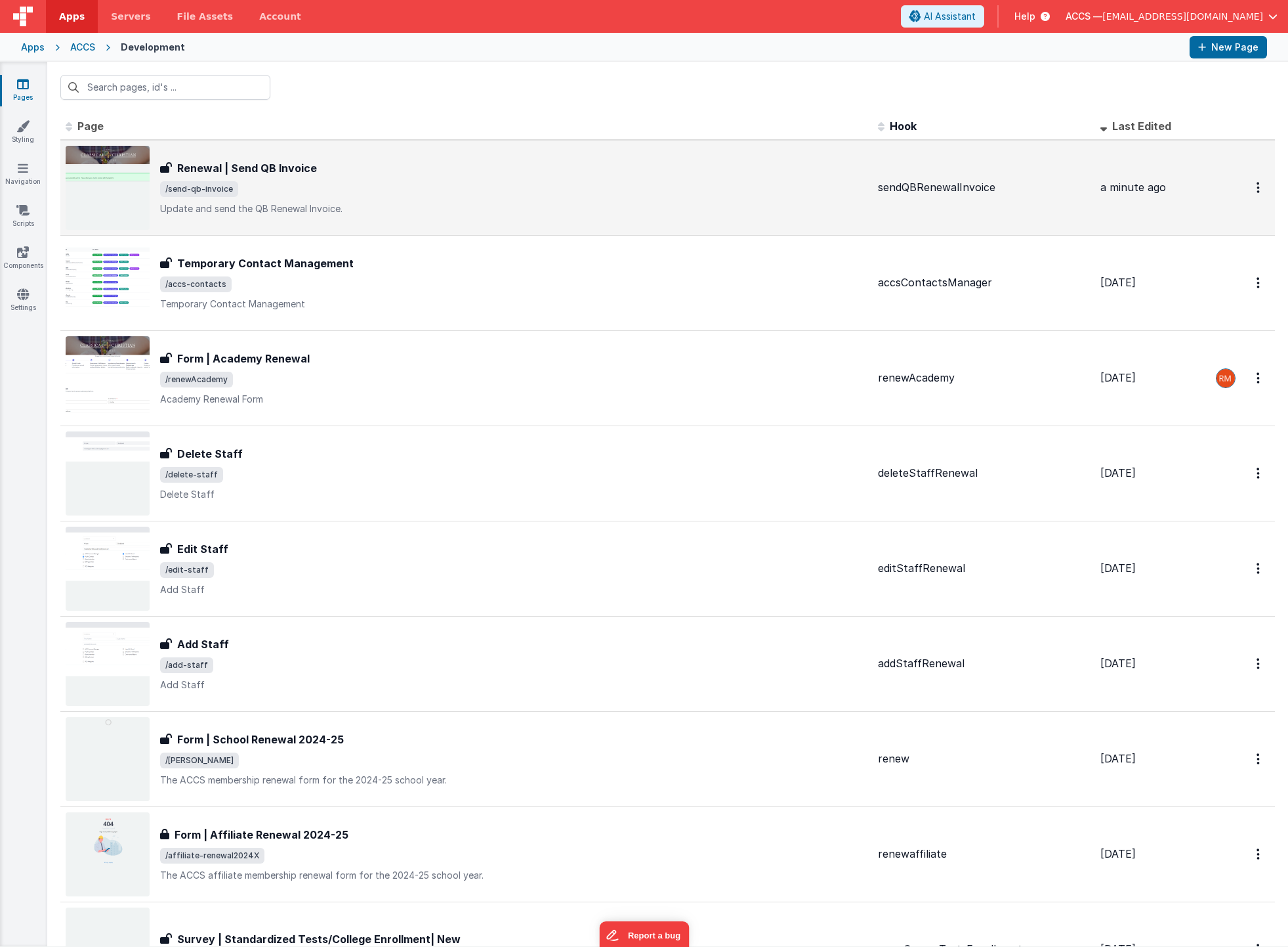
click at [314, 167] on div "Renewal | Send QB Invoice" at bounding box center [514, 168] width 708 height 16
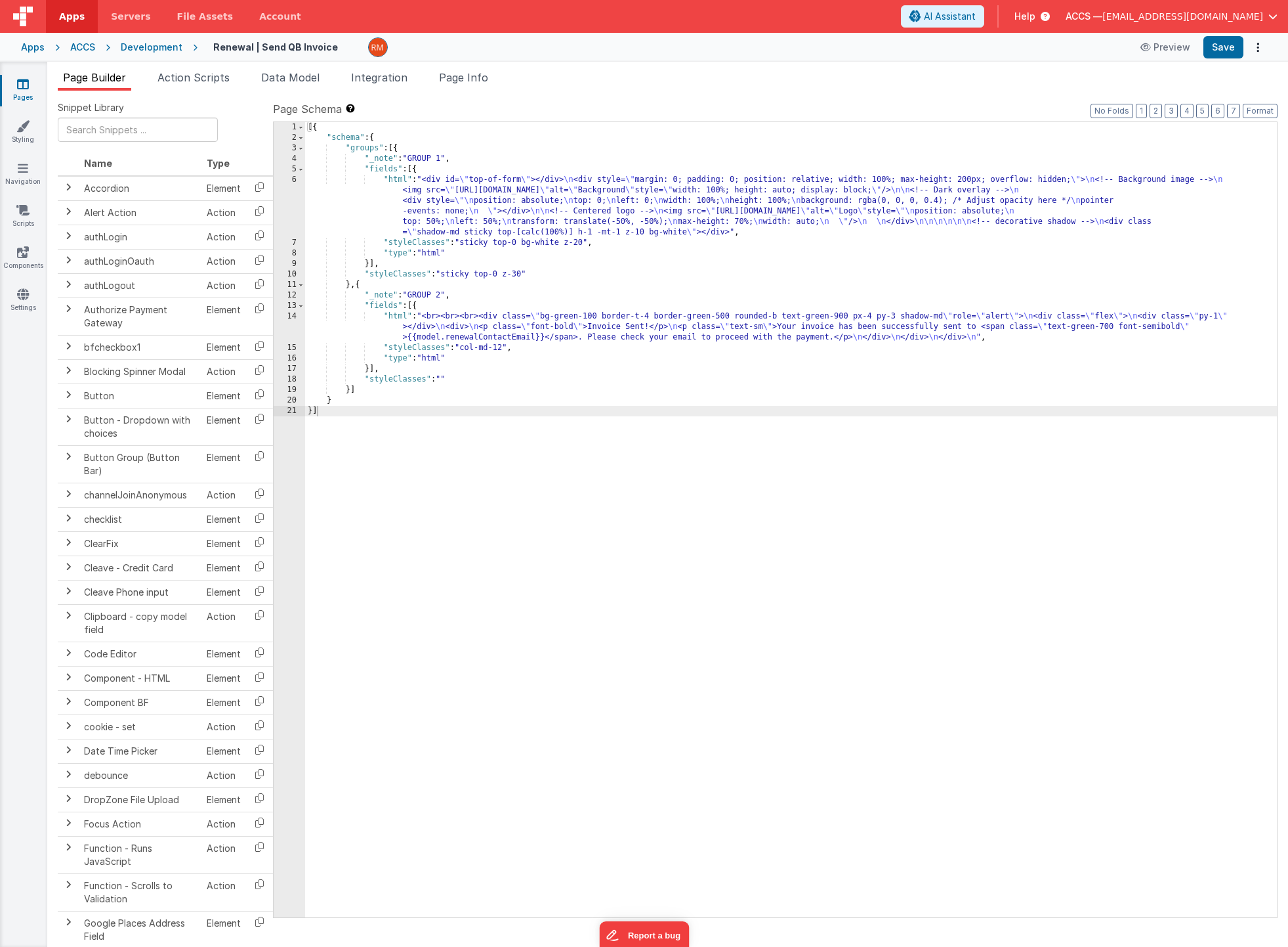
click at [400, 319] on div "[{ "schema" : { "groups" : [{ "_note" : "GROUP 1" , "fields" : [{ "html" : "<di…" at bounding box center [791, 530] width 972 height 816
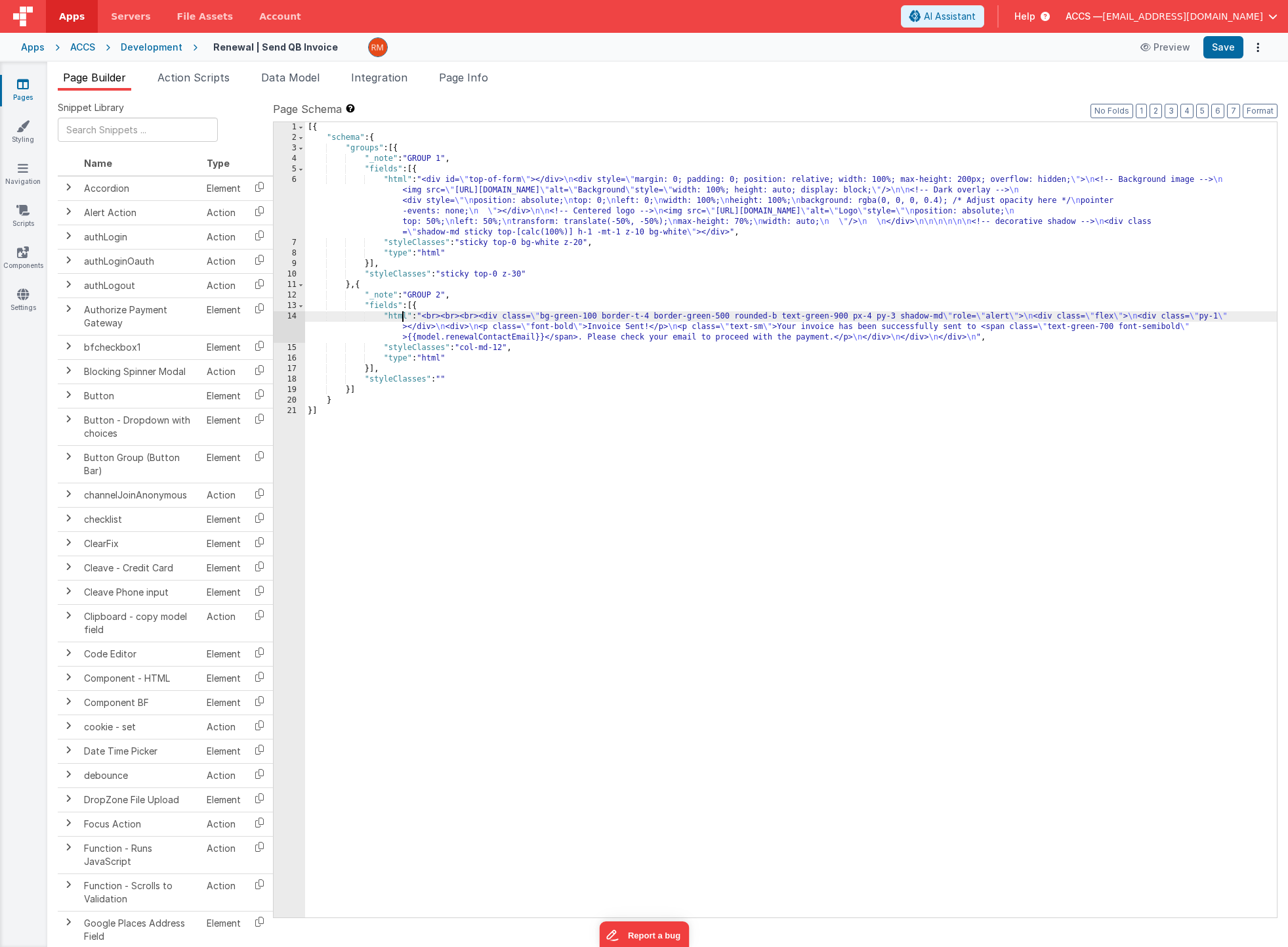
click at [445, 379] on div "[{ "schema" : { "groups" : [{ "_note" : "GROUP 1" , "fields" : [{ "html" : "<di…" at bounding box center [791, 530] width 972 height 816
drag, startPoint x: 507, startPoint y: 348, endPoint x: 465, endPoint y: 348, distance: 42.0
click at [465, 348] on div "[{ "schema" : { "groups" : [{ "_note" : "GROUP 1" , "fields" : [{ "html" : "<di…" at bounding box center [791, 530] width 972 height 816
click at [1228, 52] on button "Save" at bounding box center [1224, 47] width 40 height 22
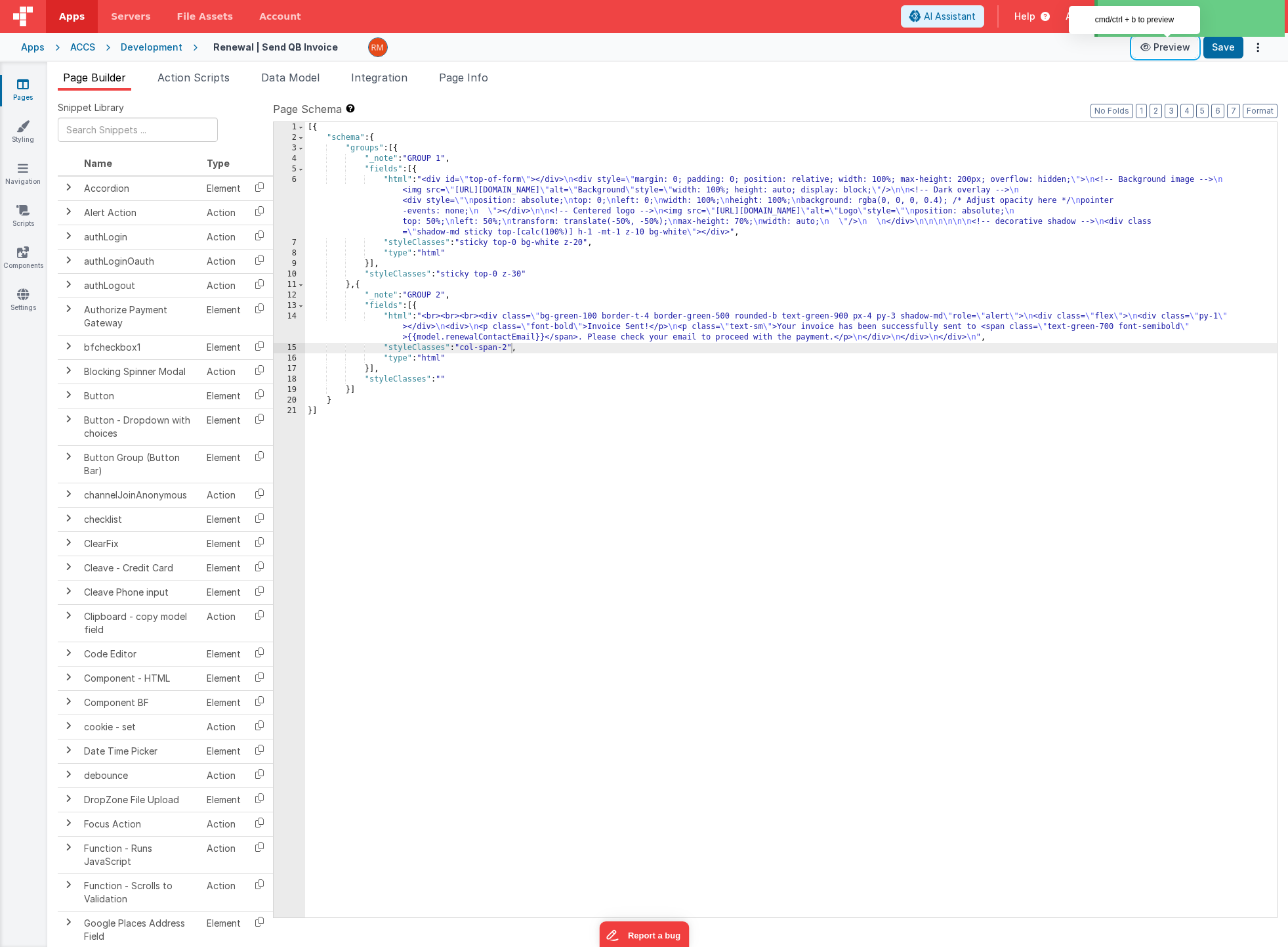
click at [1159, 52] on button "Preview" at bounding box center [1165, 47] width 66 height 21
click at [445, 381] on div "[{ "schema" : { "groups" : [{ "_note" : "GROUP 1" , "fields" : [{ "html" : "<di…" at bounding box center [791, 530] width 972 height 816
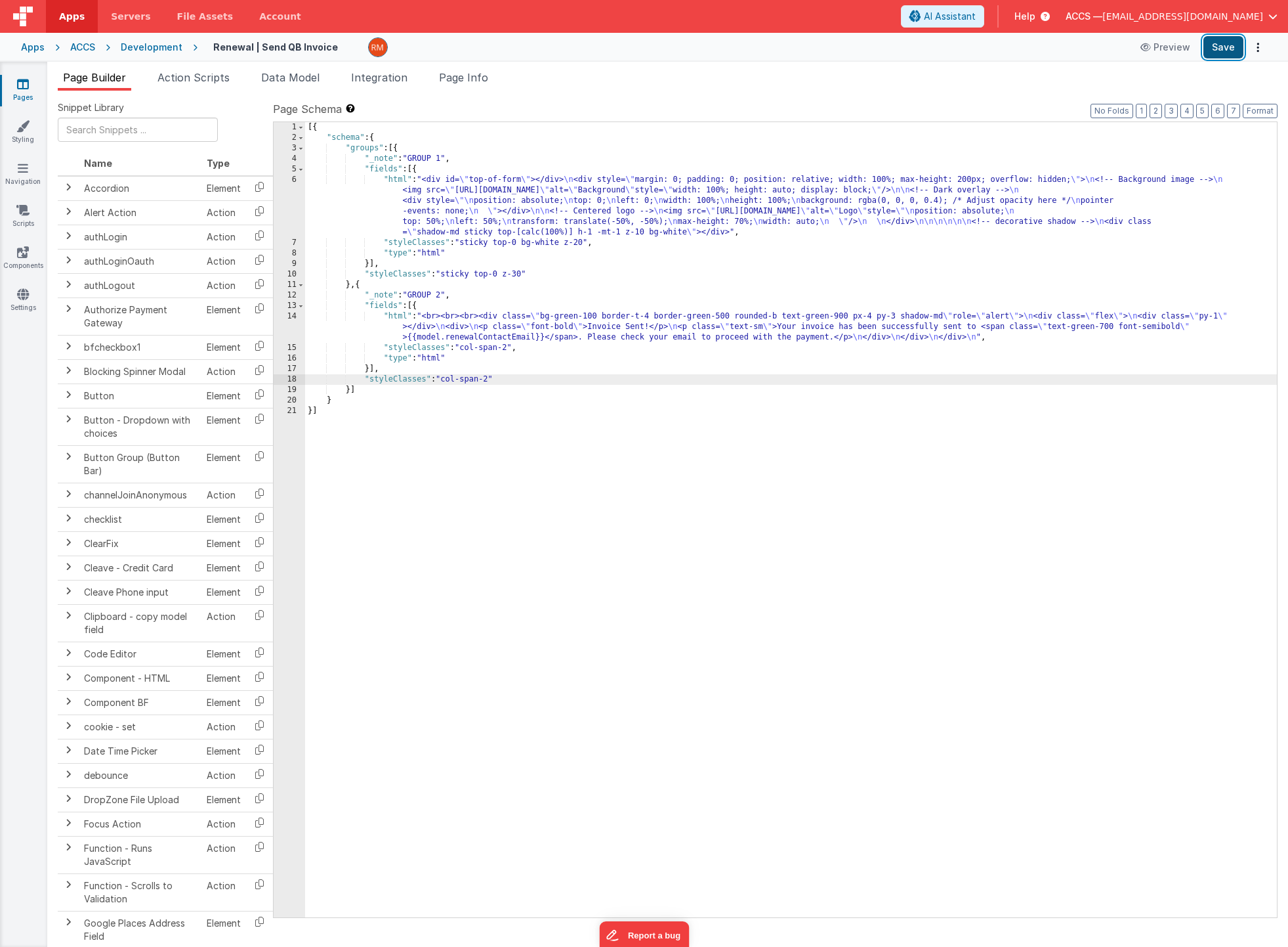
click at [1238, 56] on button "Save" at bounding box center [1224, 47] width 40 height 22
click at [1174, 47] on button "Preview" at bounding box center [1165, 47] width 66 height 21
click at [471, 78] on span "Page Info" at bounding box center [464, 77] width 49 height 14
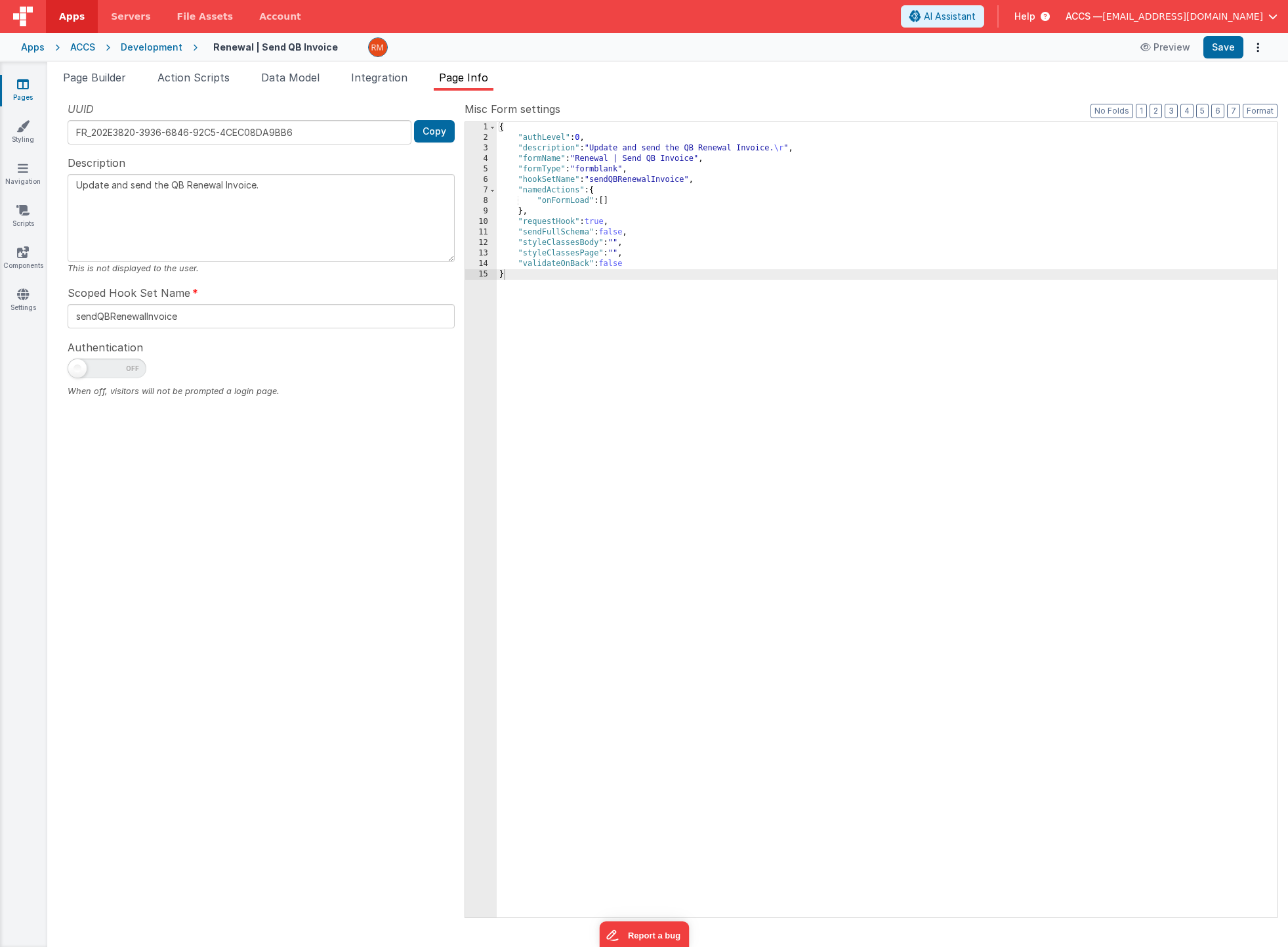
click at [617, 252] on div "{ "authLevel" : 0 , "description" : "Update and send the QB Renewal Invoice. \r…" at bounding box center [887, 530] width 781 height 816
type textarea "Update and send the QB Renewal Invoice."
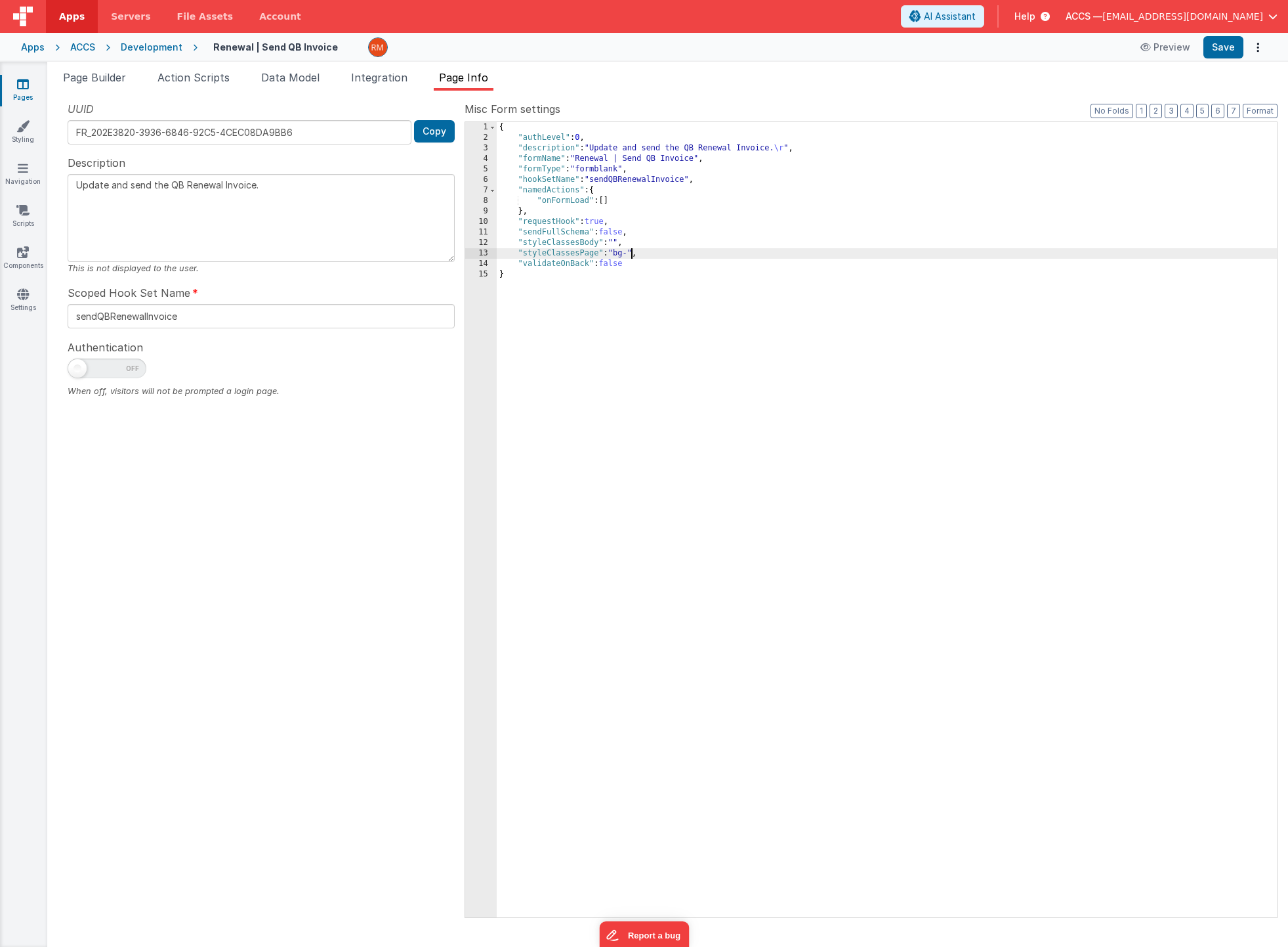
type textarea "Update and send the QB Renewal Invoice."
click at [617, 244] on div "{ "authLevel" : 0 , "description" : "Update and send the QB Renewal Invoice. \r…" at bounding box center [887, 530] width 781 height 816
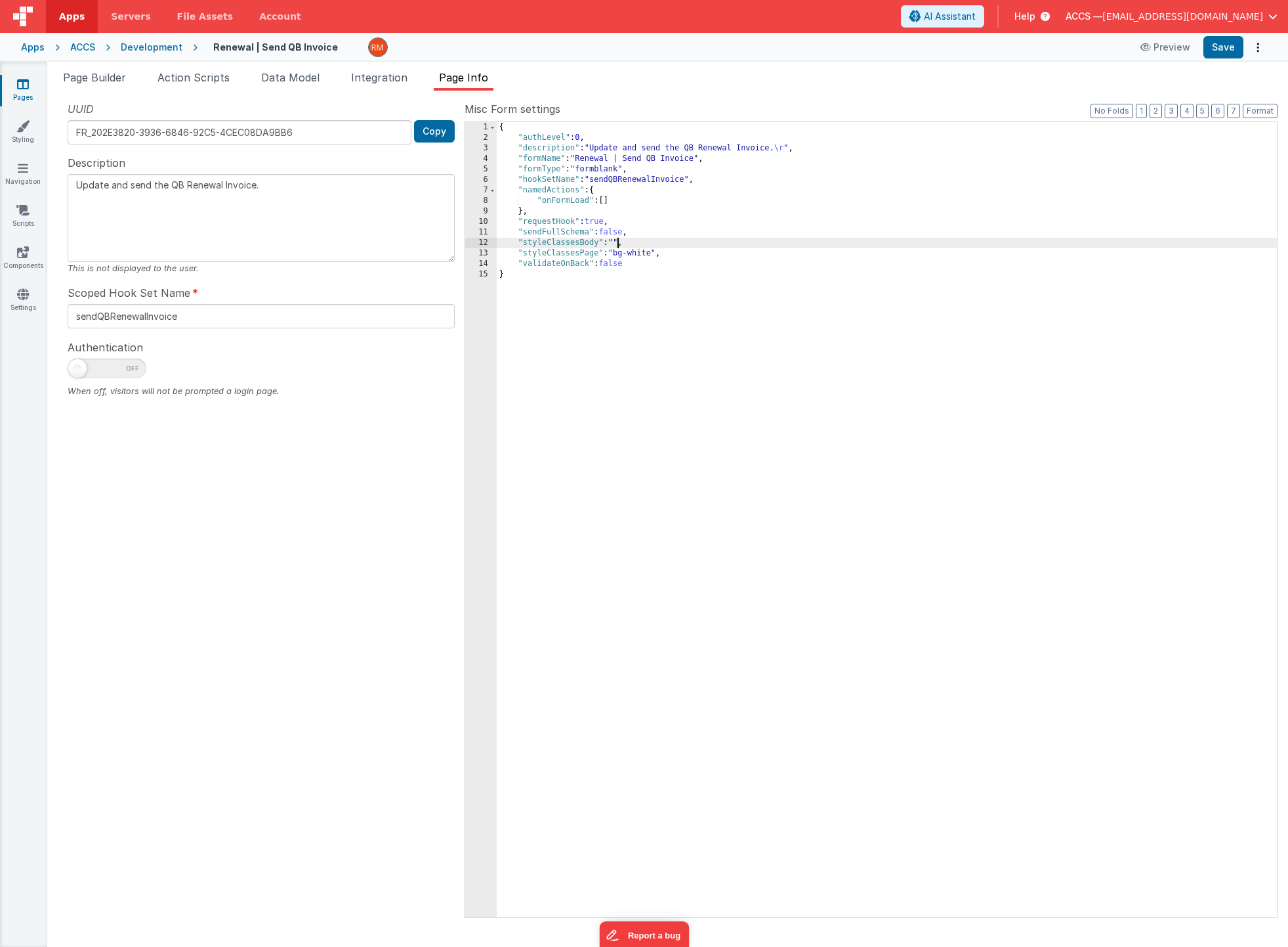
type textarea "Update and send the QB Renewal Invoice."
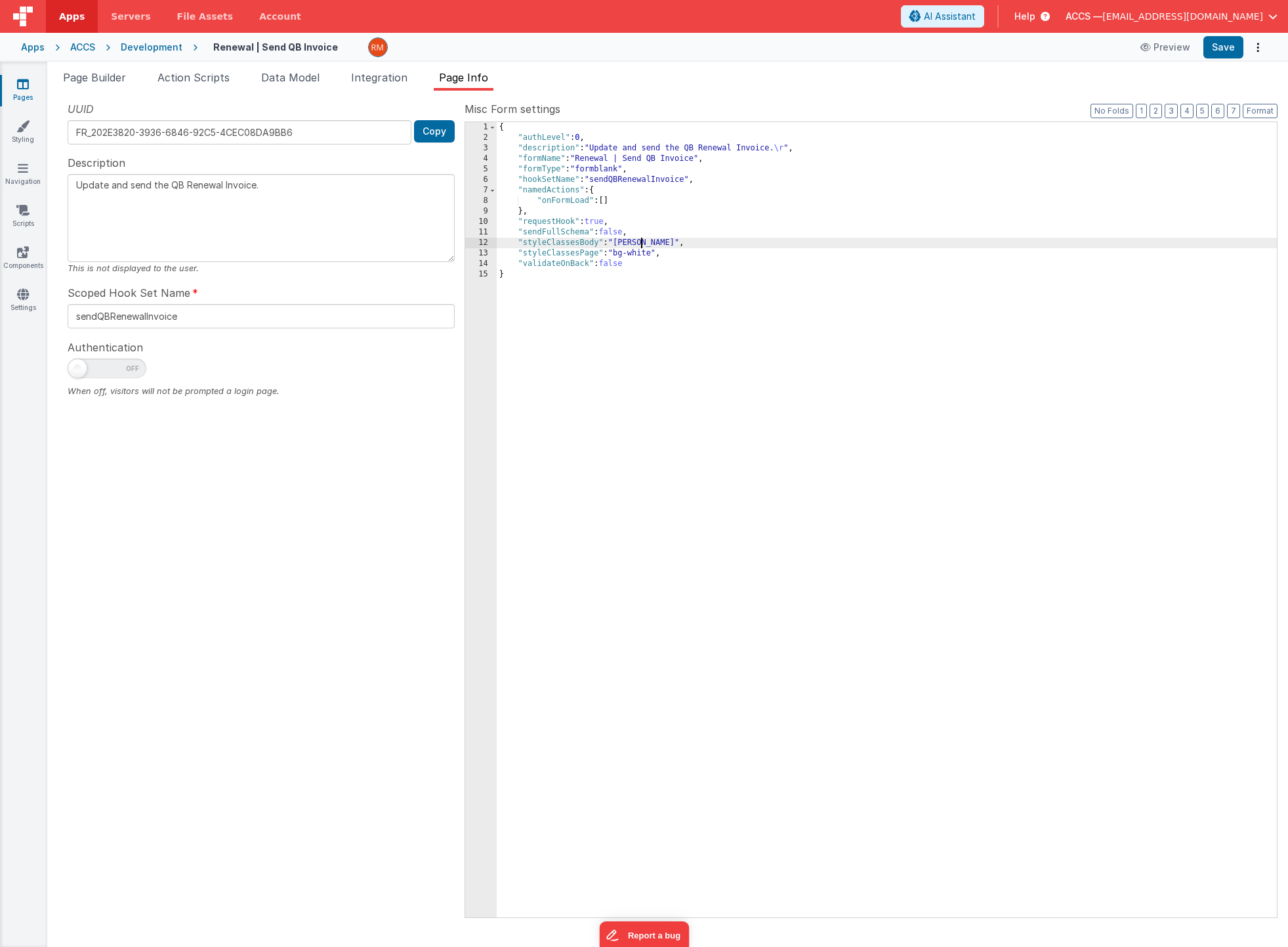
type textarea "Update and send the QB Renewal Invoice."
click at [1235, 43] on button "Save" at bounding box center [1224, 47] width 40 height 22
click at [1181, 49] on button "Preview" at bounding box center [1165, 47] width 66 height 21
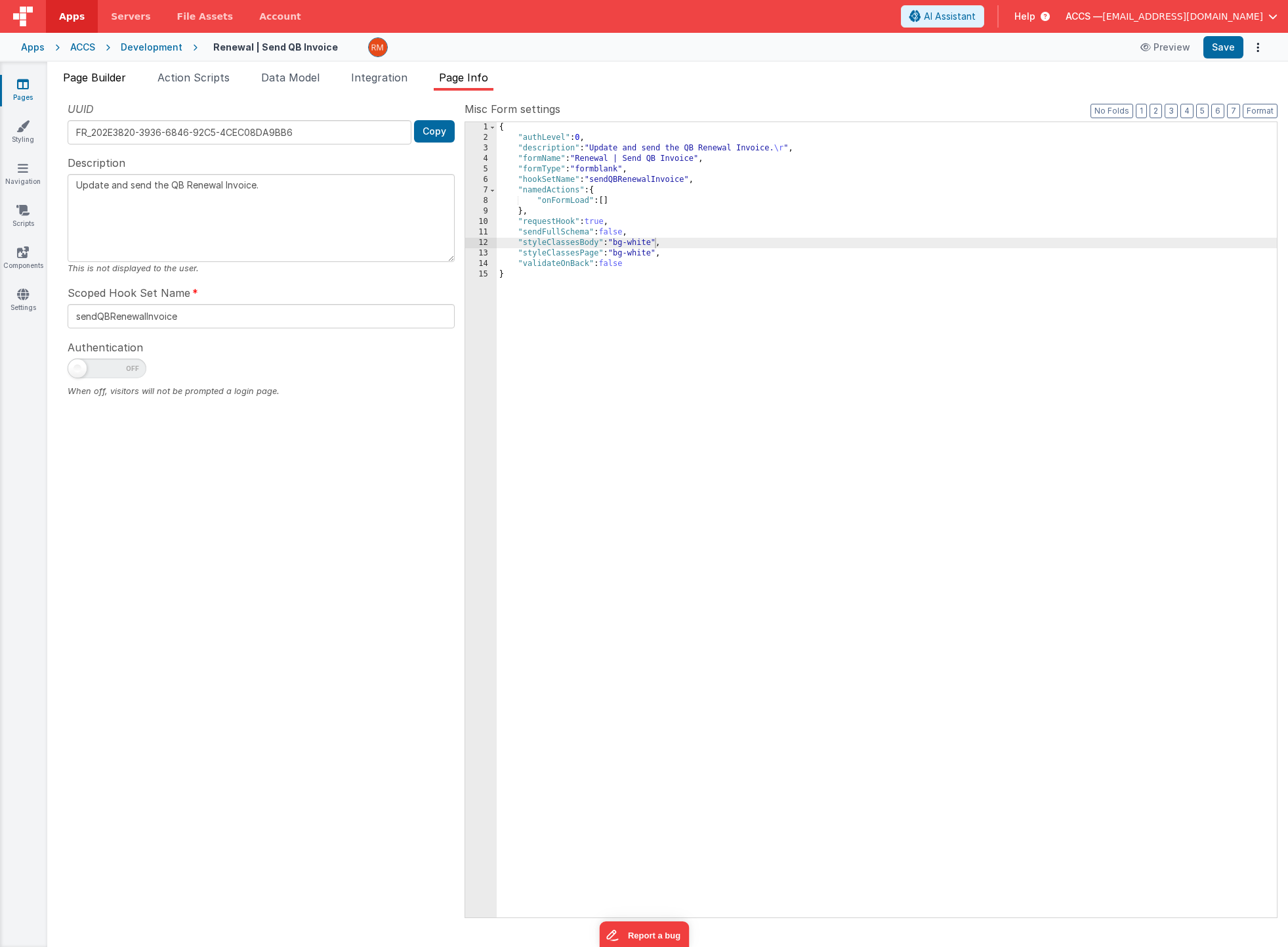
click at [125, 79] on span "Page Builder" at bounding box center [94, 77] width 63 height 14
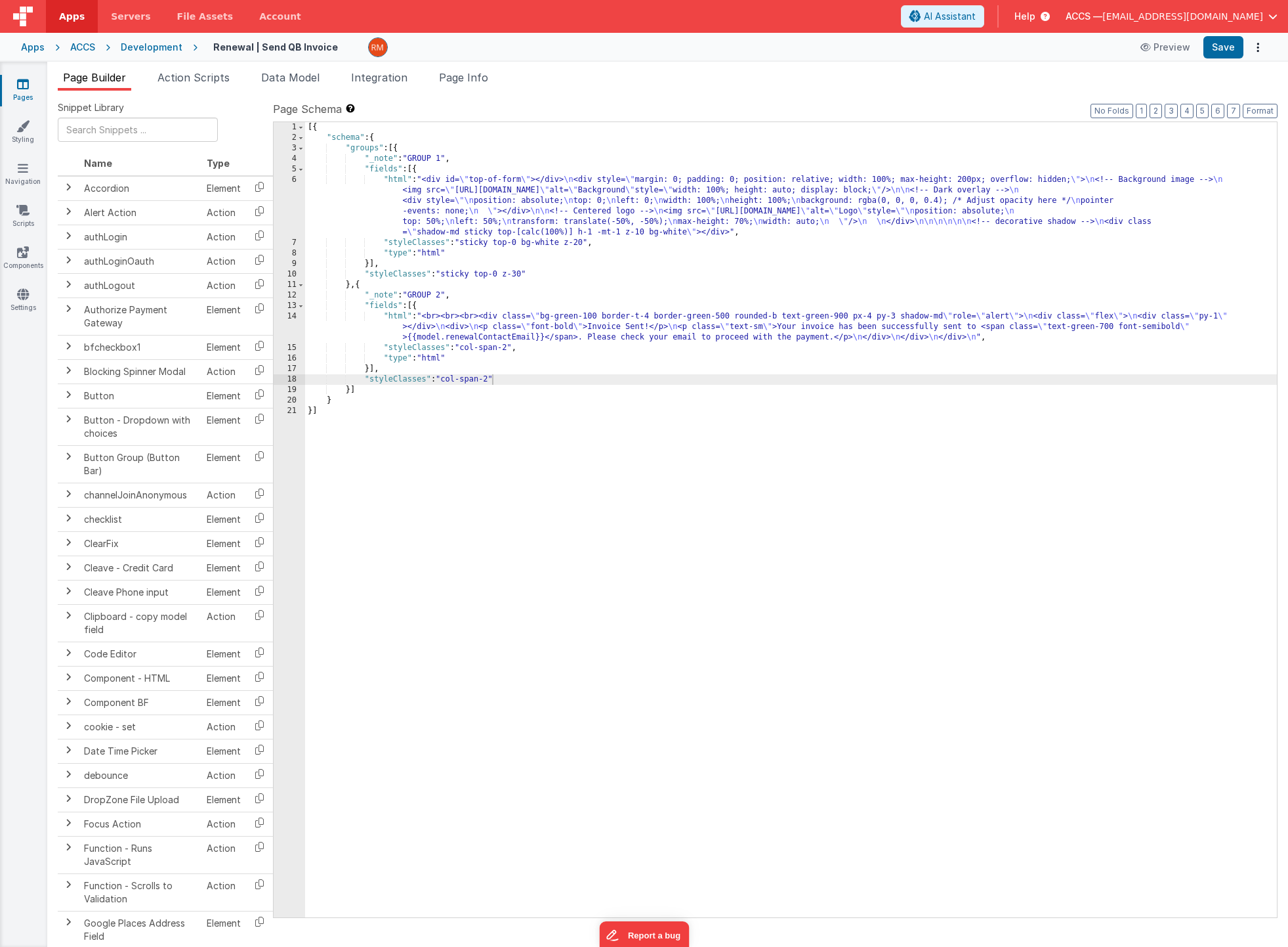
click at [494, 381] on div "[{ "schema" : { "groups" : [{ "_note" : "GROUP 1" , "fields" : [{ "html" : "<di…" at bounding box center [791, 530] width 972 height 816
click at [1211, 48] on button "Save" at bounding box center [1224, 47] width 40 height 22
click at [1147, 53] on button "Preview" at bounding box center [1165, 47] width 66 height 21
click at [36, 81] on link "Pages" at bounding box center [23, 91] width 48 height 26
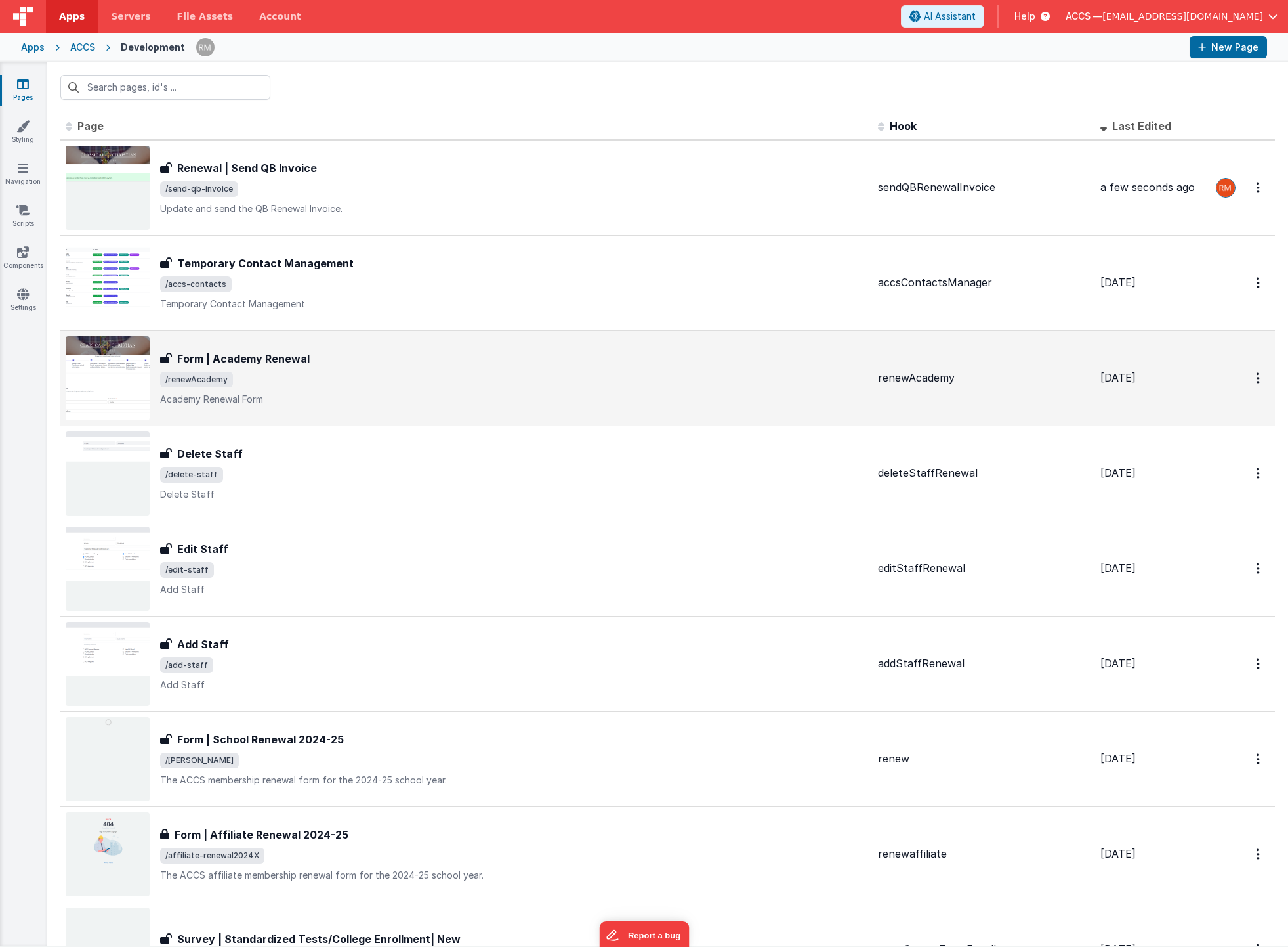
click at [354, 373] on span "/renewAcademy" at bounding box center [514, 380] width 708 height 16
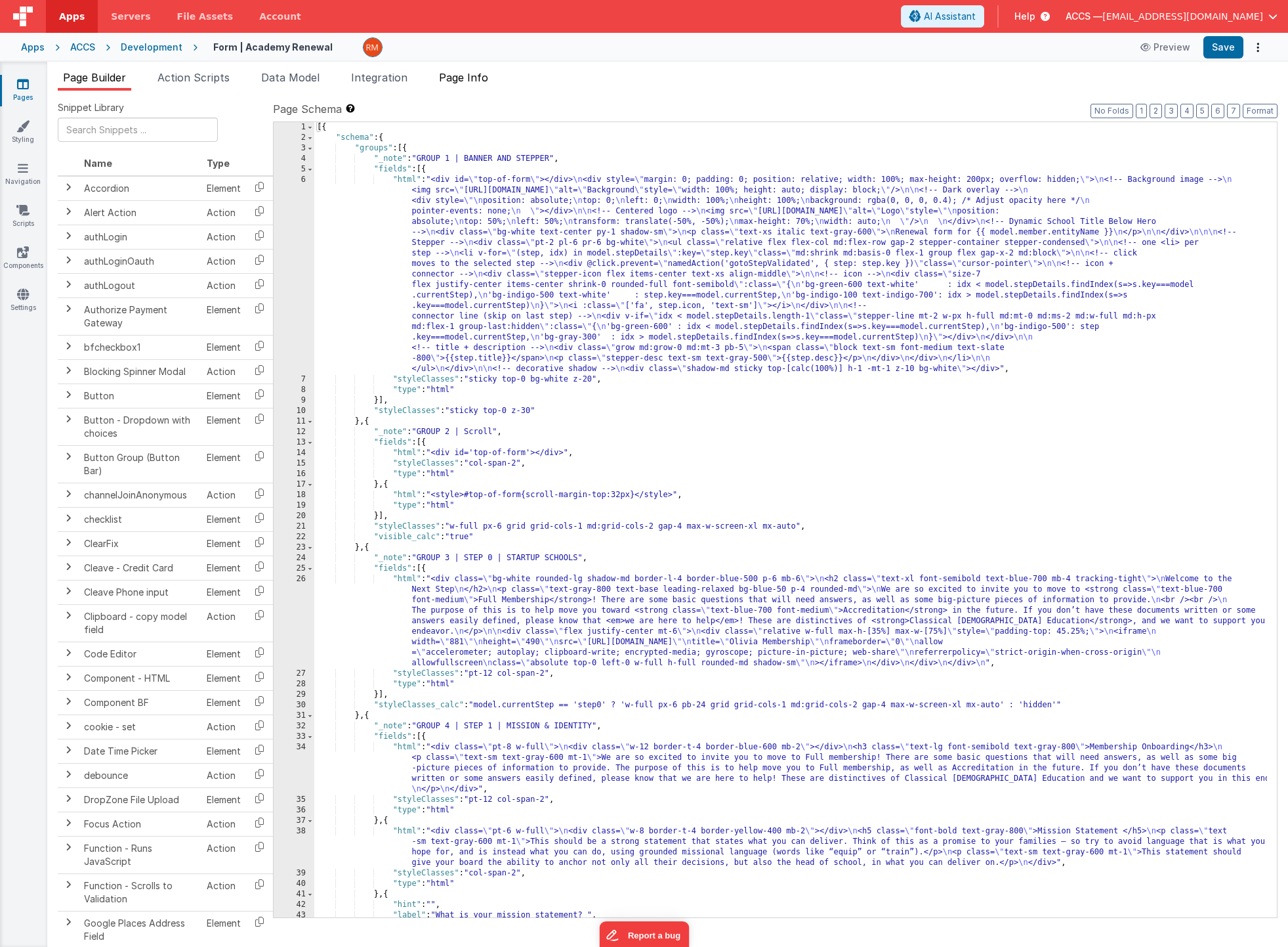
click at [474, 83] on span "Page Info" at bounding box center [464, 77] width 49 height 14
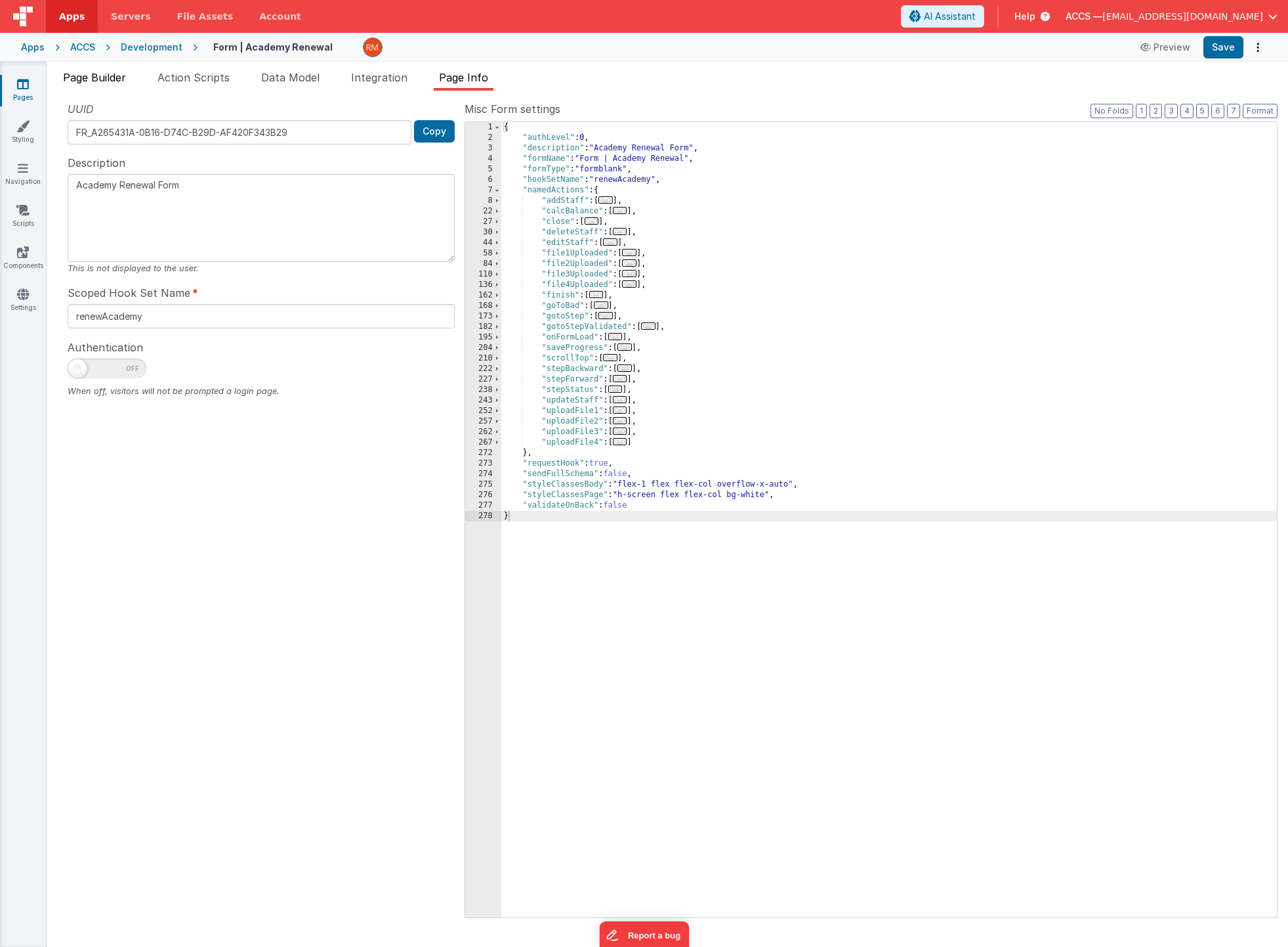
click at [116, 82] on span "Page Builder" at bounding box center [94, 77] width 63 height 14
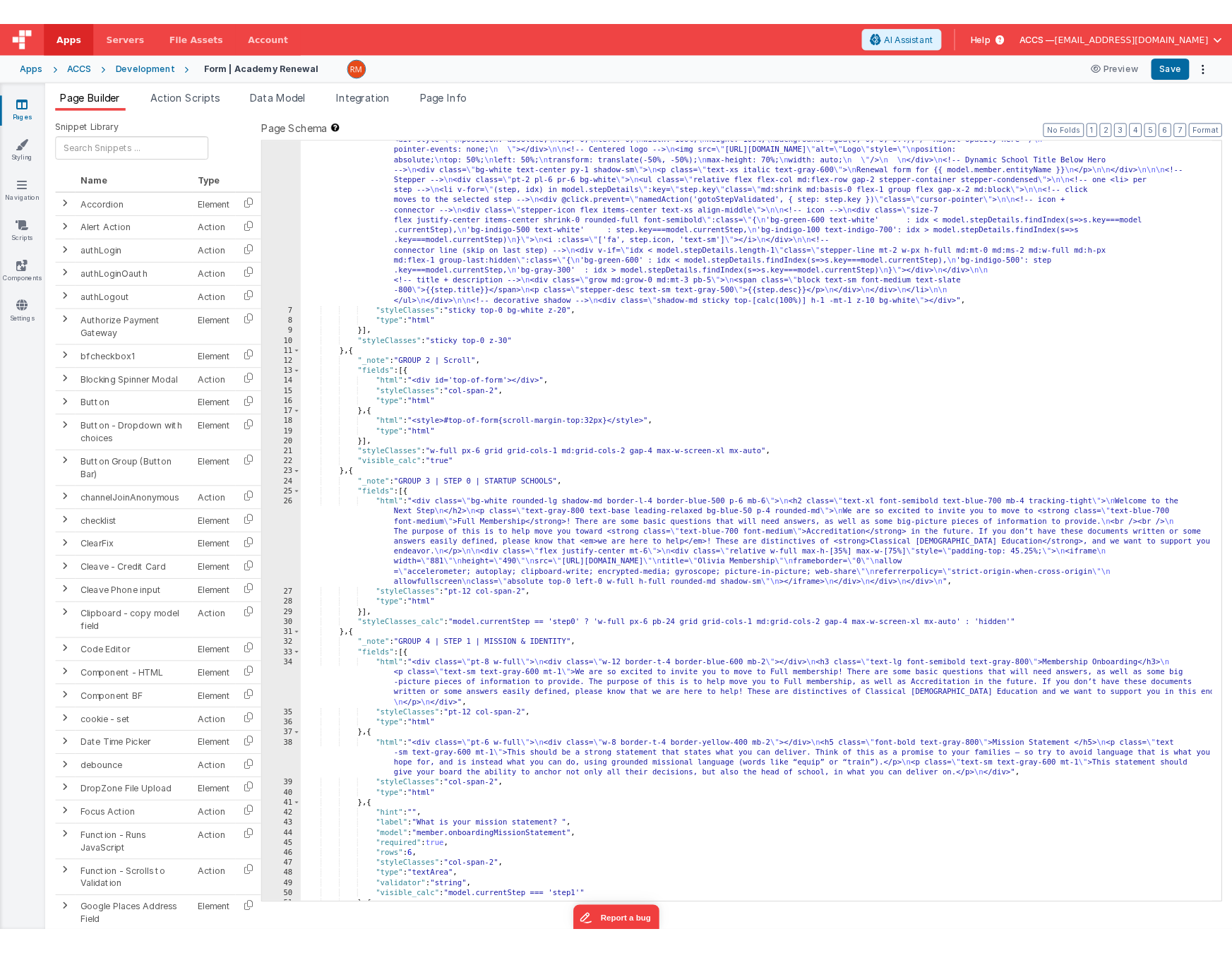
scroll to position [100, 0]
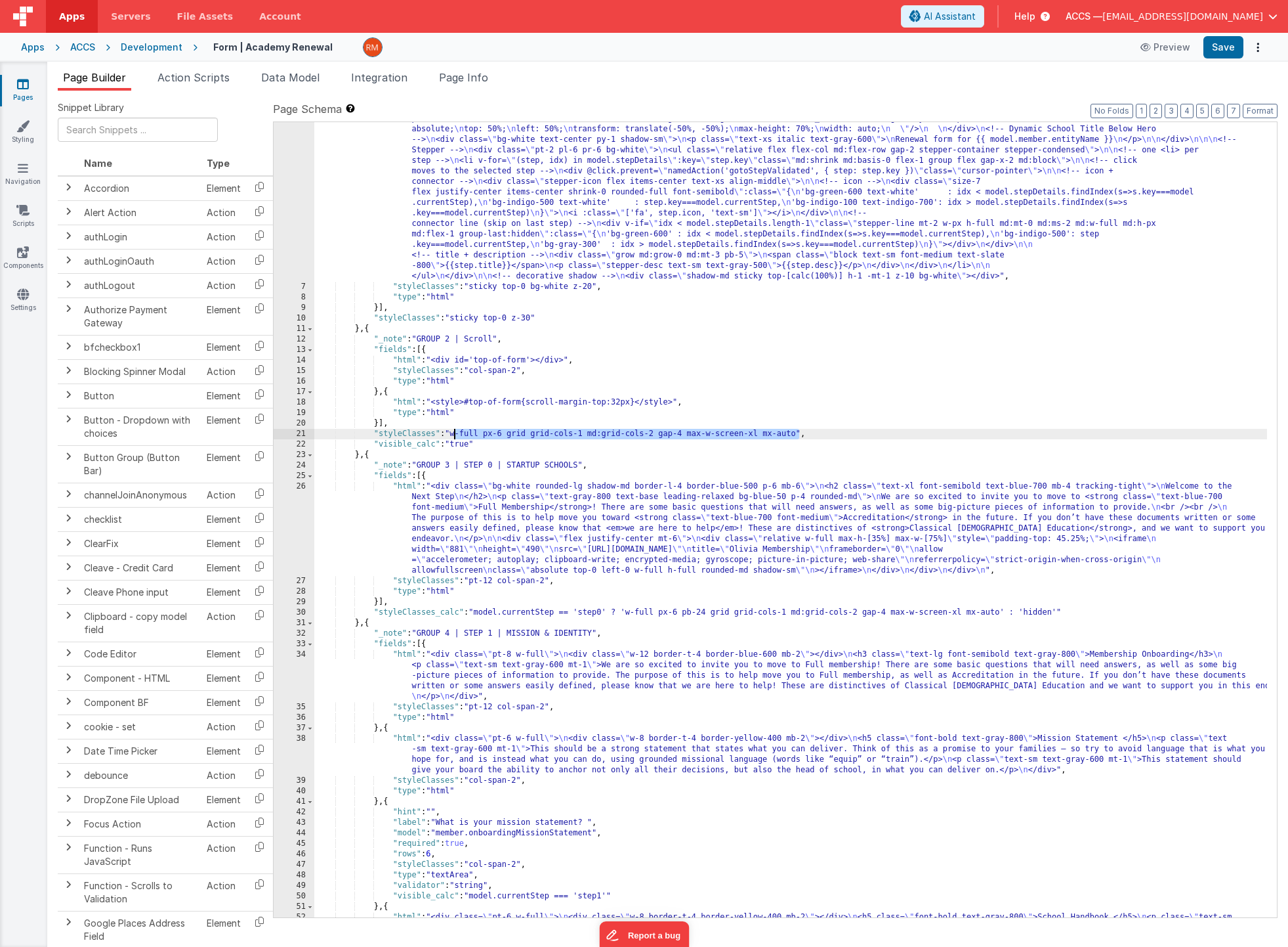
drag, startPoint x: 799, startPoint y: 435, endPoint x: 456, endPoint y: 435, distance: 343.0
click at [456, 435] on div ""html" : "<div id= \" top-of-form \" ></div> \n <div style= \" margin: 0; paddi…" at bounding box center [791, 600] width 953 height 1037
click at [17, 91] on link "Pages" at bounding box center [23, 91] width 48 height 26
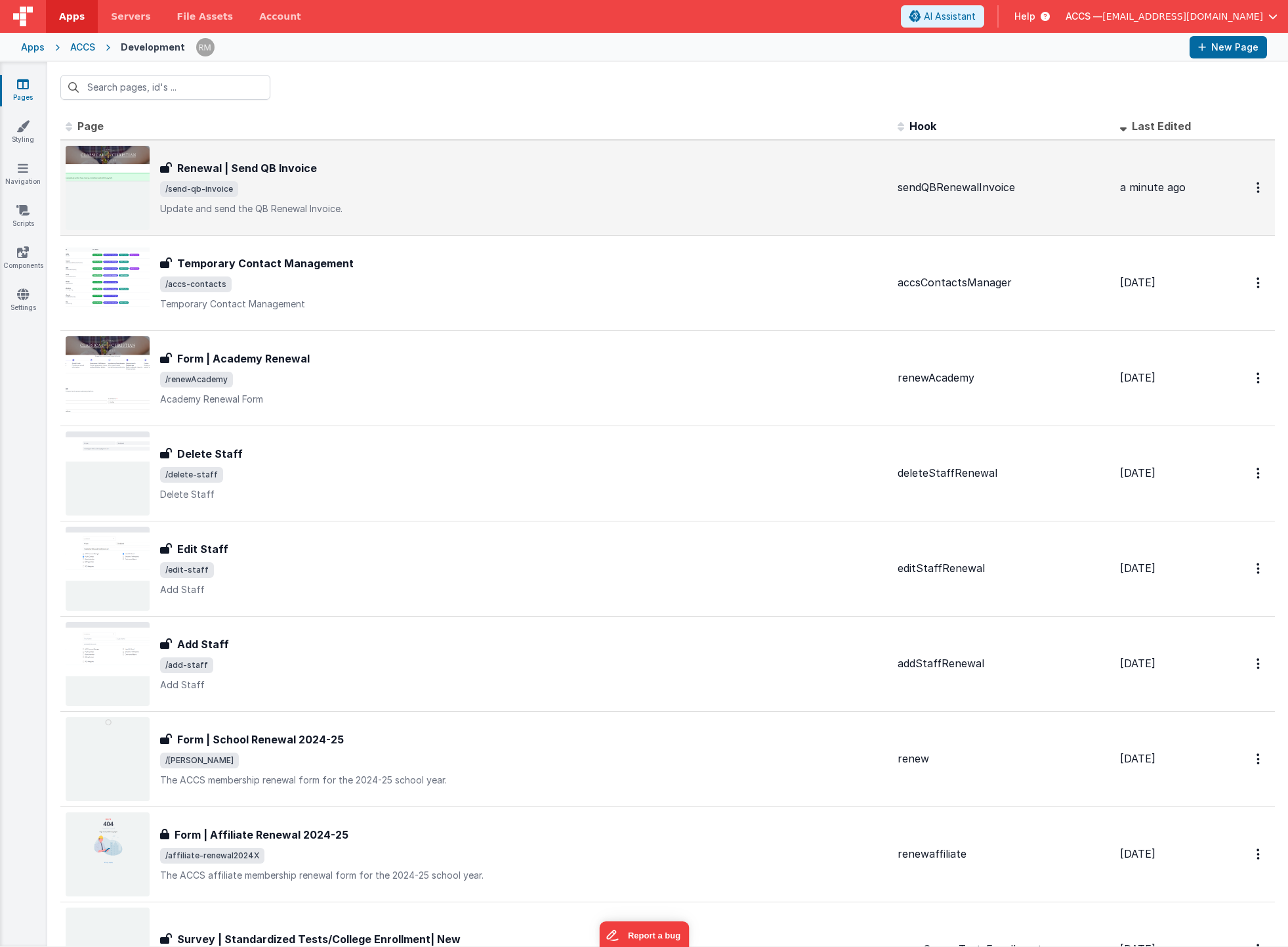
click at [353, 195] on span "/send-qb-invoice" at bounding box center [524, 189] width 727 height 16
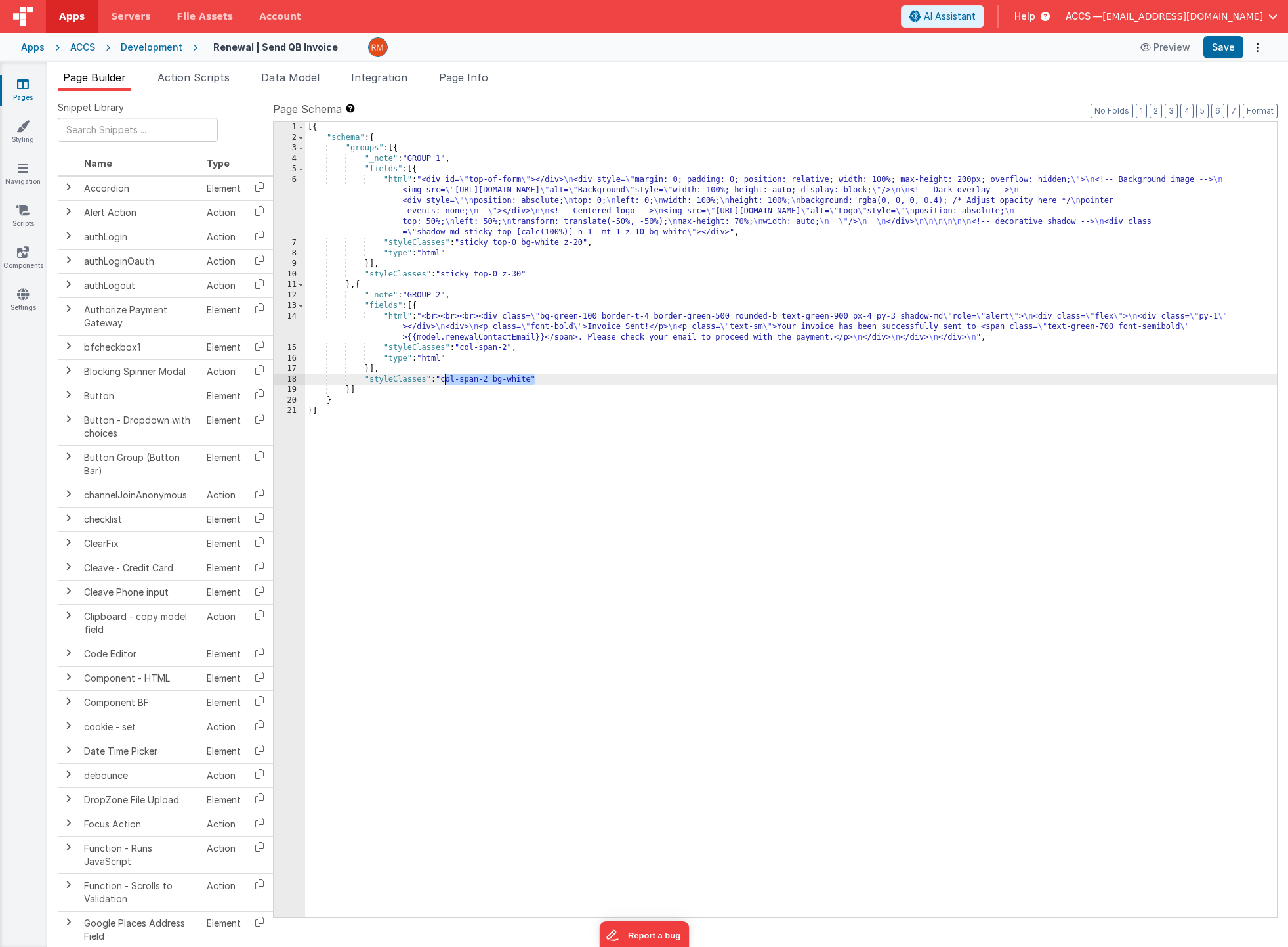
drag, startPoint x: 534, startPoint y: 381, endPoint x: 446, endPoint y: 383, distance: 88.0
click at [446, 383] on div "[{ "schema" : { "groups" : [{ "_note" : "GROUP 1" , "fields" : [{ "html" : "<di…" at bounding box center [791, 530] width 972 height 816
click at [1213, 47] on button "Save" at bounding box center [1224, 47] width 40 height 22
click at [1159, 50] on button "Preview" at bounding box center [1165, 47] width 66 height 21
click at [16, 96] on link "Pages" at bounding box center [23, 91] width 48 height 26
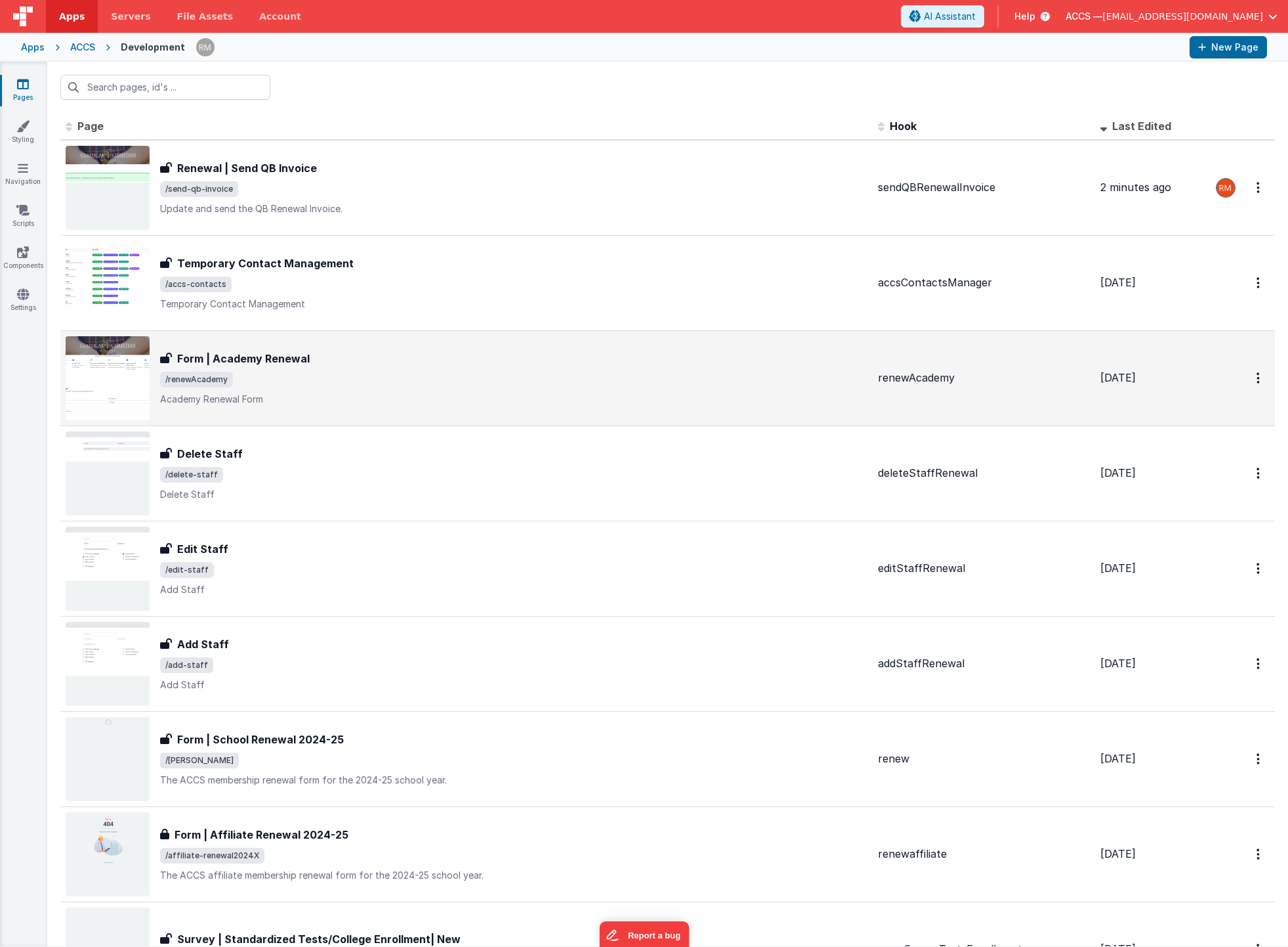
click at [322, 354] on div "Form | Academy Renewal" at bounding box center [514, 358] width 708 height 16
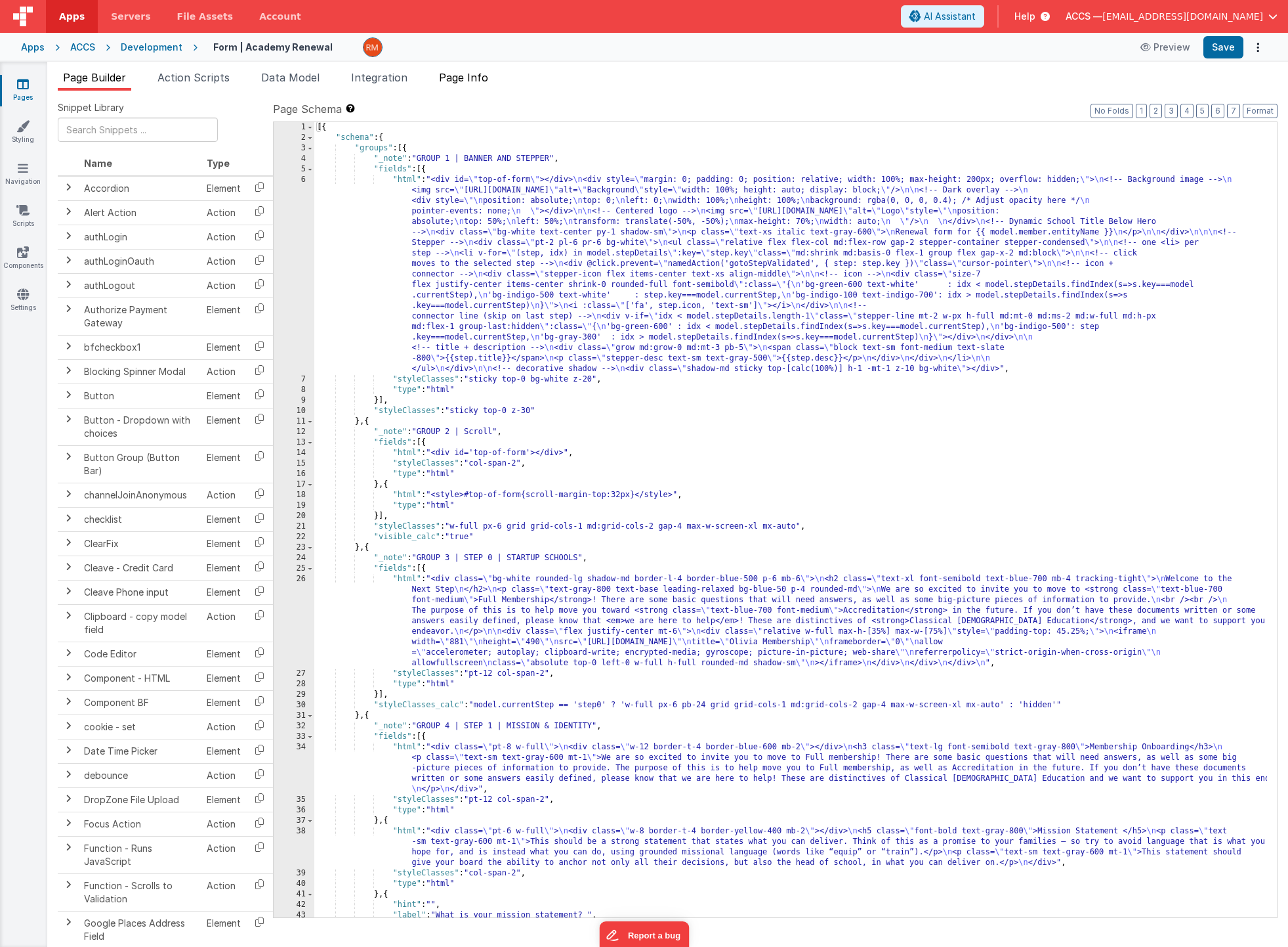
click at [469, 81] on span "Page Info" at bounding box center [464, 77] width 49 height 14
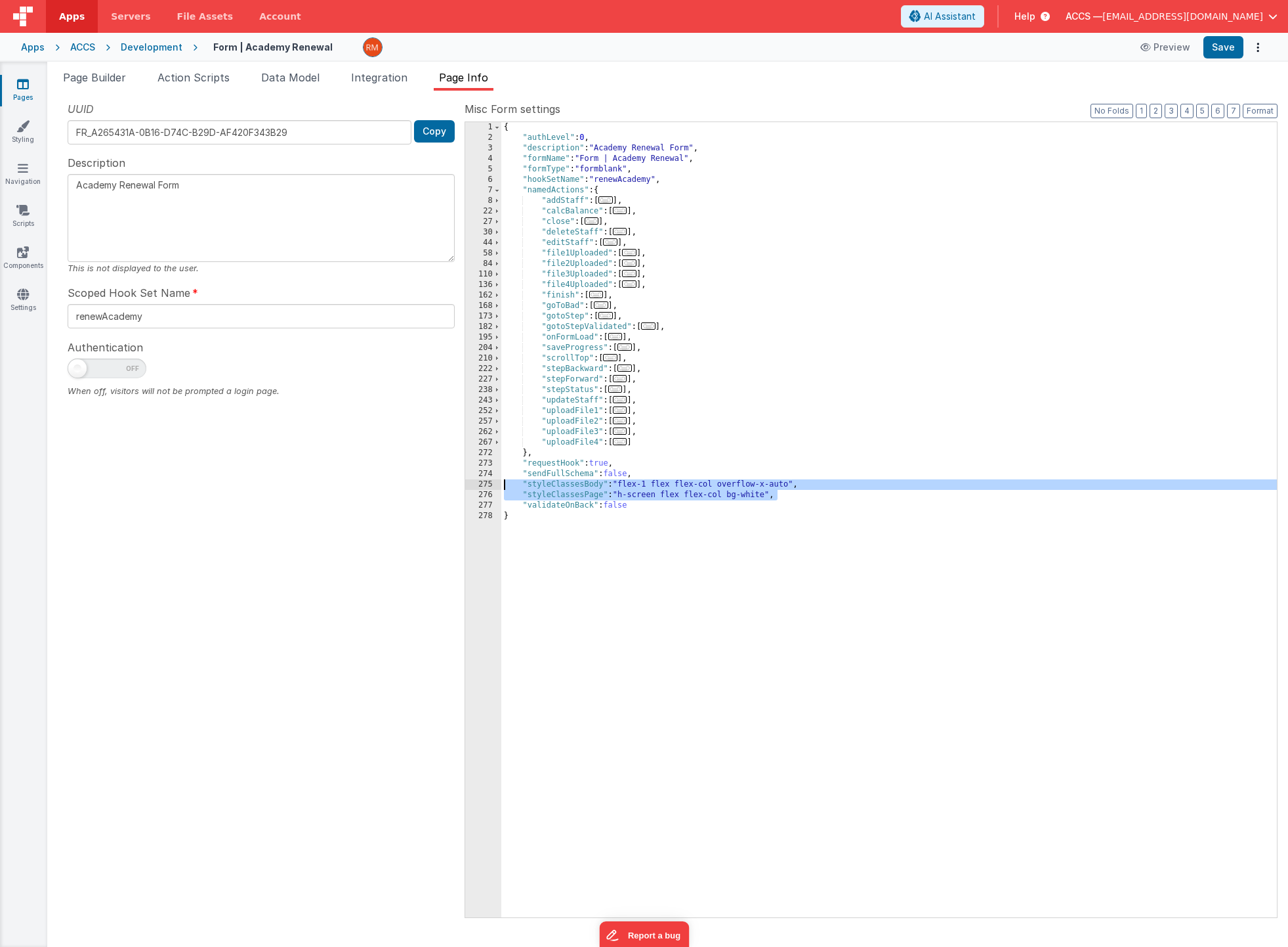
drag, startPoint x: 798, startPoint y: 494, endPoint x: 475, endPoint y: 485, distance: 323.1
click at [475, 485] on div "1 2 3 4 5 6 7 8 22 27 30 44 58 84 110 136 162 168 173 182 195 204 210 222 227 2…" at bounding box center [871, 520] width 813 height 796
click at [14, 91] on link "Pages" at bounding box center [23, 91] width 48 height 26
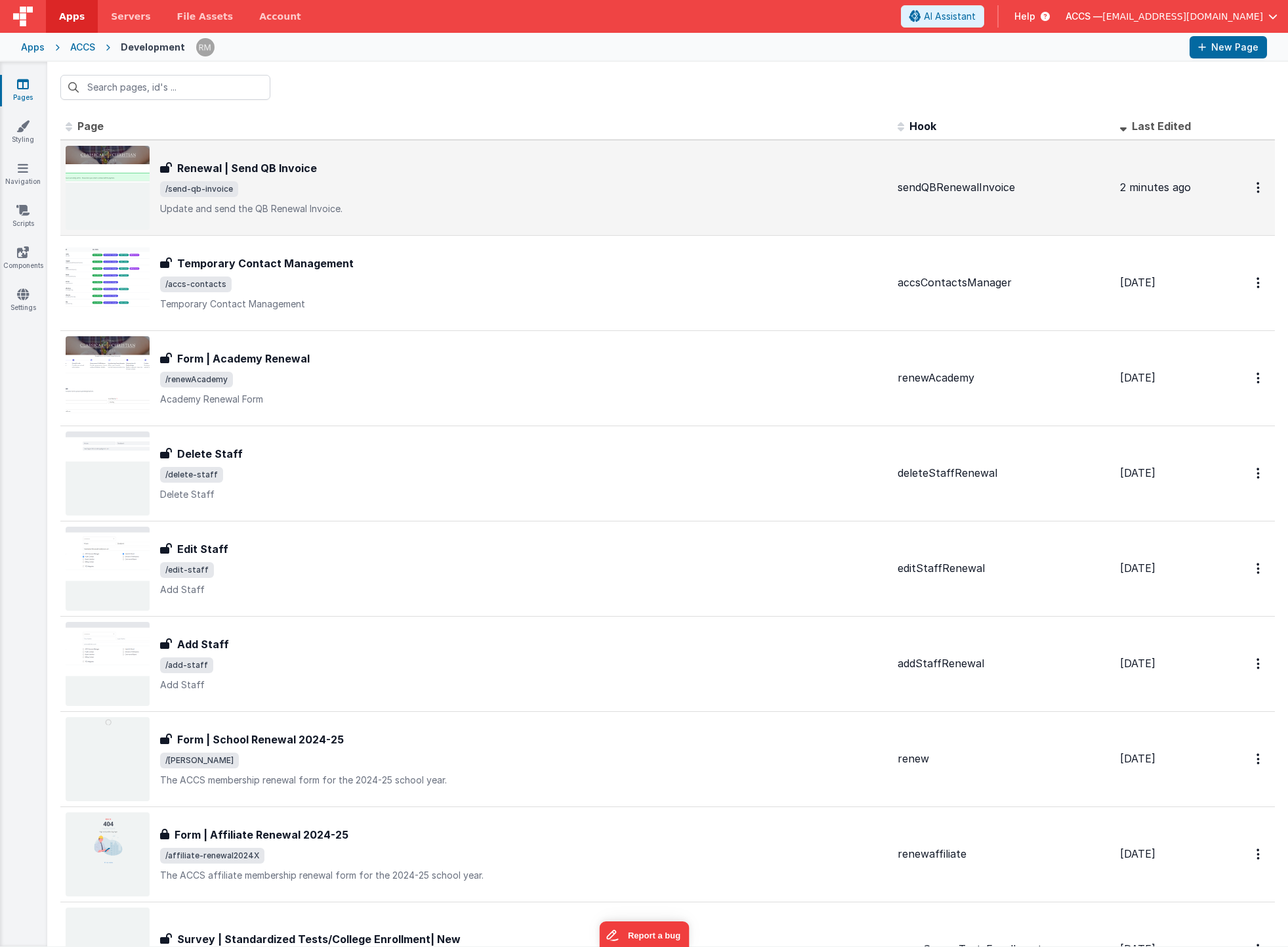
click at [269, 176] on h3 "Renewal | Send QB Invoice" at bounding box center [247, 168] width 140 height 16
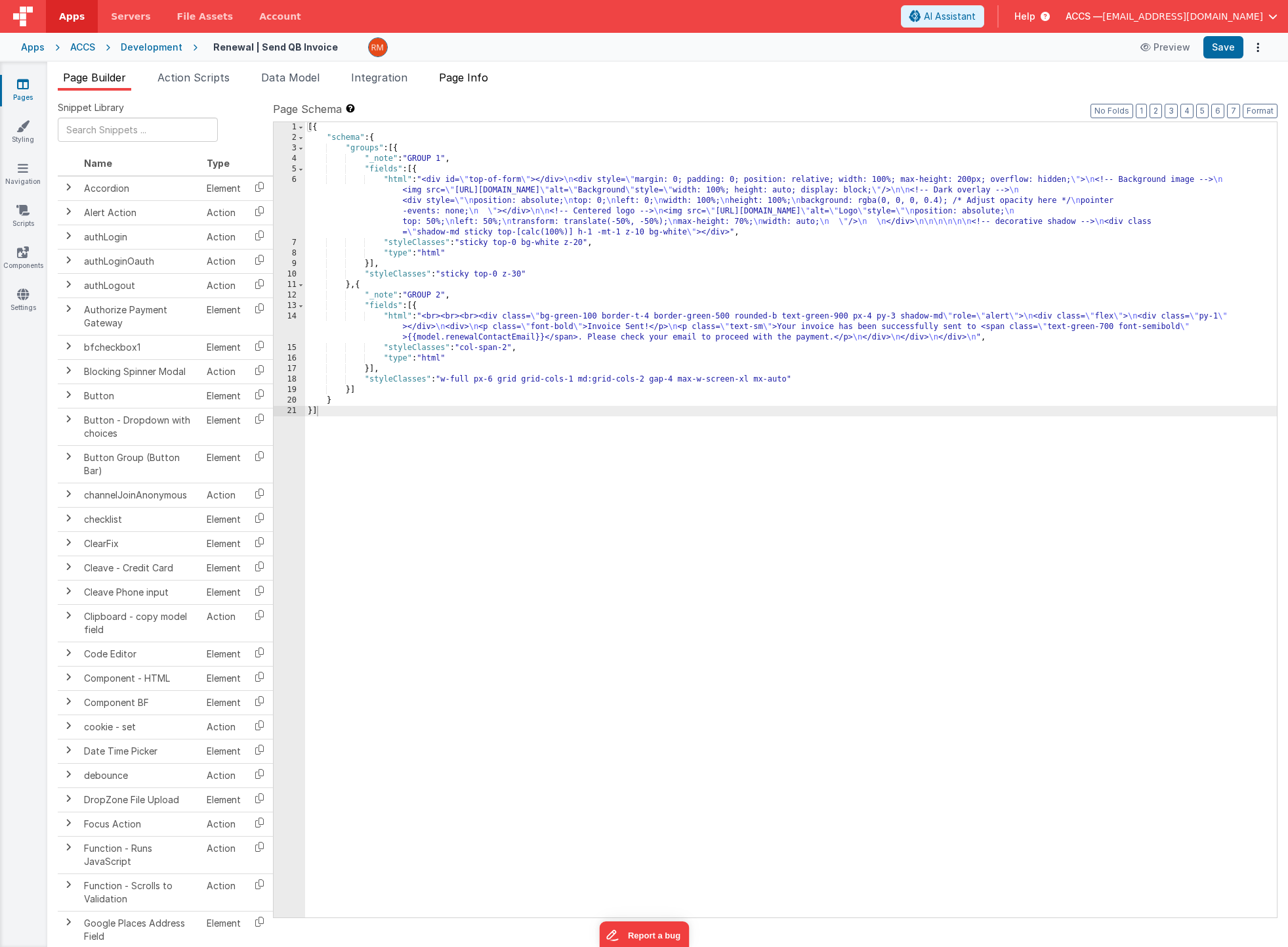
click at [472, 78] on span "Page Info" at bounding box center [464, 77] width 49 height 14
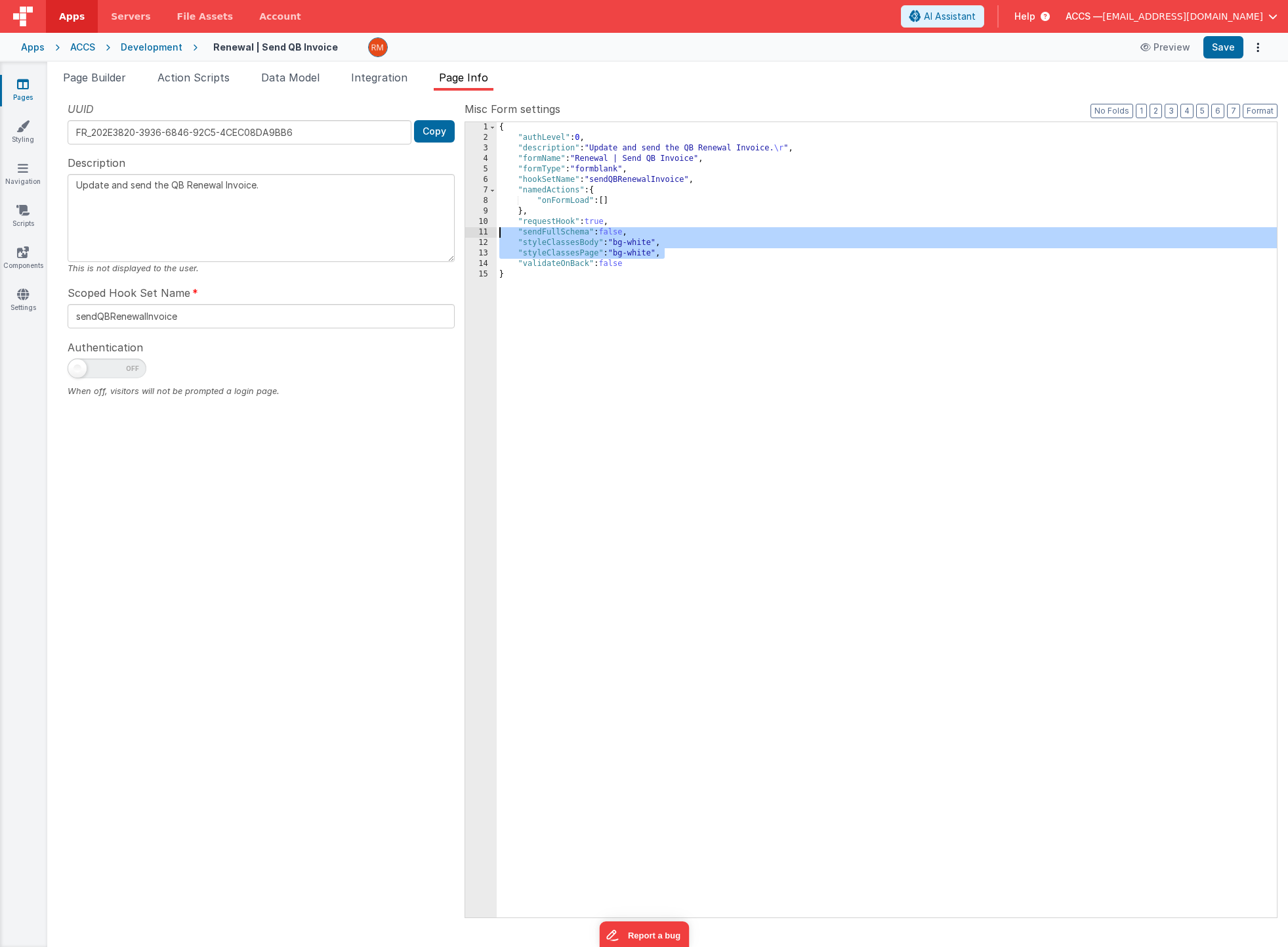
drag, startPoint x: 689, startPoint y: 252, endPoint x: 442, endPoint y: 237, distance: 247.5
click at [442, 237] on div "UUID FR_202E3820-3936-6846-92C5-4CEC08DA9BB6 Copy Description Update and send t…" at bounding box center [668, 508] width 1220 height 815
click at [686, 260] on div "{ "authLevel" : 0 , "description" : "Update and send the QB Renewal Invoice. \r…" at bounding box center [887, 530] width 781 height 816
drag, startPoint x: 688, startPoint y: 258, endPoint x: 472, endPoint y: 245, distance: 216.4
click at [472, 245] on div "1 2 3 4 5 6 7 8 9 10 11 12 13 14 15 { "authLevel" : 0 , "description" : "Update…" at bounding box center [871, 520] width 813 height 796
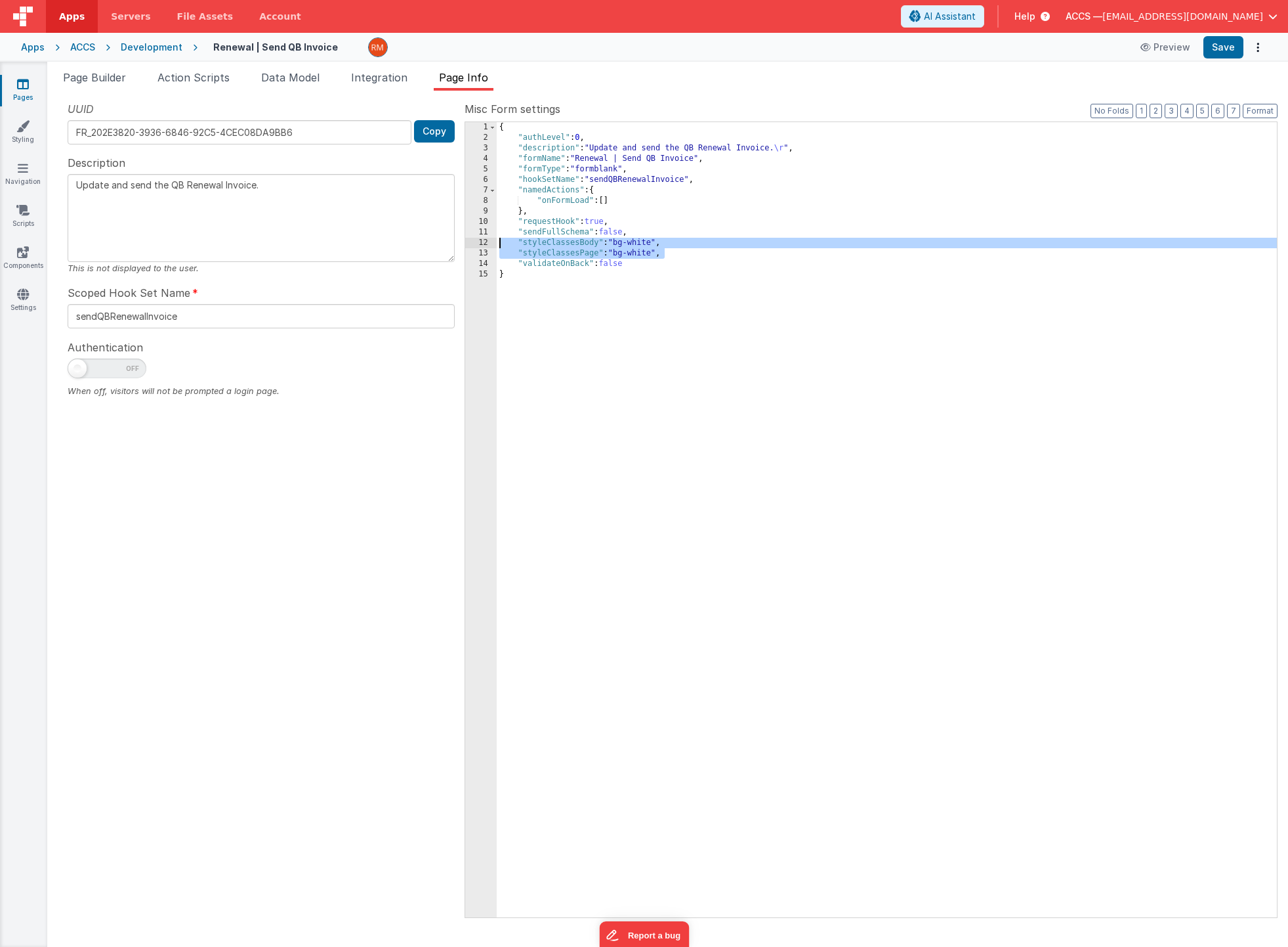
type textarea "Update and send the QB Renewal Invoice."
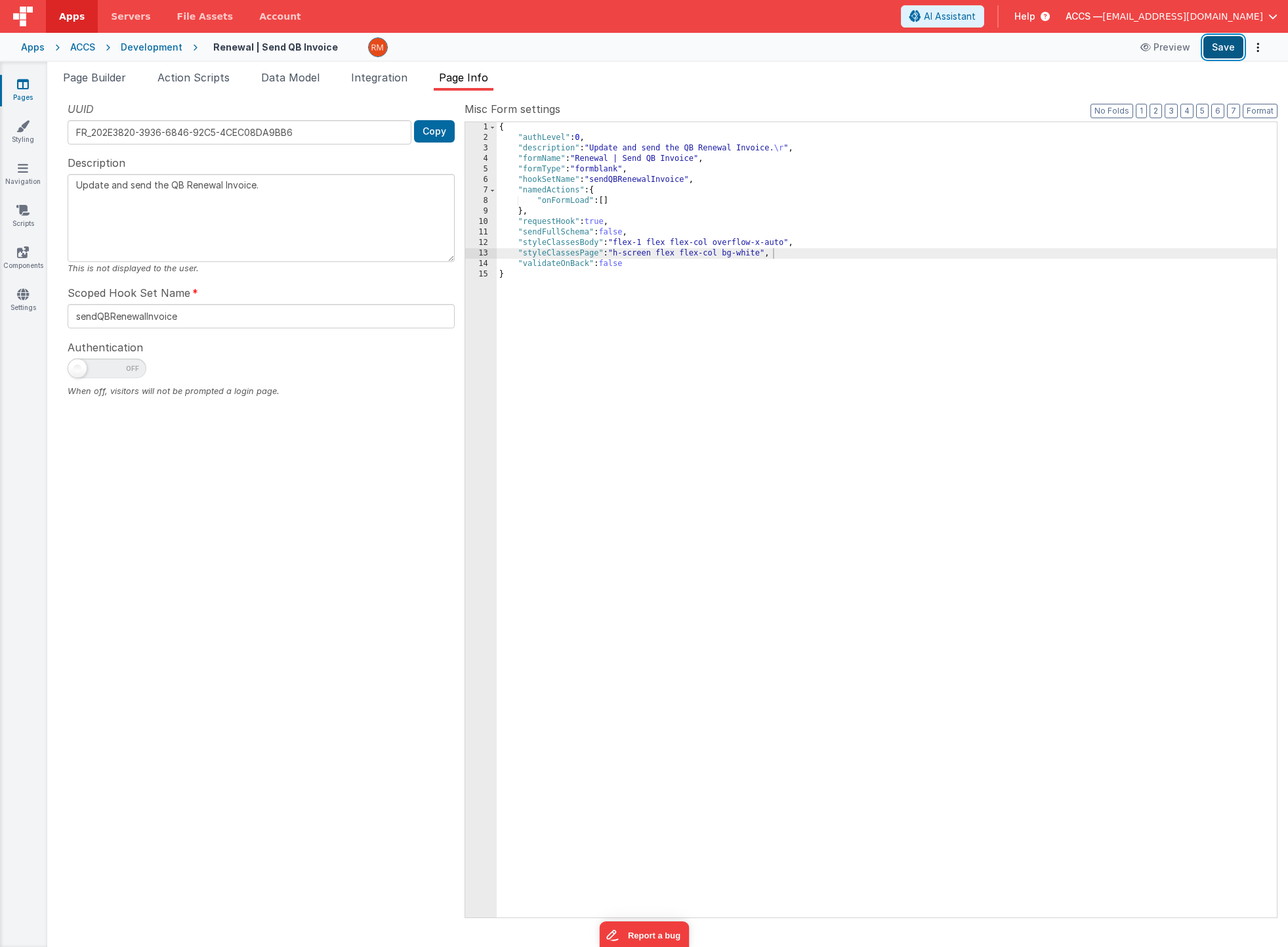
click at [1220, 55] on button "Save" at bounding box center [1224, 47] width 40 height 22
click at [1169, 48] on button "Preview" at bounding box center [1165, 47] width 66 height 21
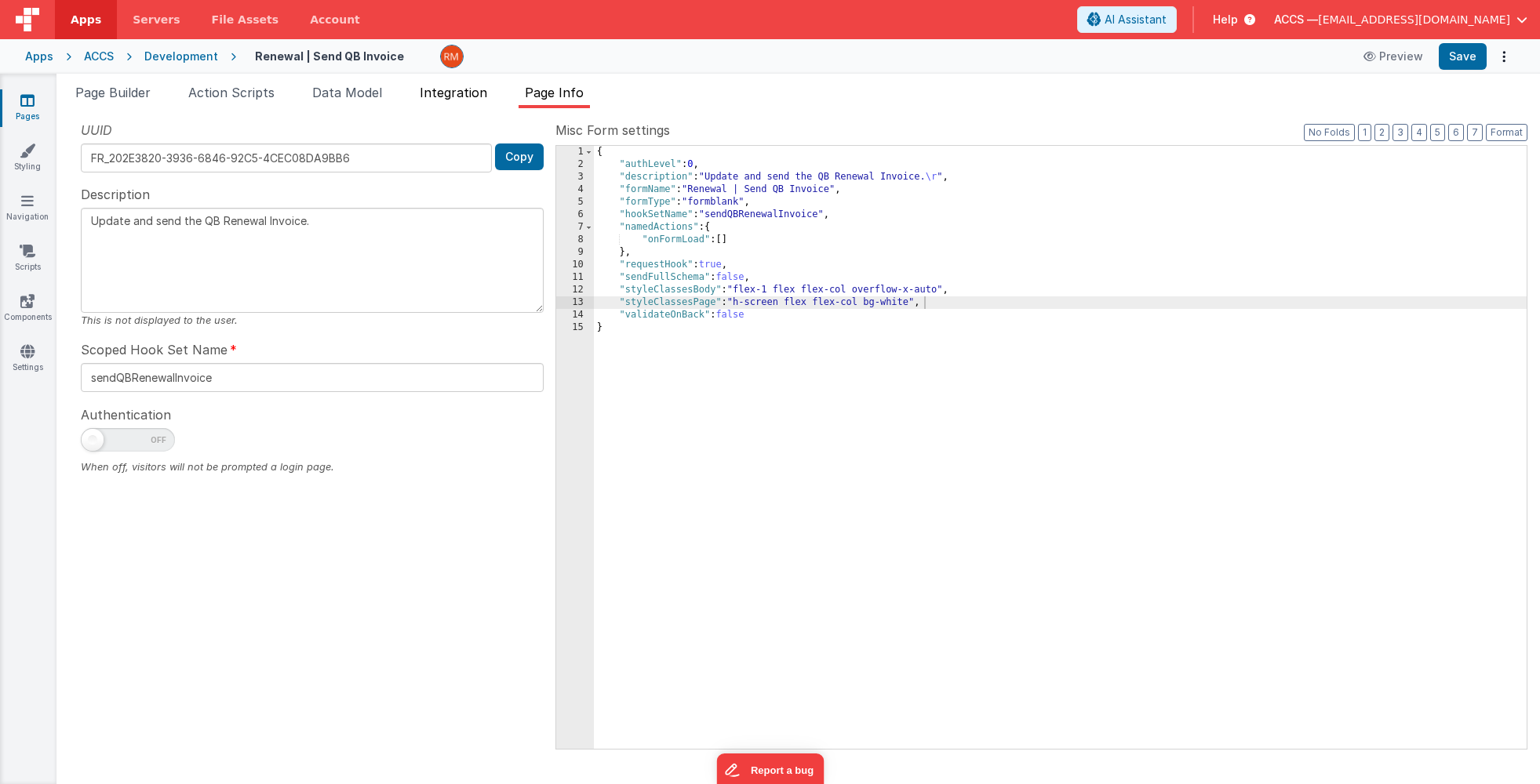
click at [465, 101] on li "Integration" at bounding box center [454, 96] width 80 height 25
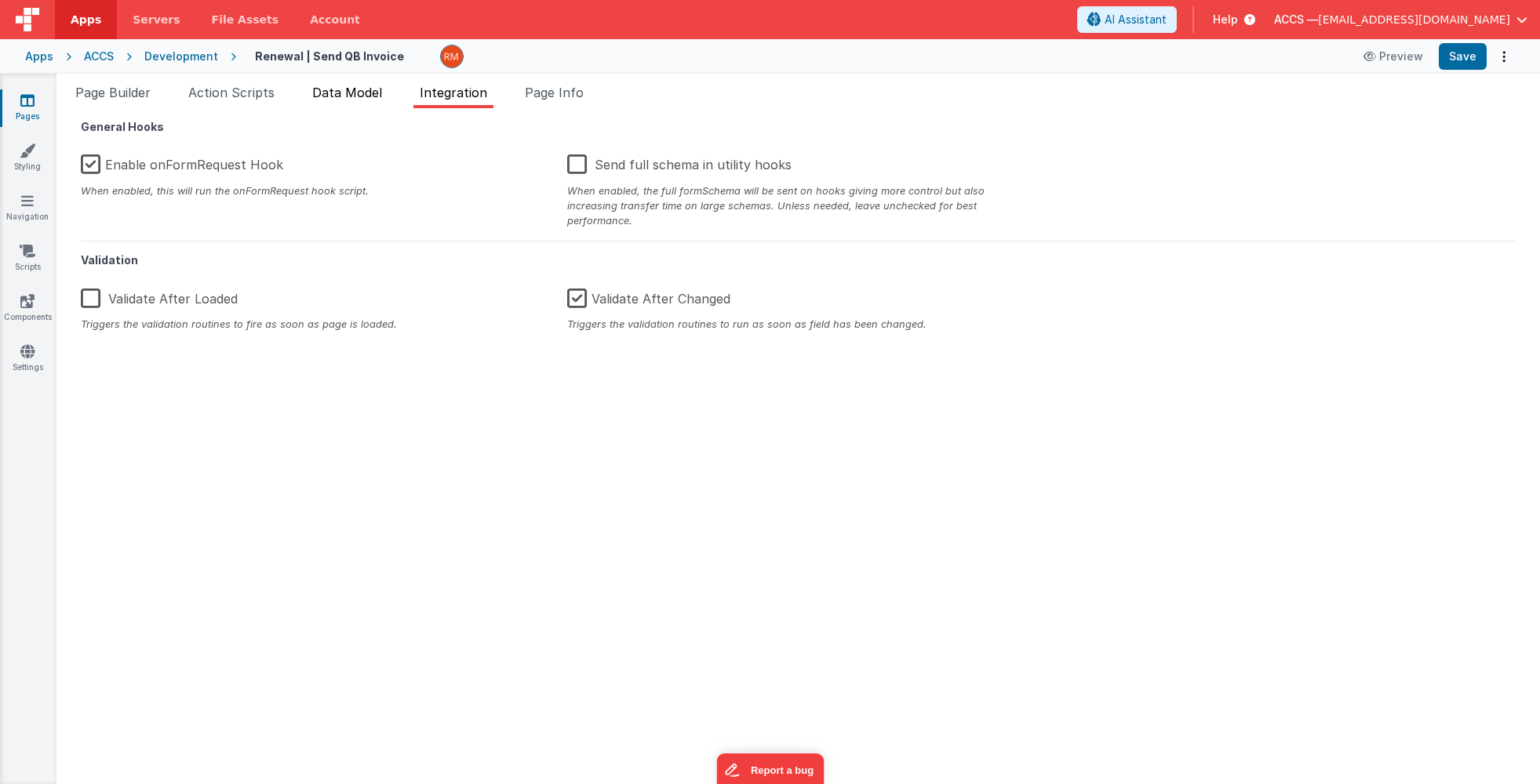
click at [334, 101] on li "Data Model" at bounding box center [347, 96] width 83 height 25
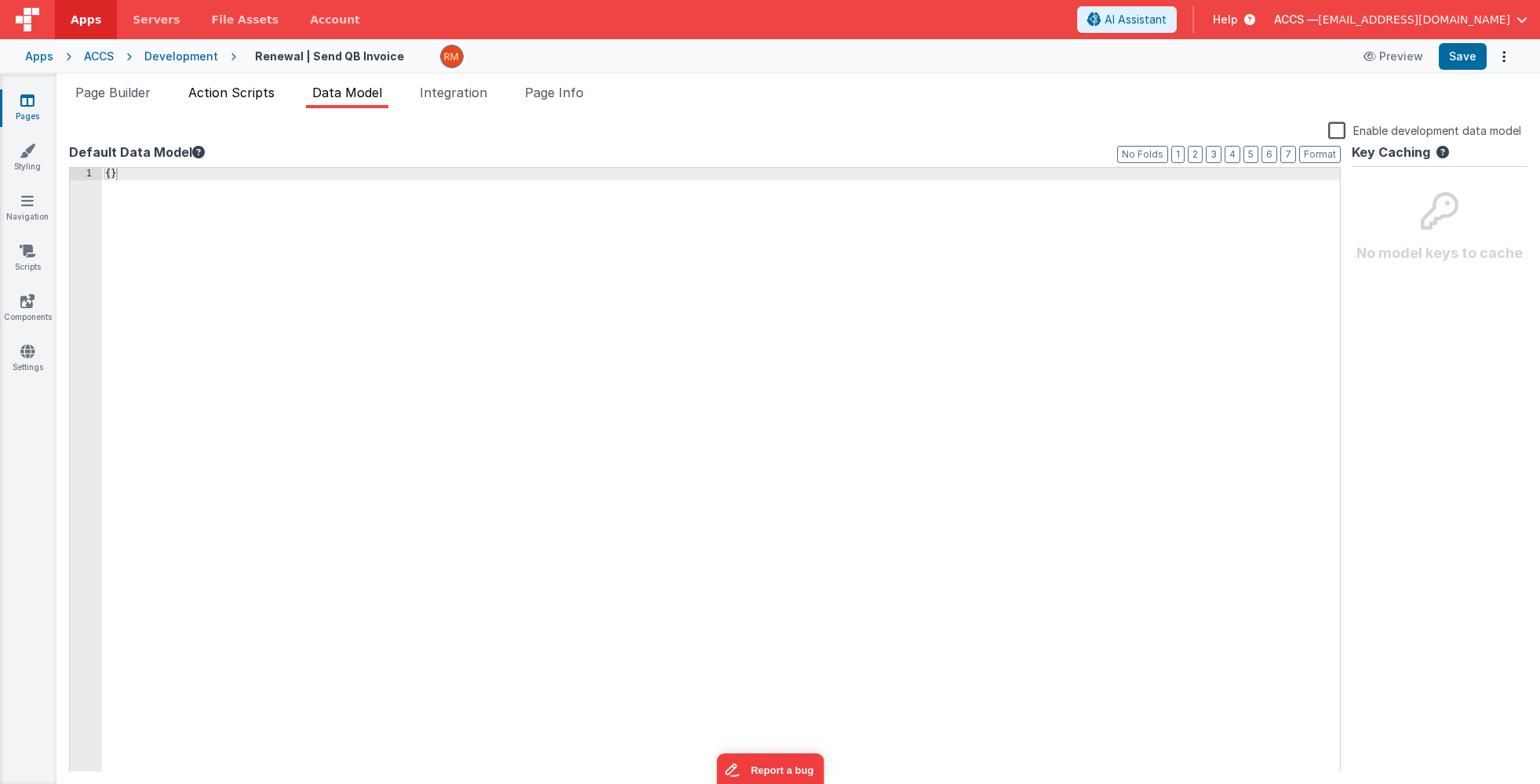
click at [247, 103] on li "Action Scripts" at bounding box center [232, 96] width 99 height 25
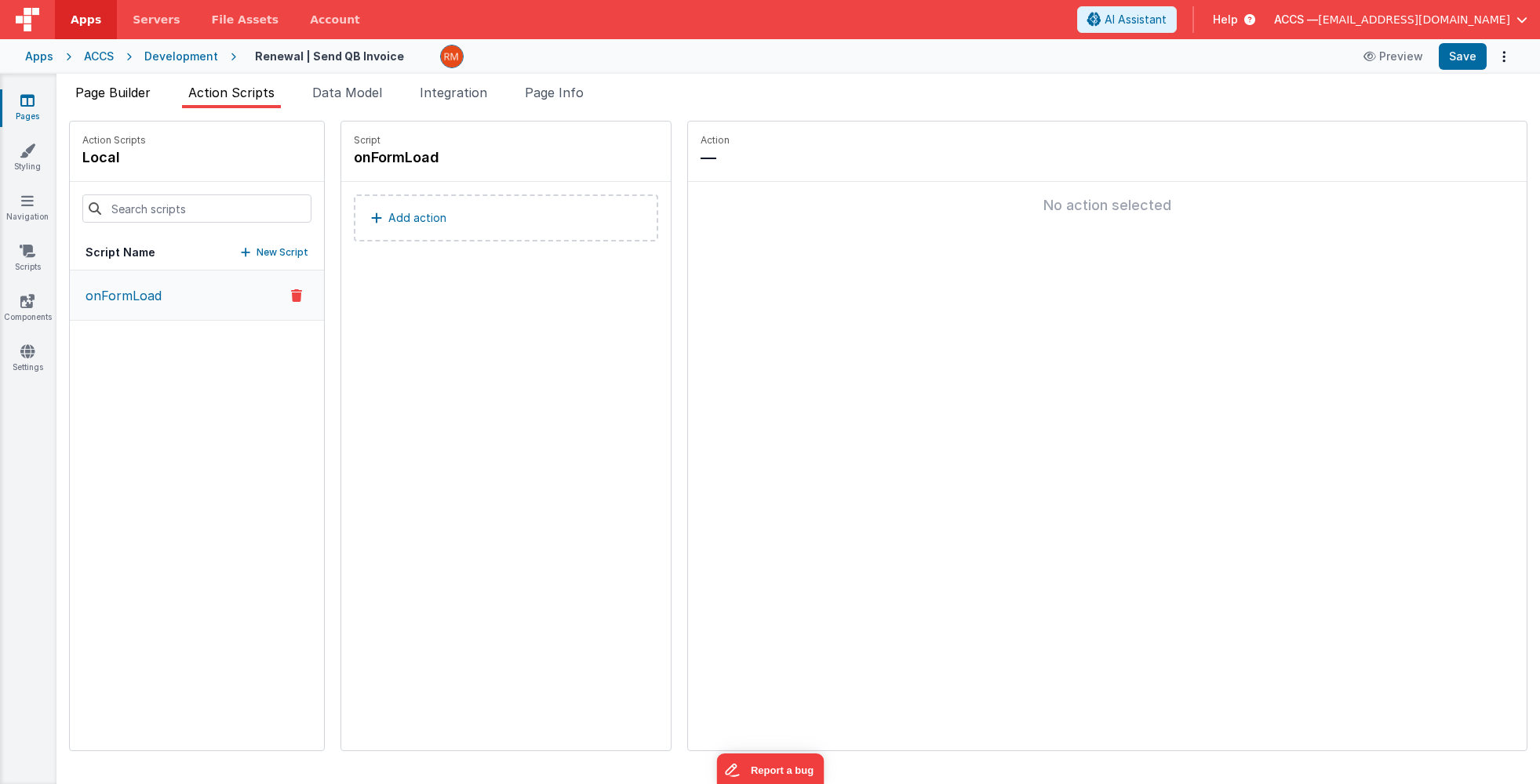
click at [133, 103] on li "Page Builder" at bounding box center [113, 96] width 88 height 25
